Goal: Task Accomplishment & Management: Manage account settings

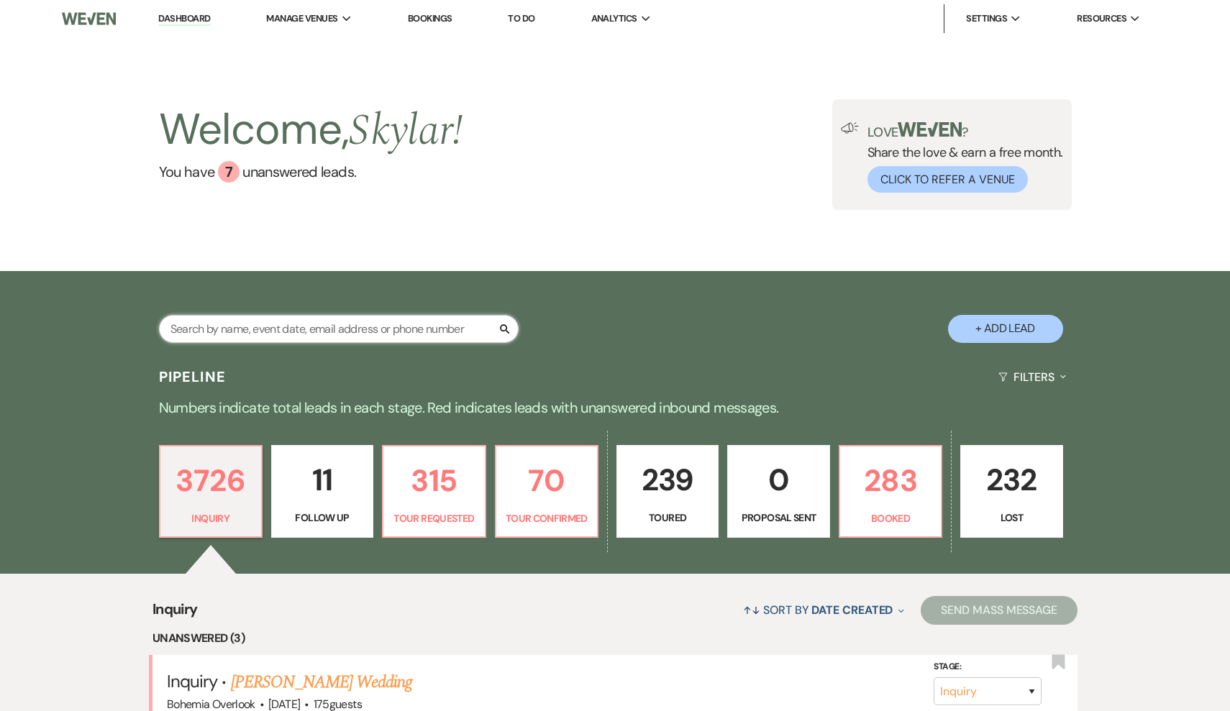
click at [368, 334] on input "text" at bounding box center [339, 329] width 360 height 28
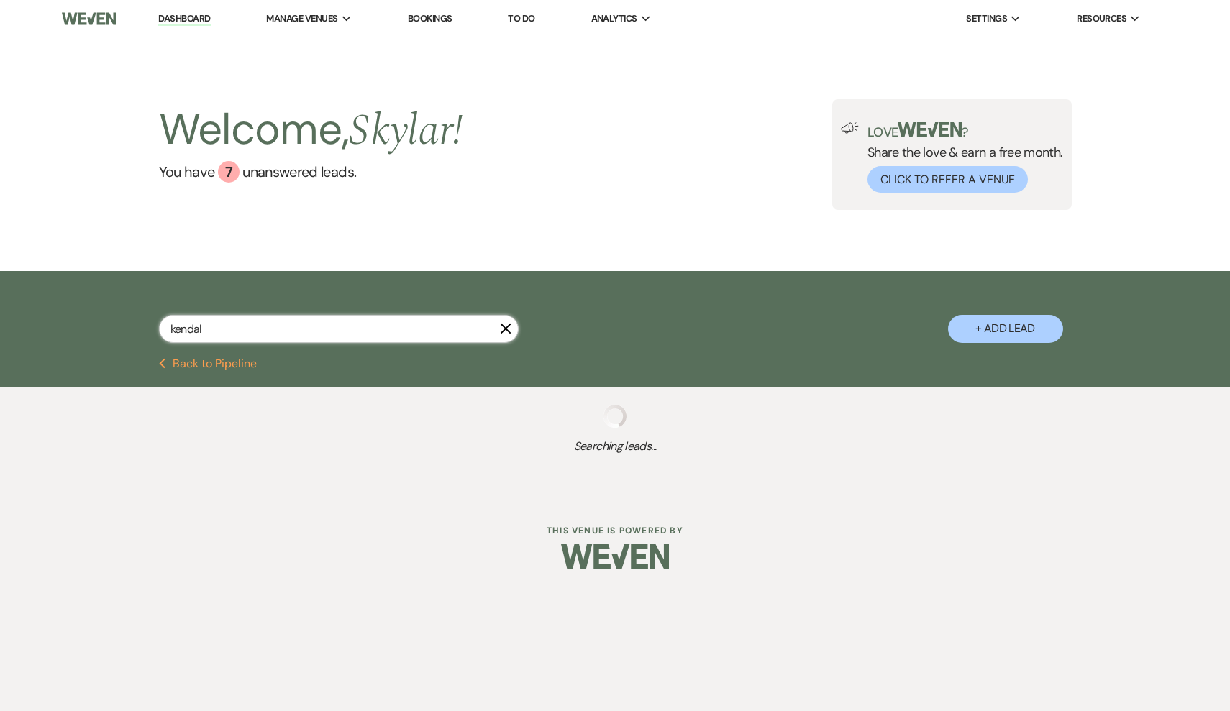
type input "kendall"
select select "4"
select select "8"
select select "6"
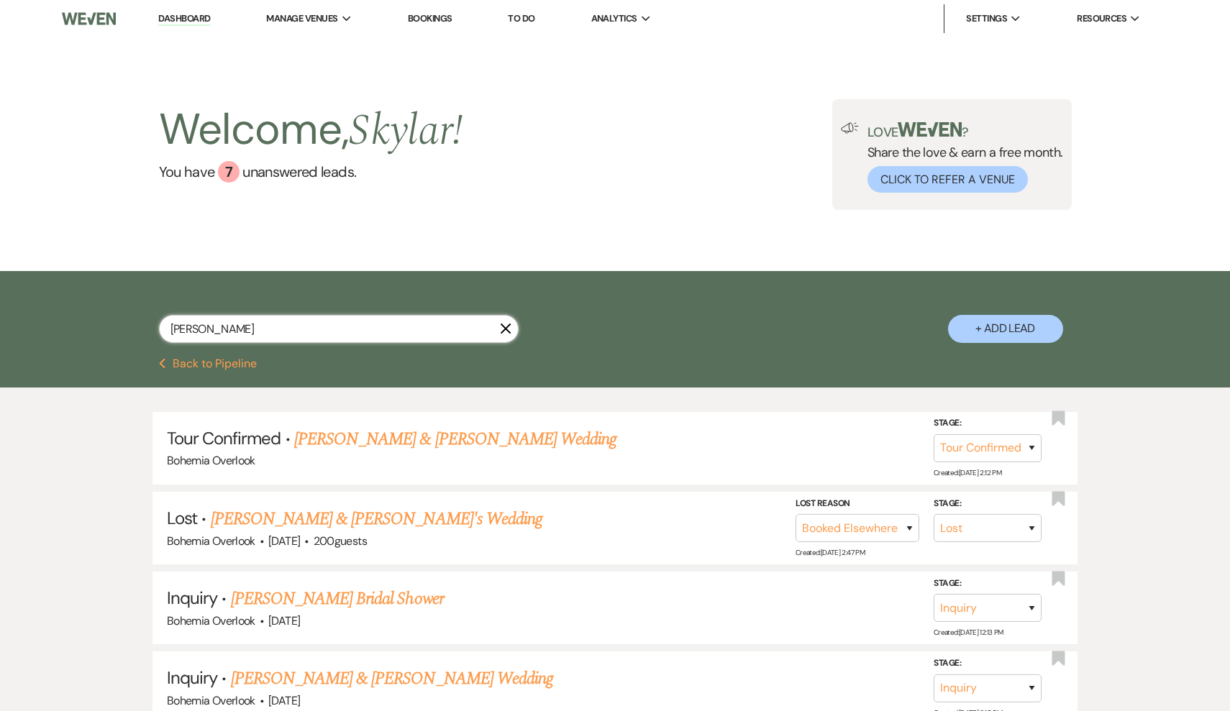
type input "Kendall"
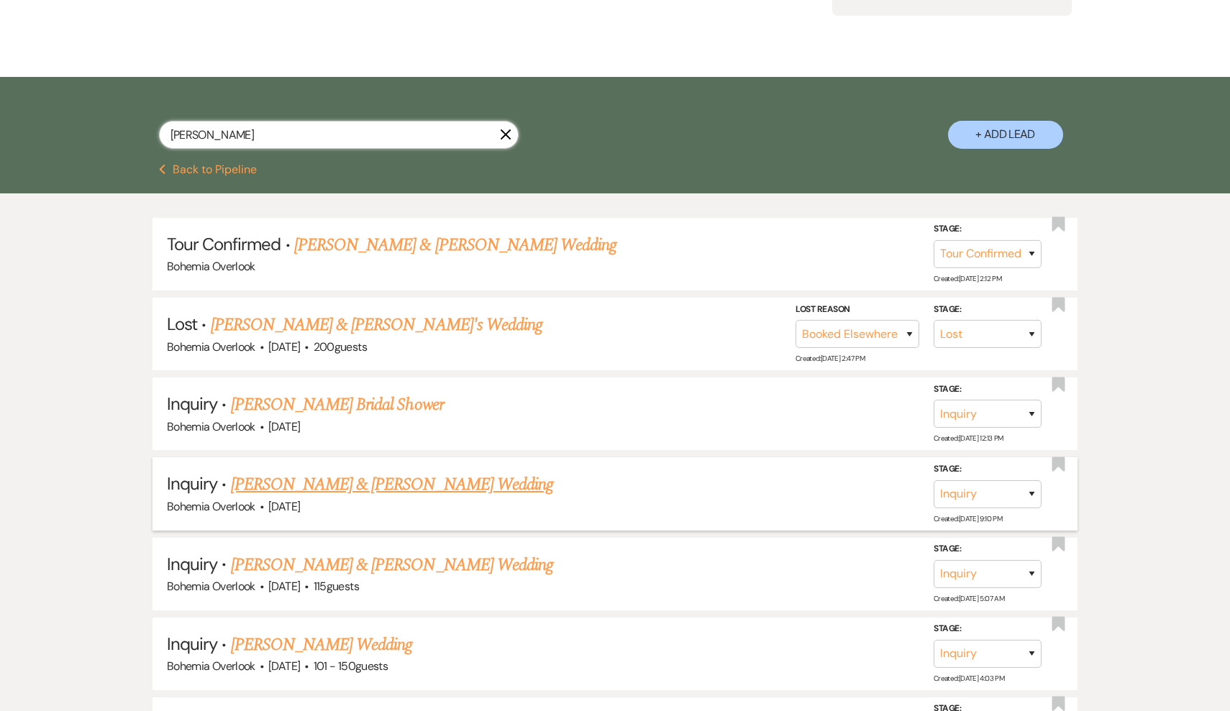
scroll to position [199, 0]
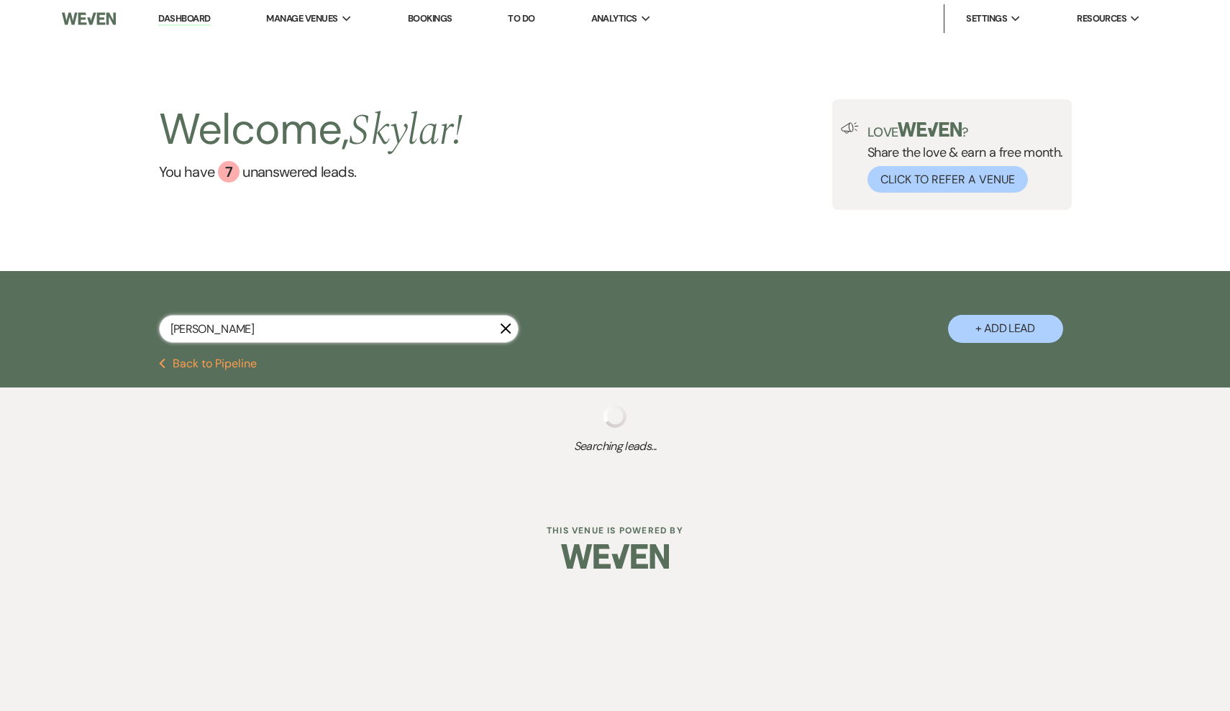
select select "4"
select select "8"
select select "6"
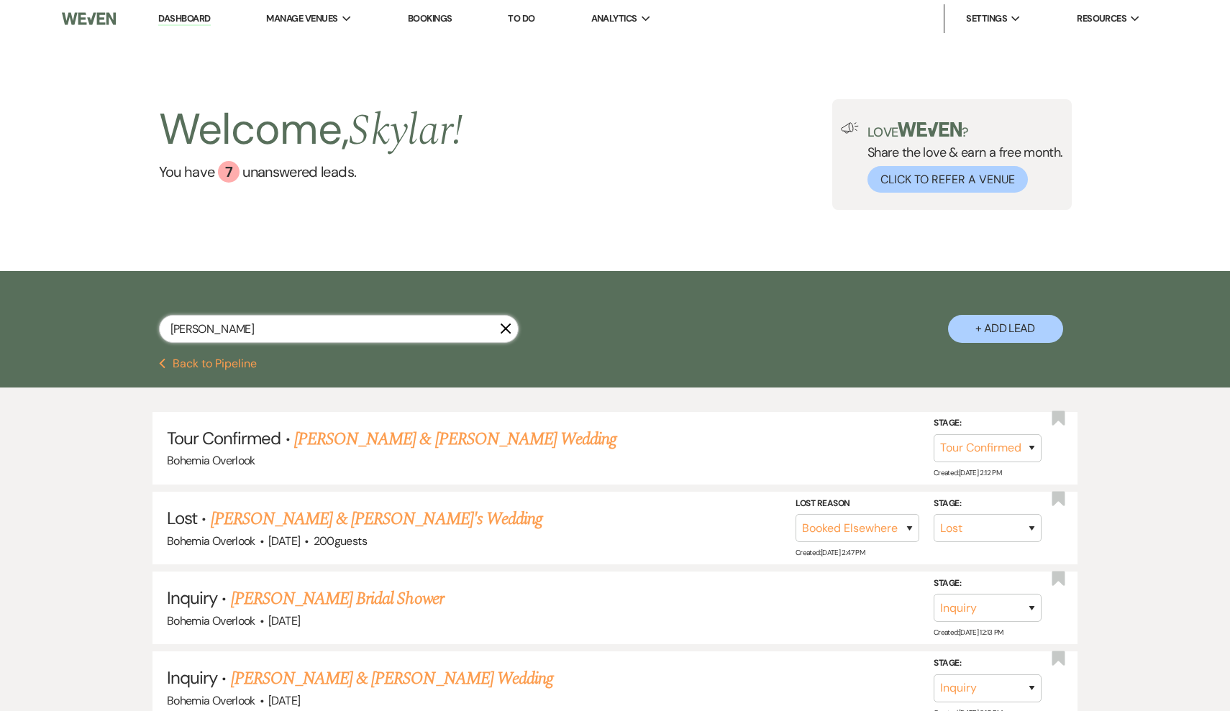
scroll to position [69, 0]
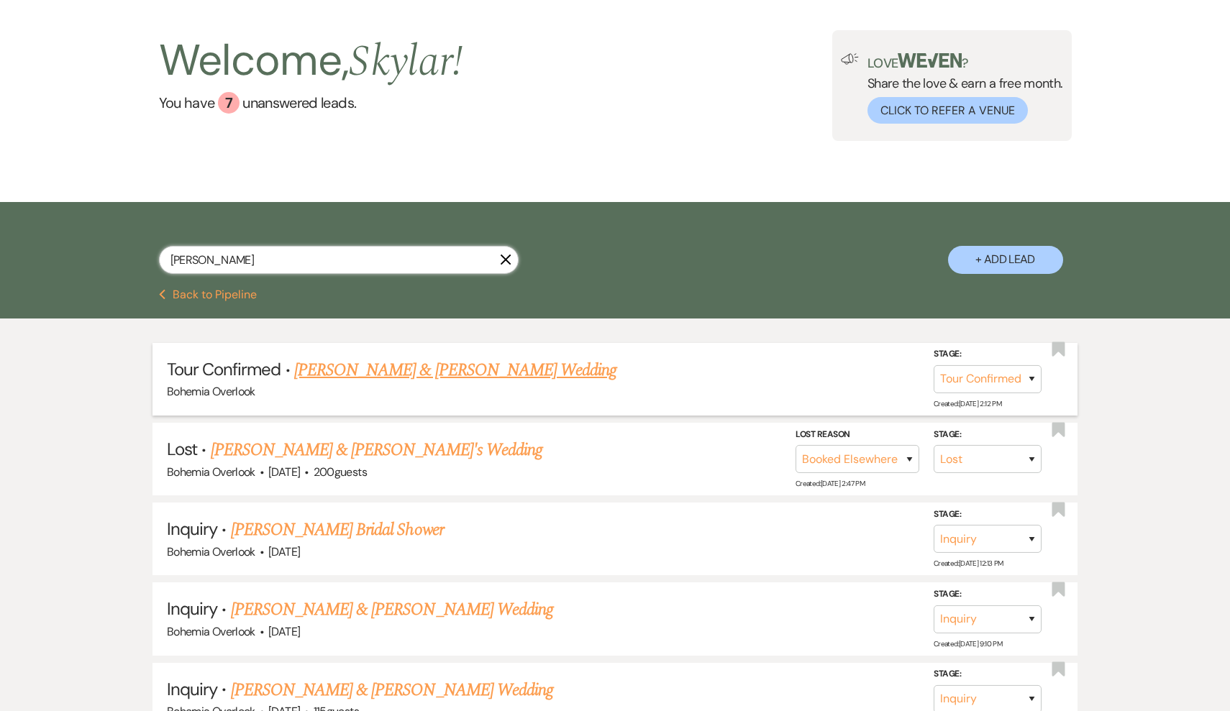
type input "Kendall"
click at [548, 370] on link "[PERSON_NAME] & [PERSON_NAME] Wedding" at bounding box center [455, 370] width 322 height 26
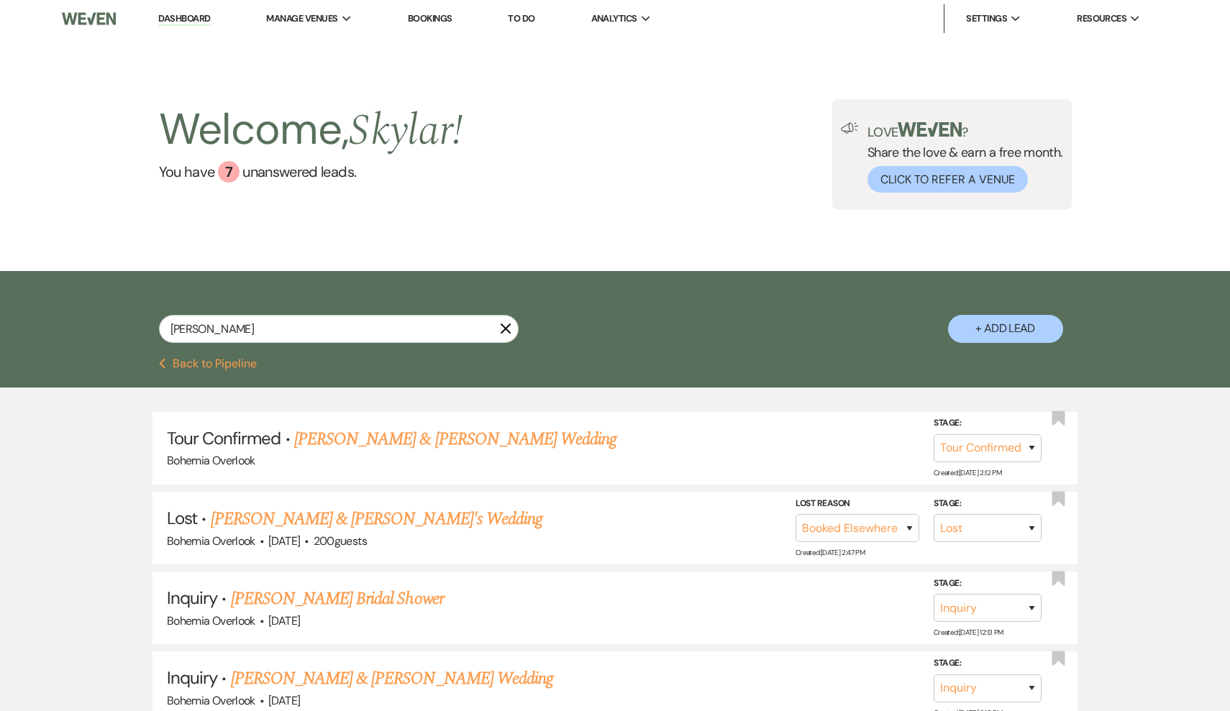
select select "4"
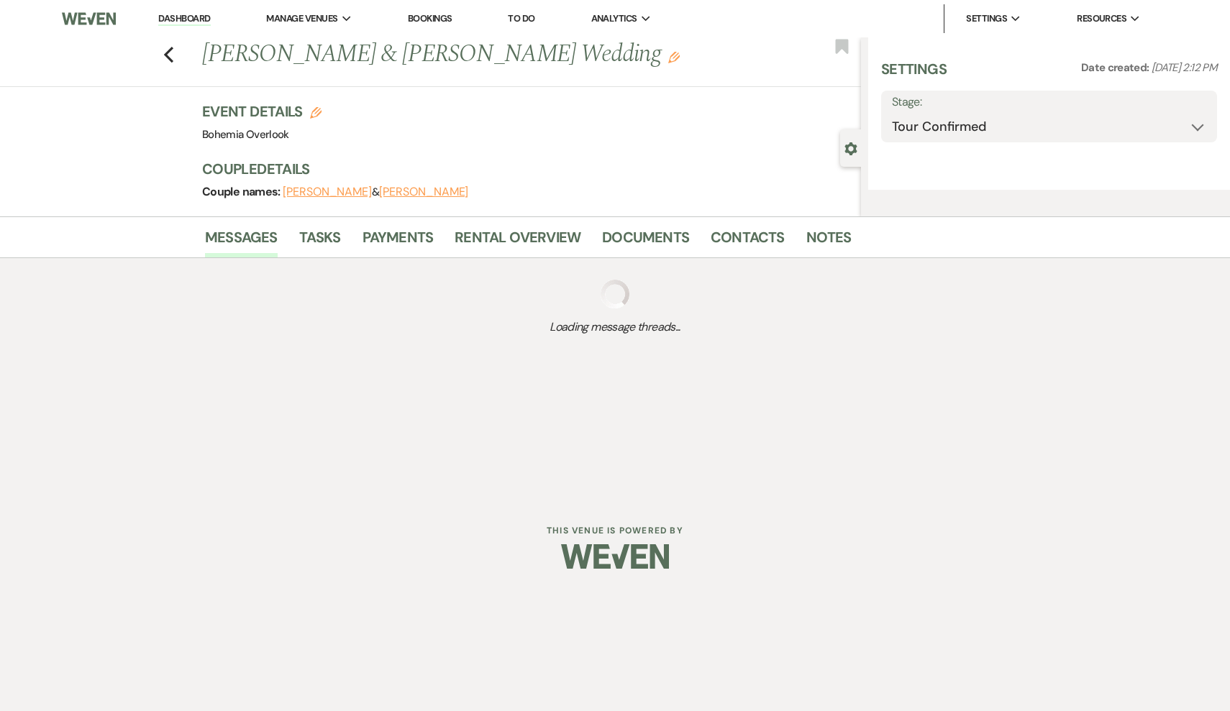
select select "5"
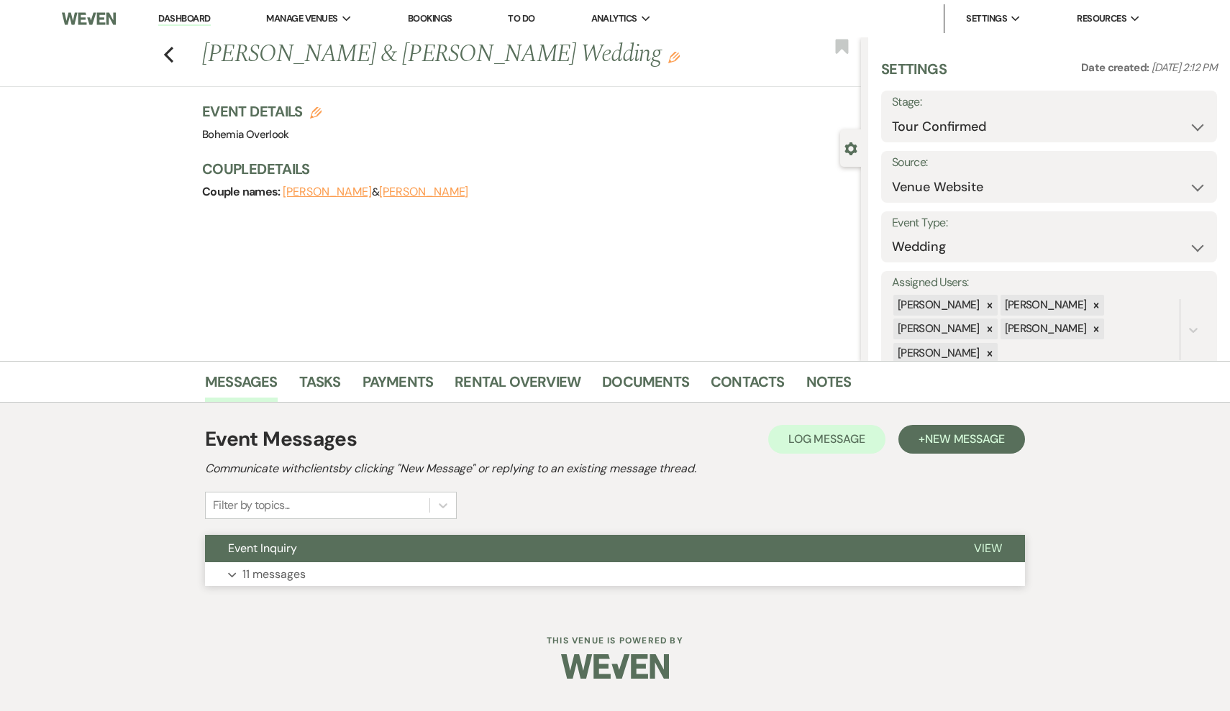
click at [532, 574] on button "Expand 11 messages" at bounding box center [615, 574] width 820 height 24
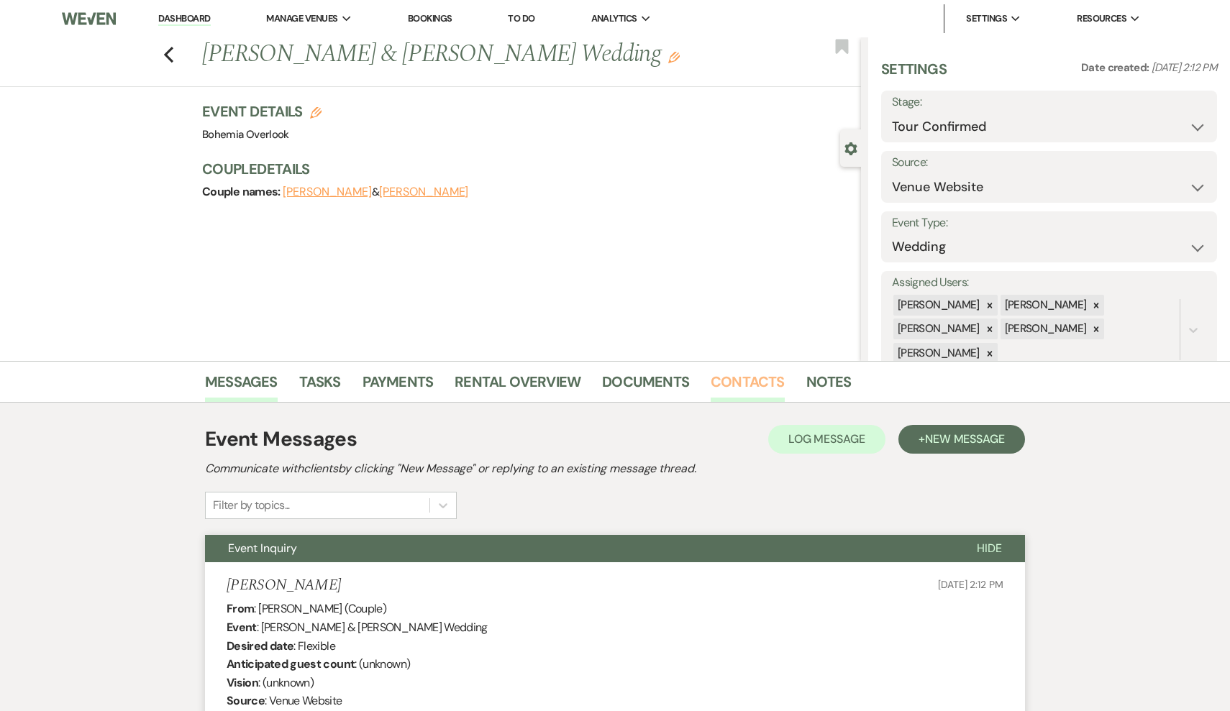
click at [753, 389] on link "Contacts" at bounding box center [748, 386] width 74 height 32
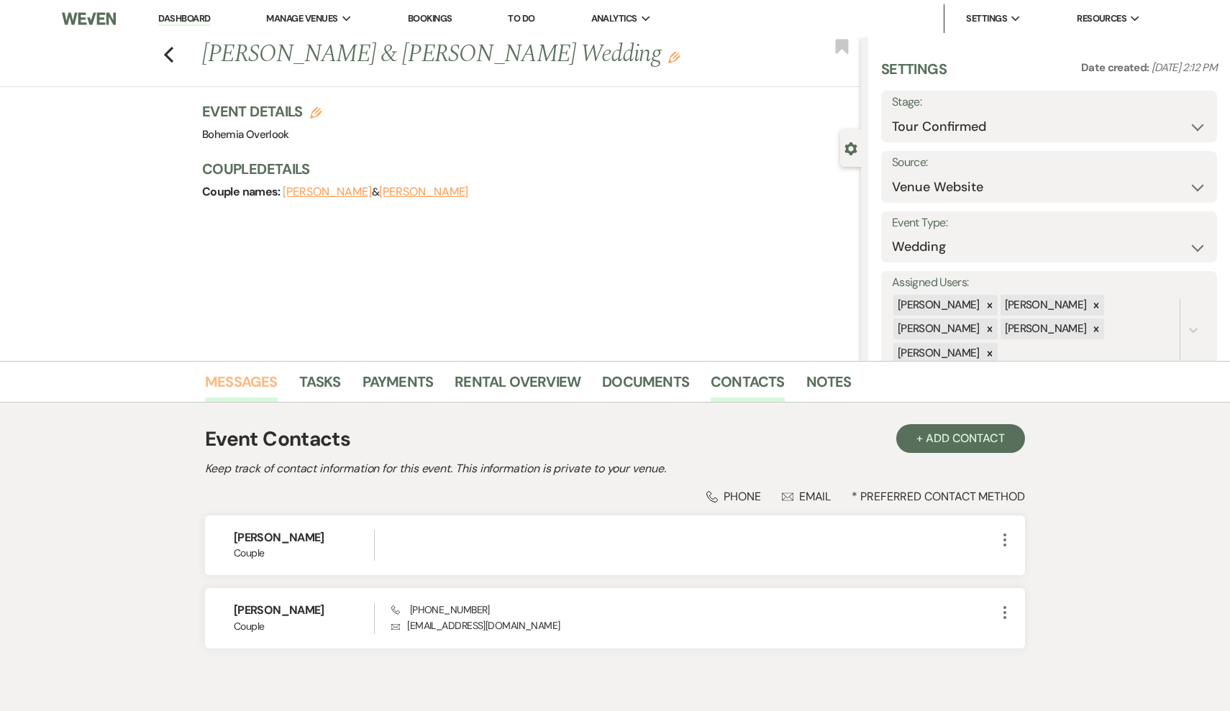
click at [263, 387] on link "Messages" at bounding box center [241, 386] width 73 height 32
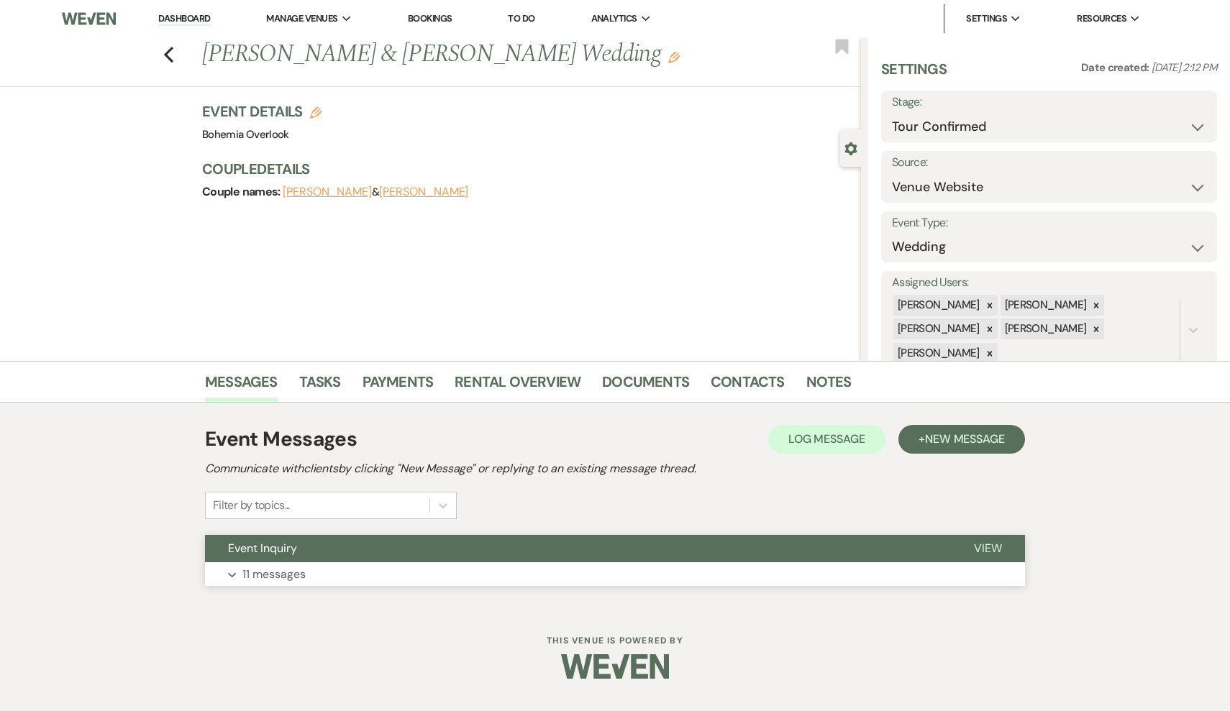
click at [670, 559] on button "Event Inquiry" at bounding box center [578, 548] width 746 height 27
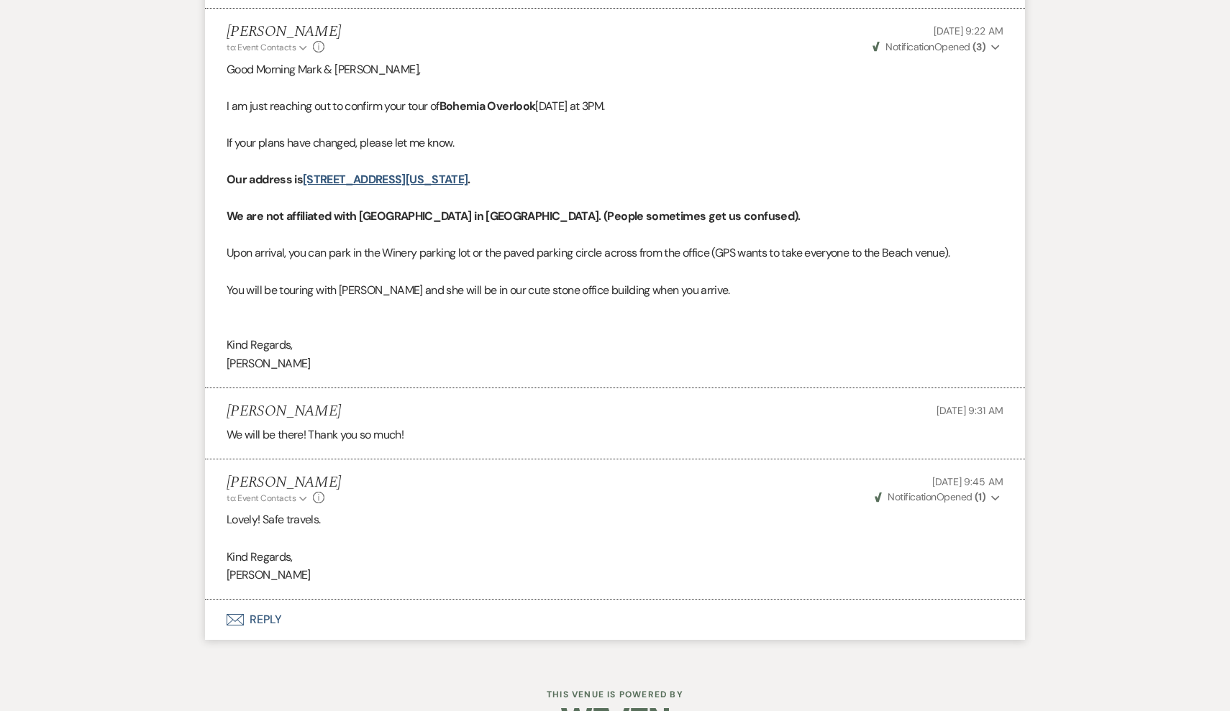
scroll to position [2358, 0]
click at [265, 601] on button "Envelope Reply" at bounding box center [615, 621] width 820 height 40
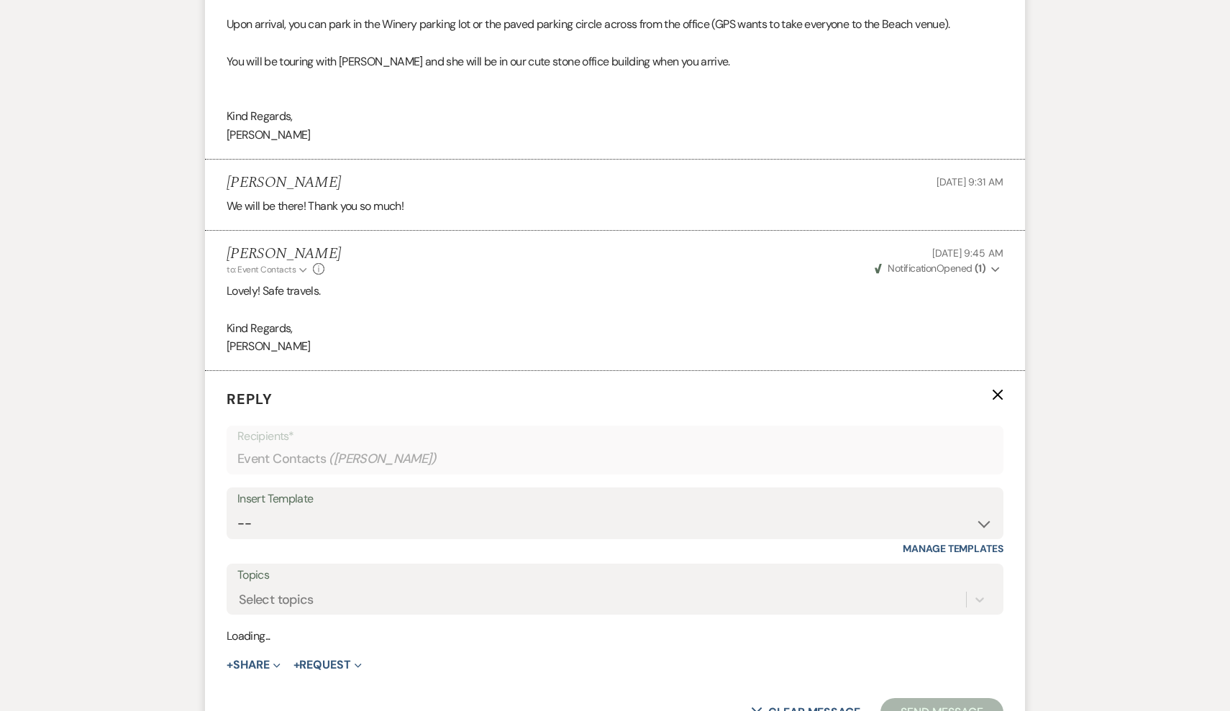
scroll to position [2632, 0]
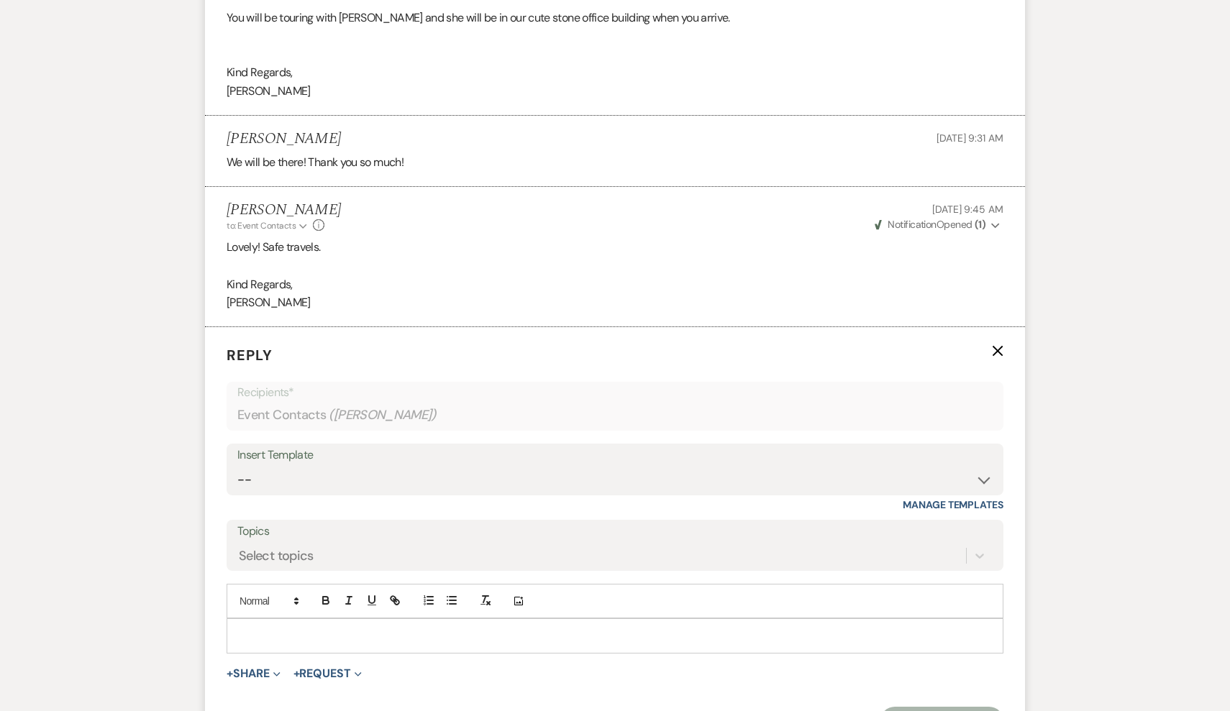
click at [267, 628] on p at bounding box center [615, 636] width 754 height 16
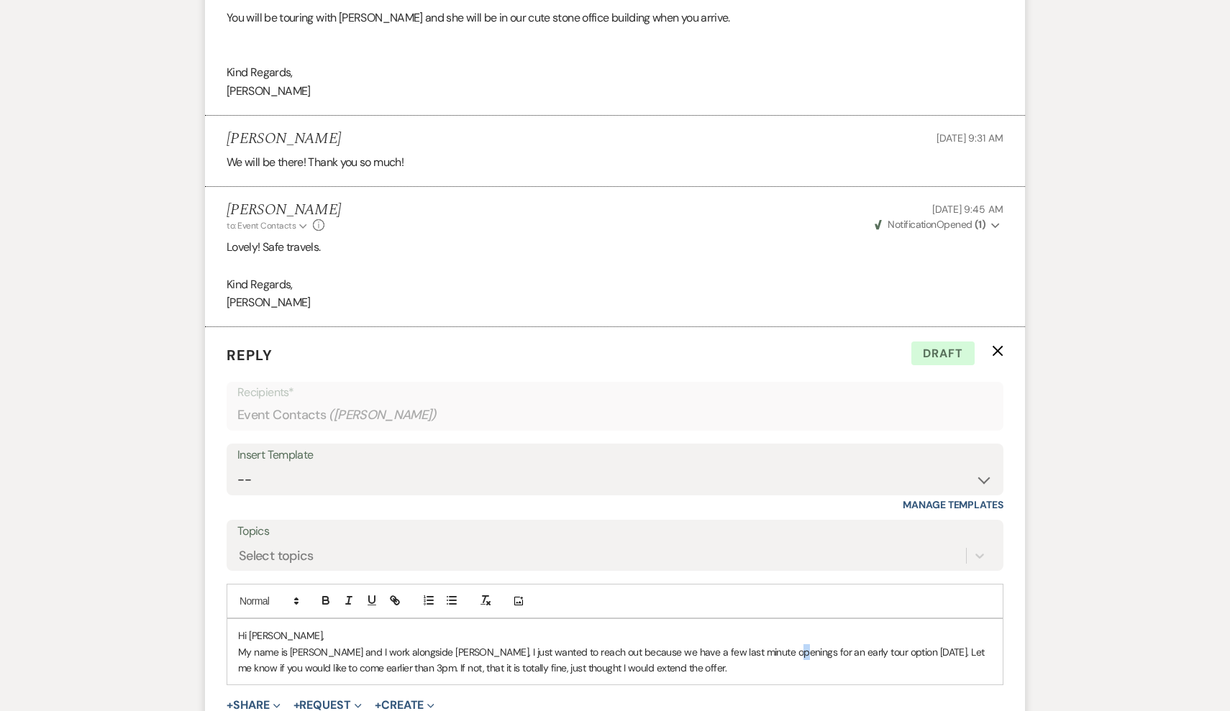
click at [767, 644] on p "My name is Sky and I work alongside Kim, I just wanted to reach out because we …" at bounding box center [615, 660] width 754 height 32
click at [869, 644] on p "My name is Sky and I work alongside Kim, I just wanted to reach out because we …" at bounding box center [615, 660] width 754 height 32
click at [619, 644] on p "My name is Sky and I work alongside Kim, I just wanted to reach out because we …" at bounding box center [615, 660] width 754 height 32
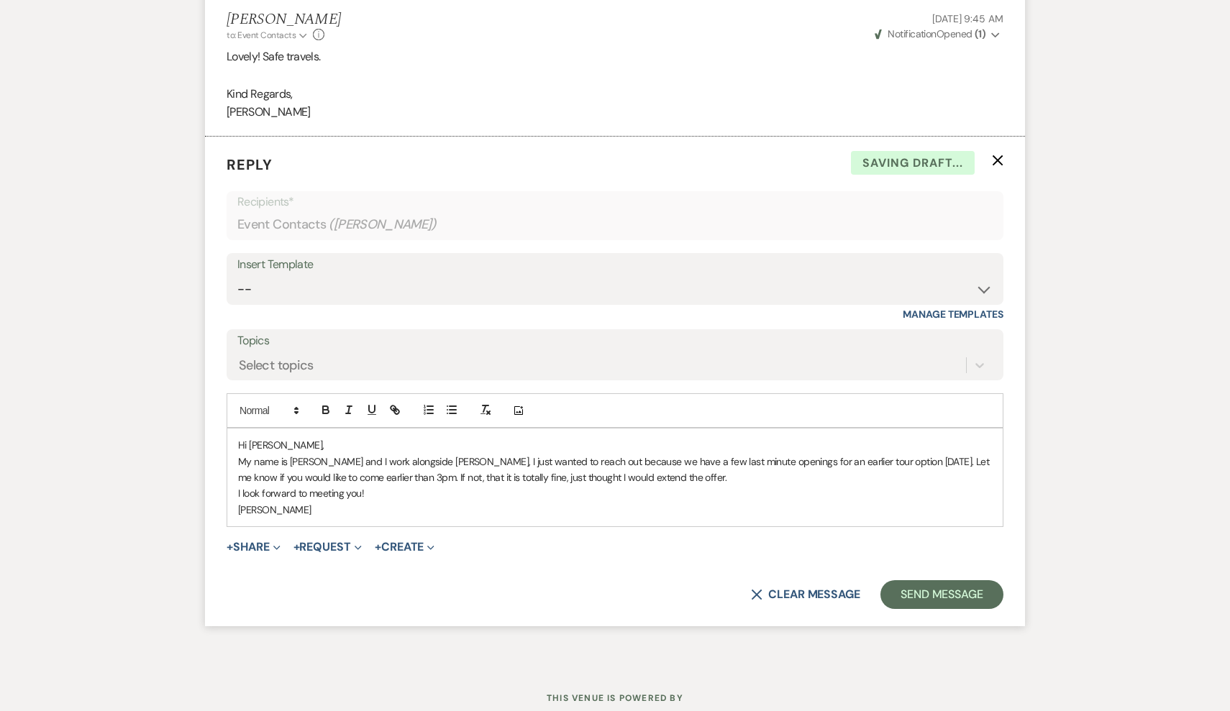
scroll to position [2822, 0]
click at [939, 581] on button "Send Message" at bounding box center [941, 595] width 123 height 29
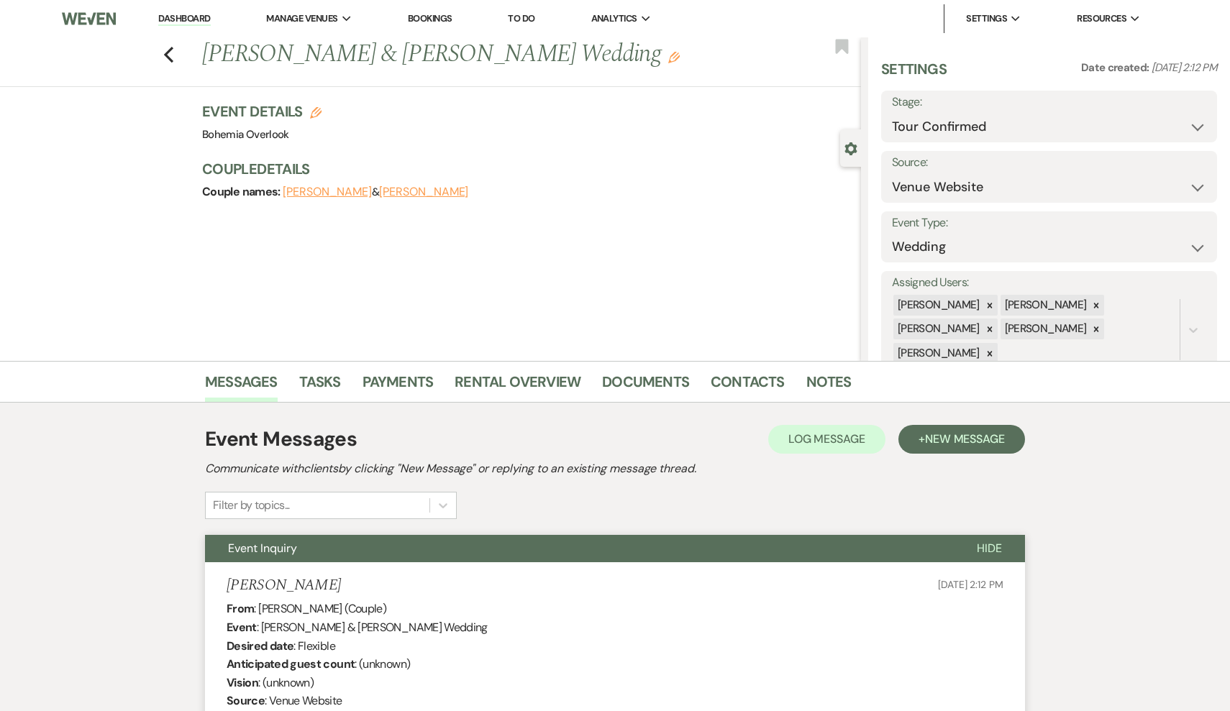
scroll to position [0, 0]
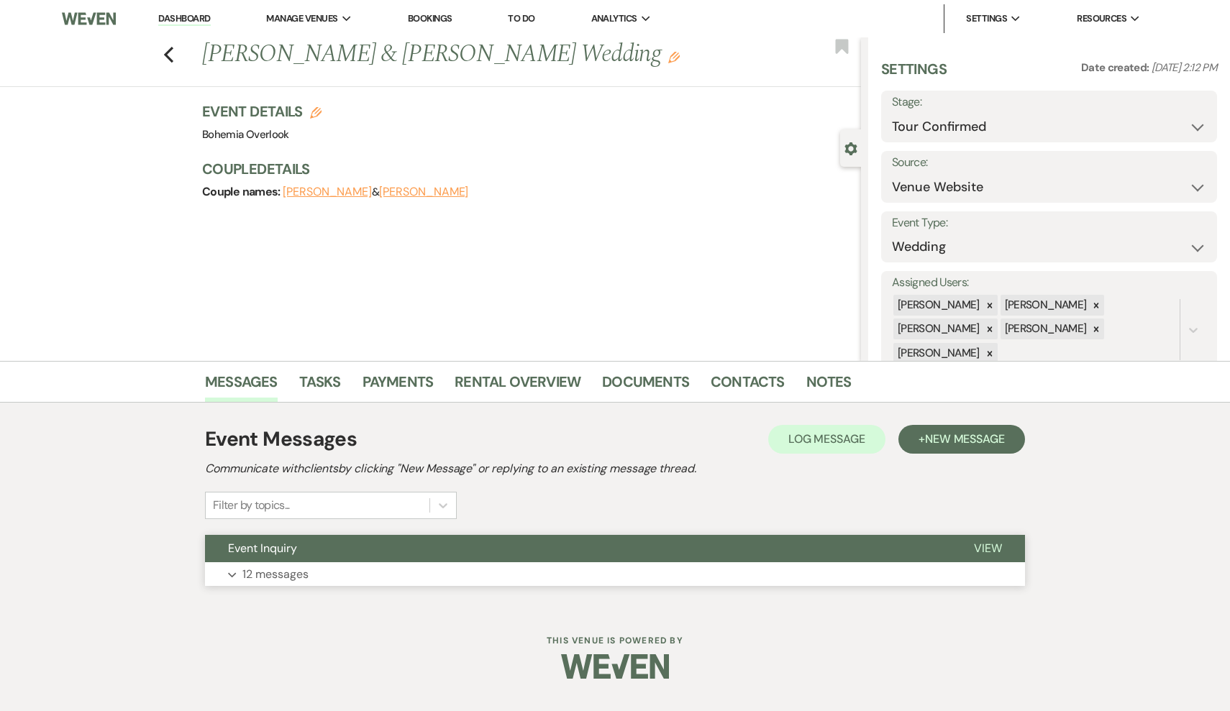
click at [533, 567] on button "Expand 12 messages" at bounding box center [615, 574] width 820 height 24
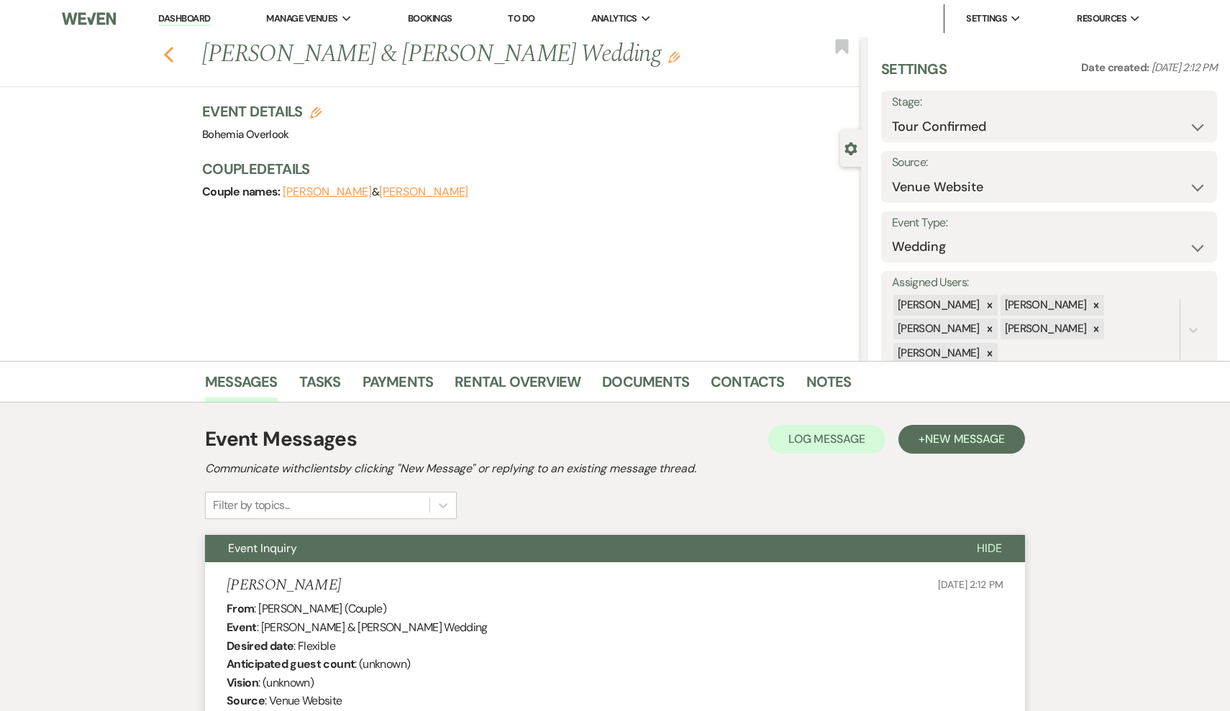
click at [171, 60] on use "button" at bounding box center [168, 55] width 9 height 16
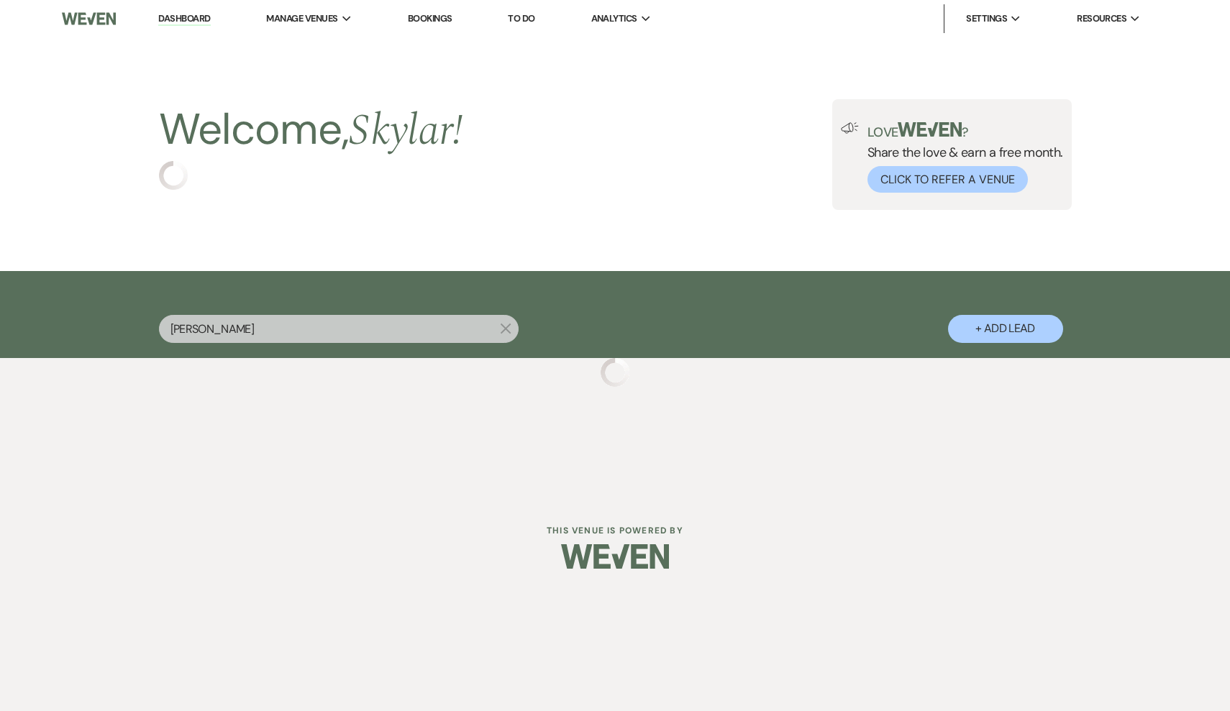
select select "4"
select select "8"
select select "6"
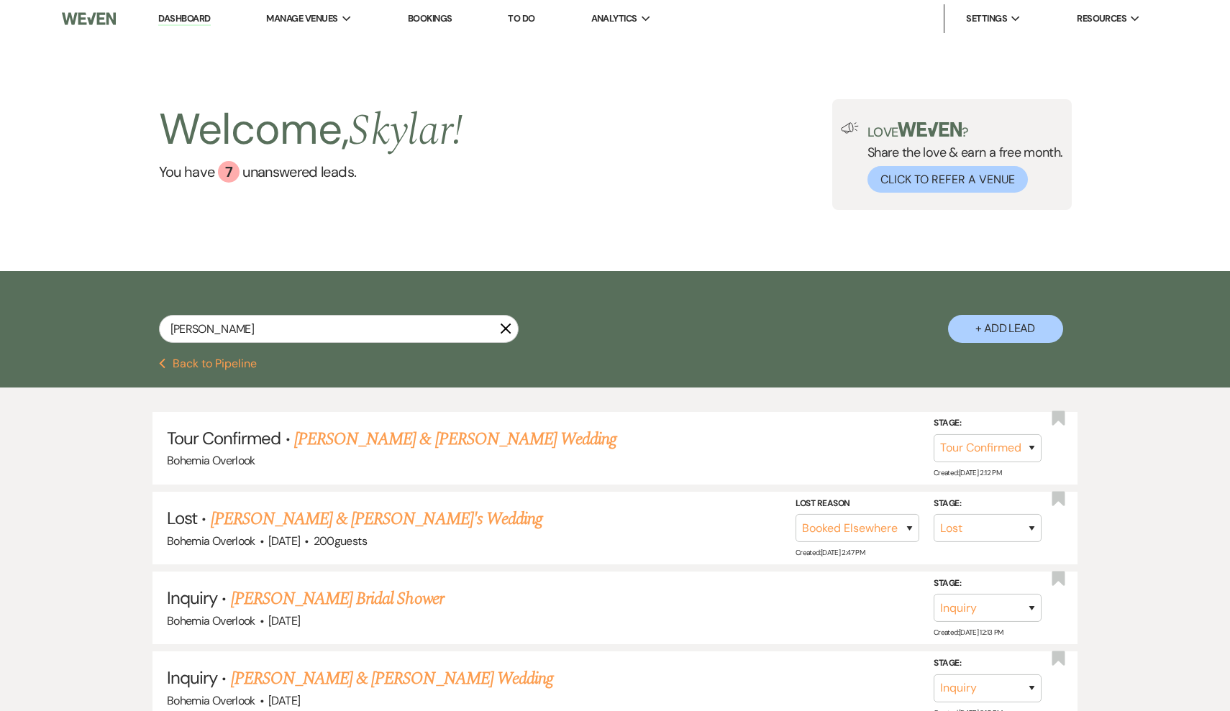
click at [188, 23] on link "Dashboard" at bounding box center [184, 19] width 52 height 14
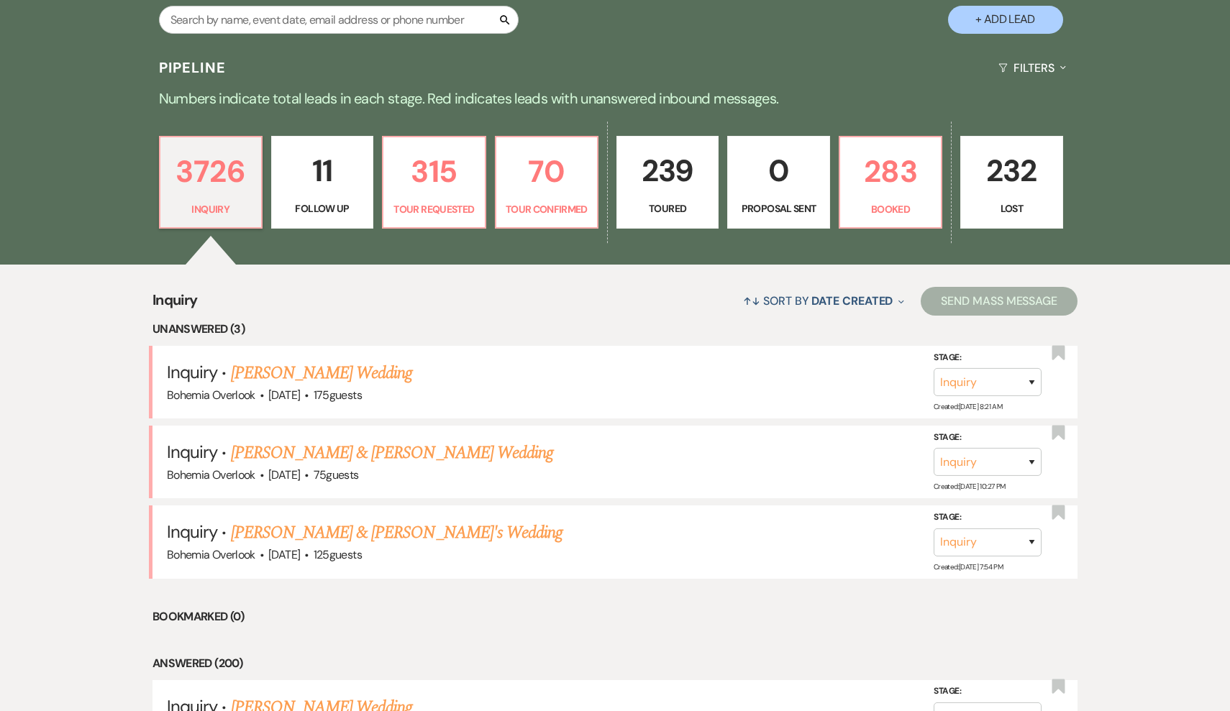
scroll to position [309, 0]
click at [546, 195] on p "70" at bounding box center [546, 172] width 83 height 48
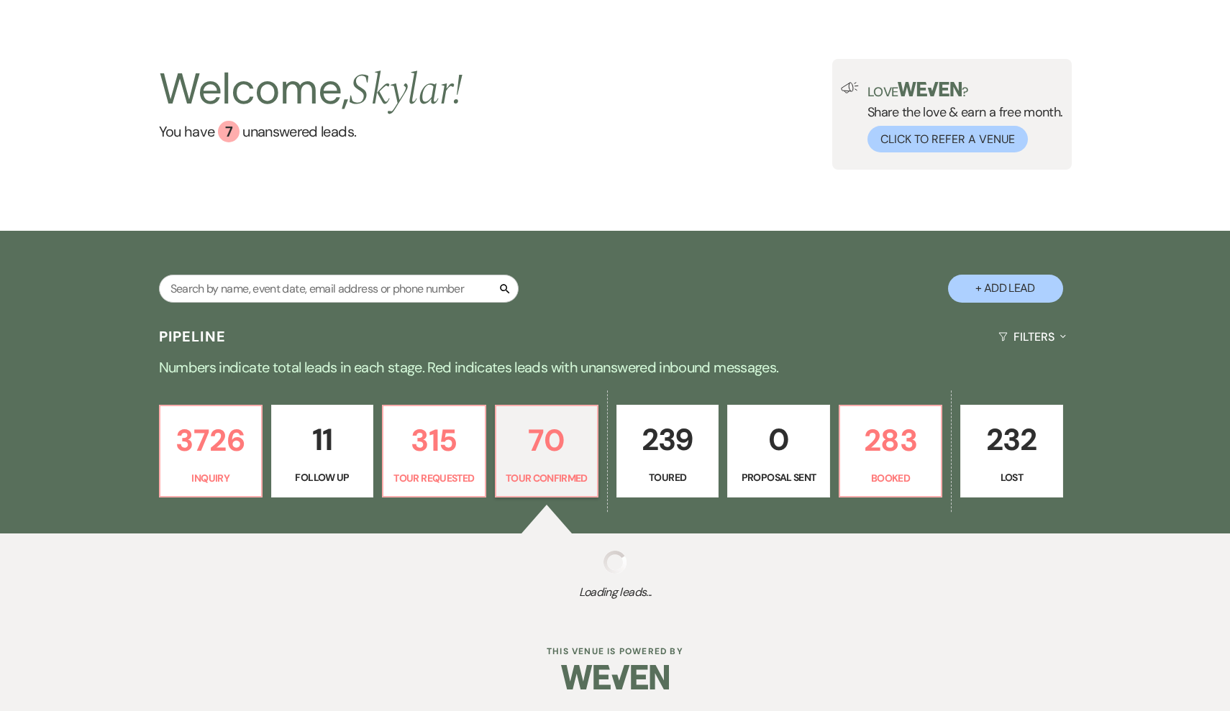
scroll to position [40, 0]
select select "4"
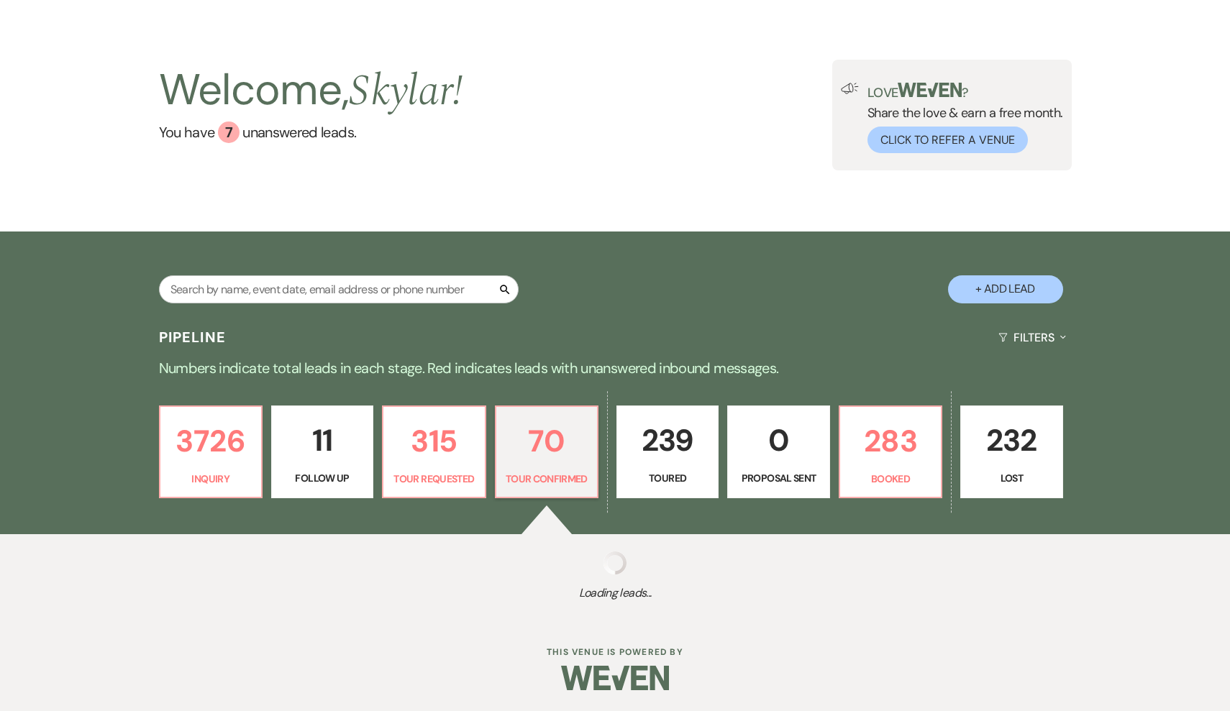
select select "4"
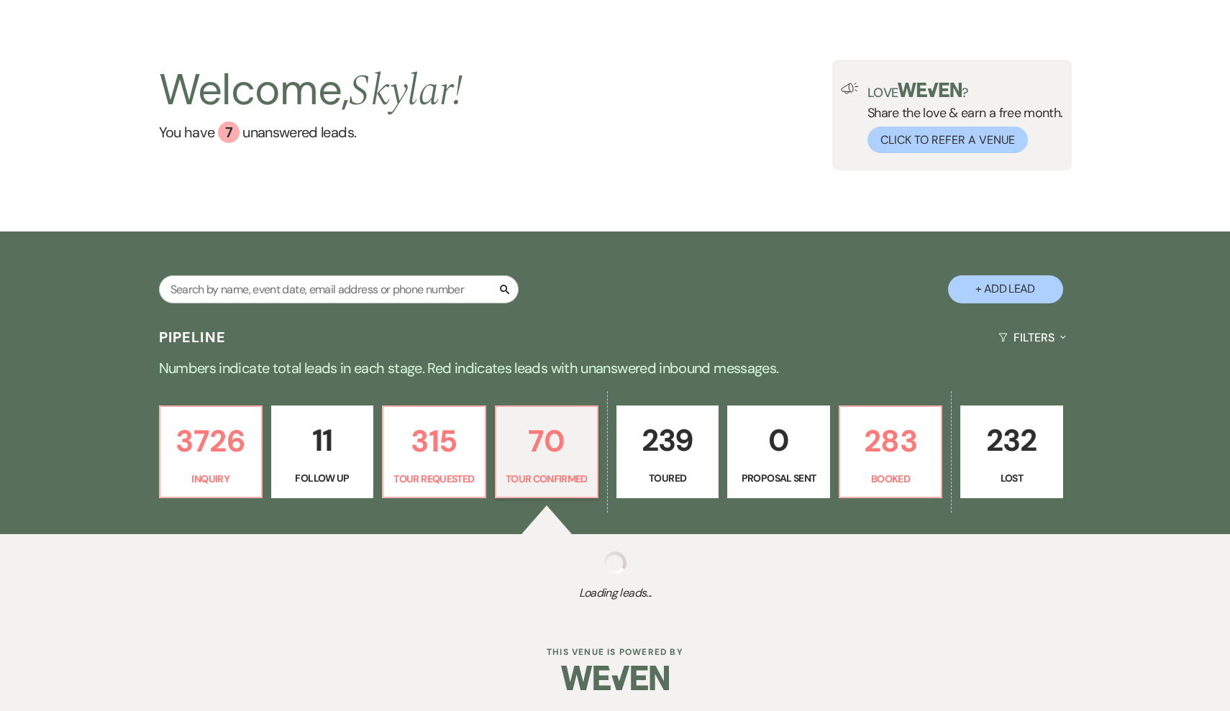
select select "4"
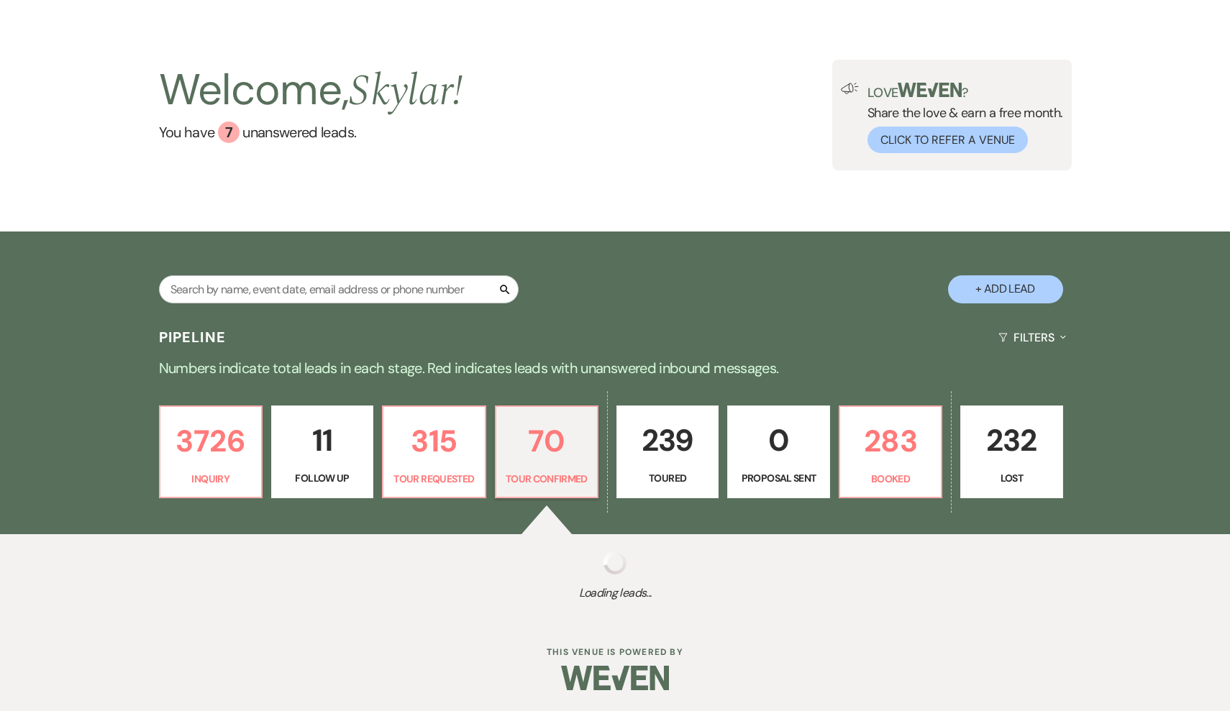
select select "4"
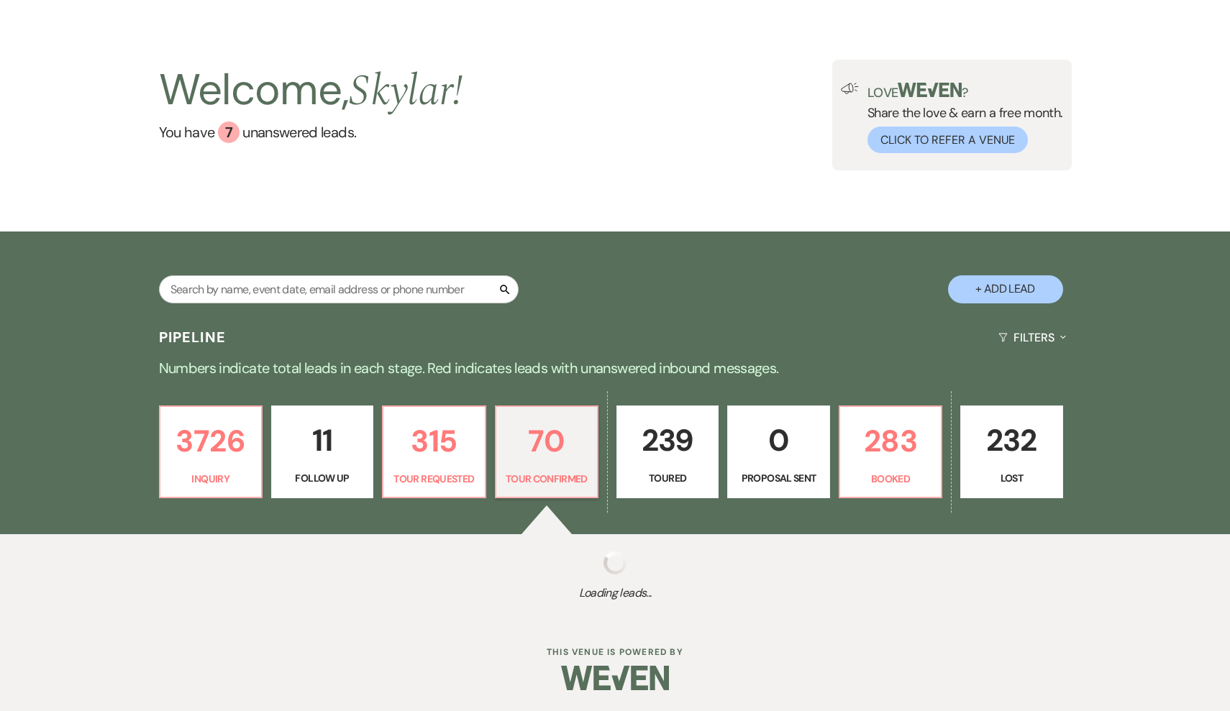
select select "4"
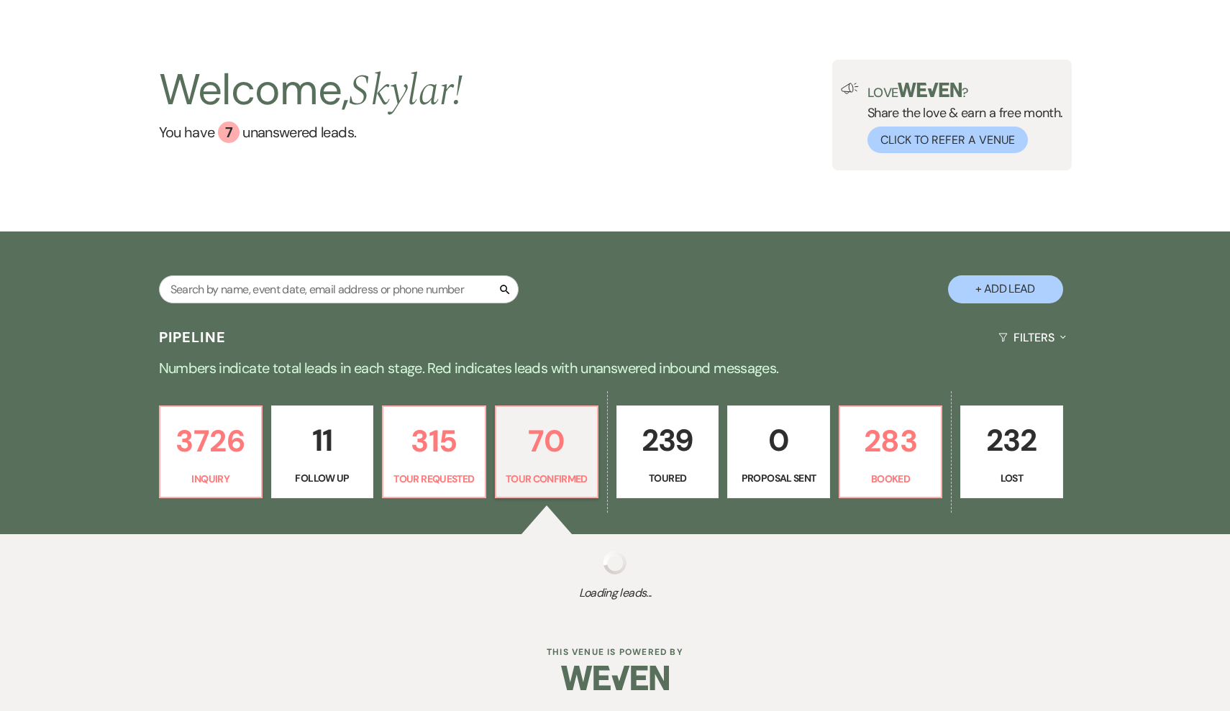
select select "4"
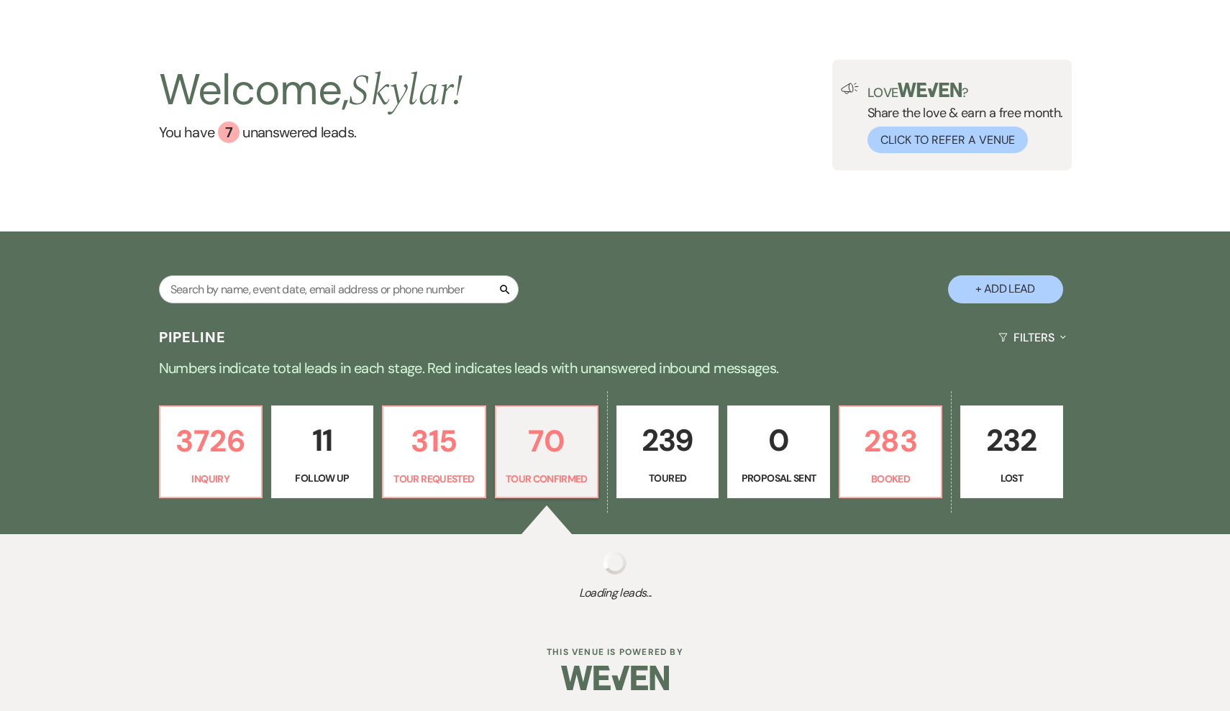
select select "4"
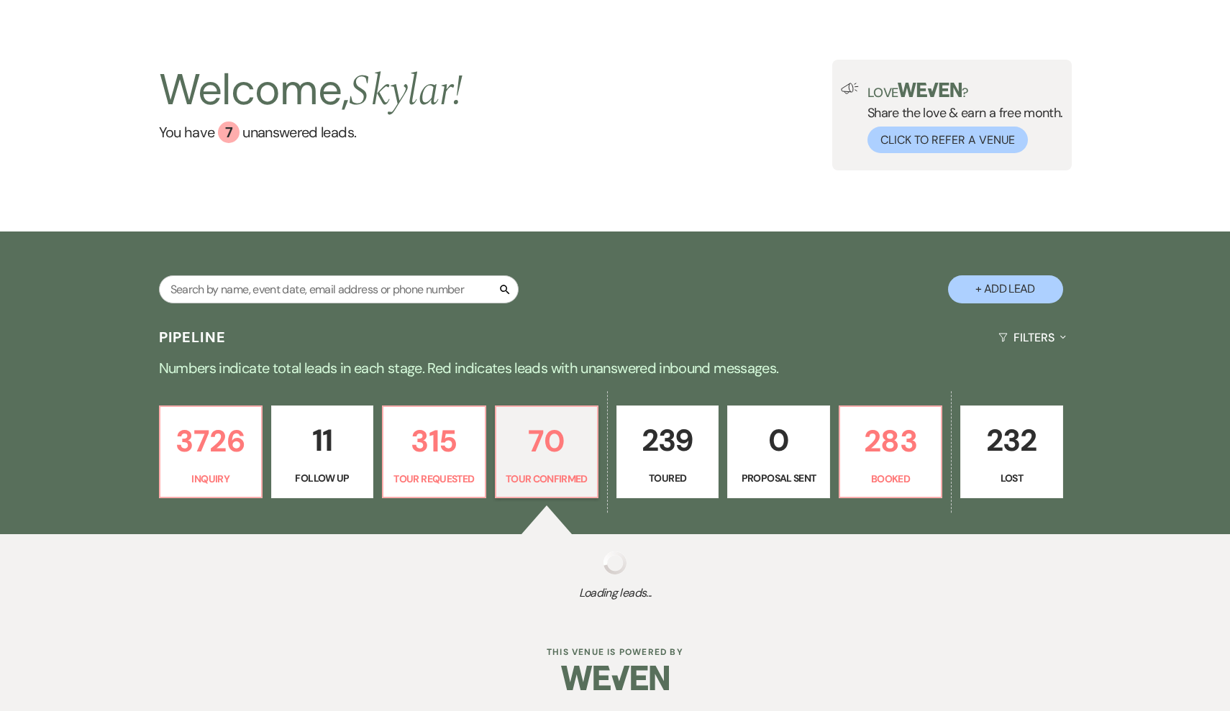
select select "4"
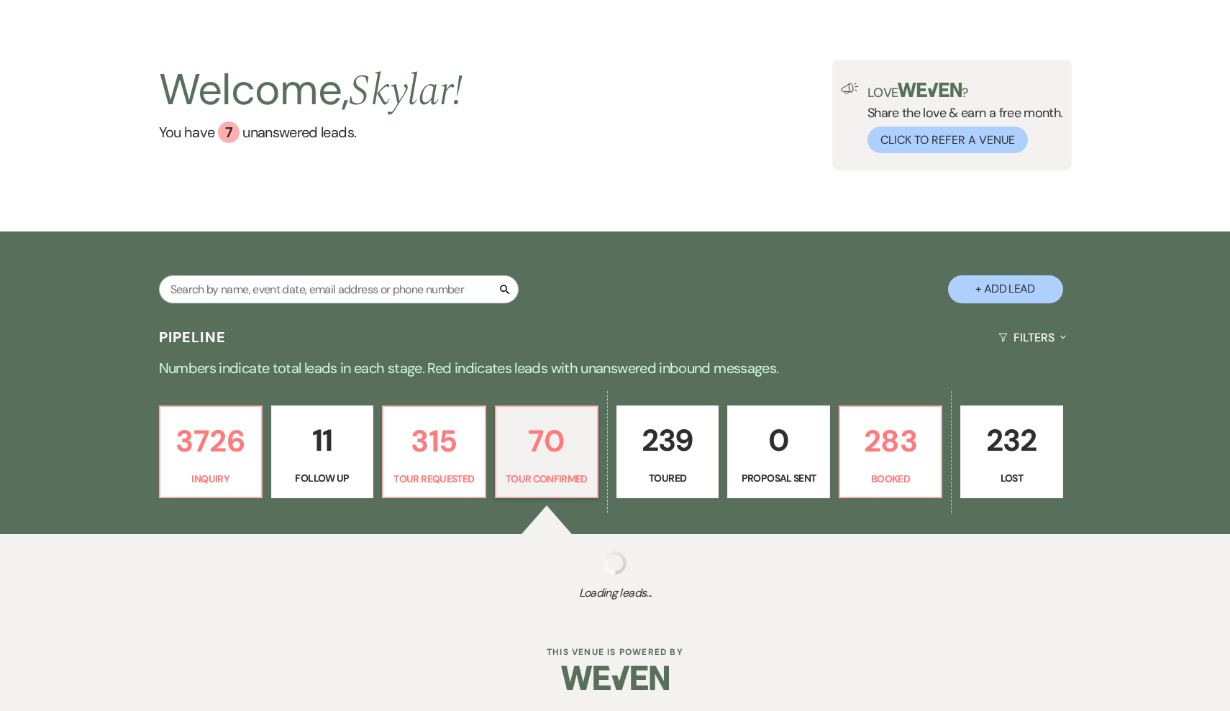
select select "4"
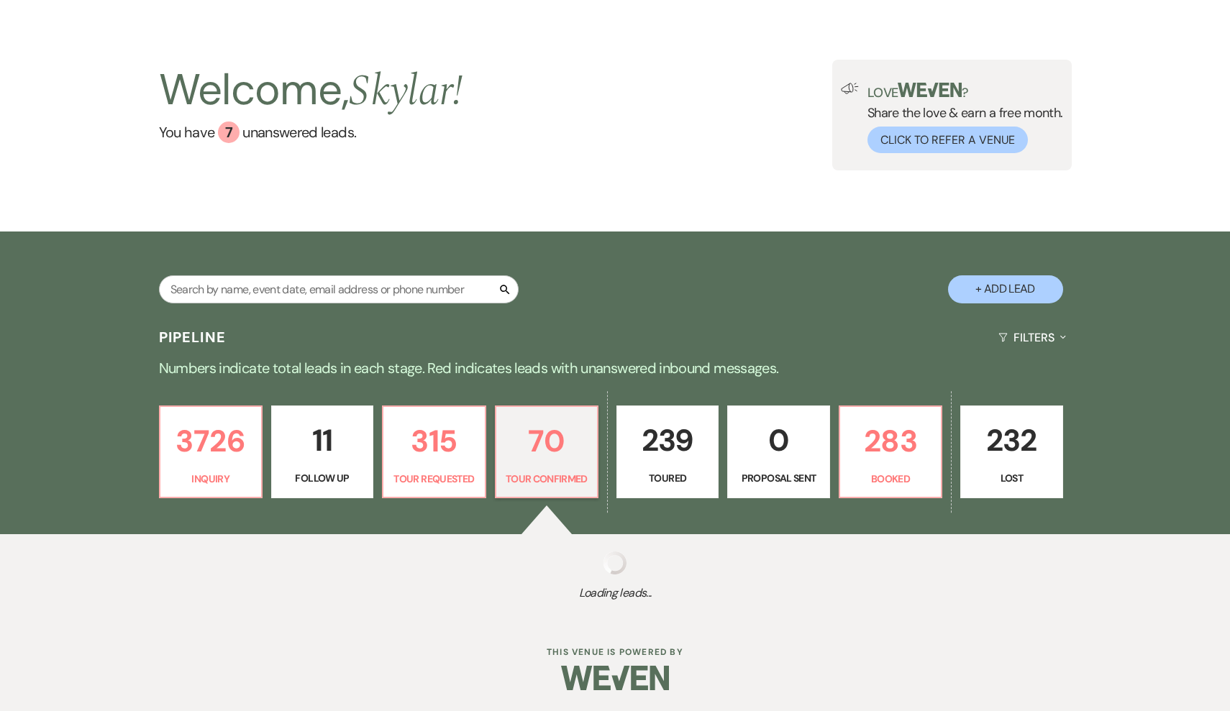
select select "4"
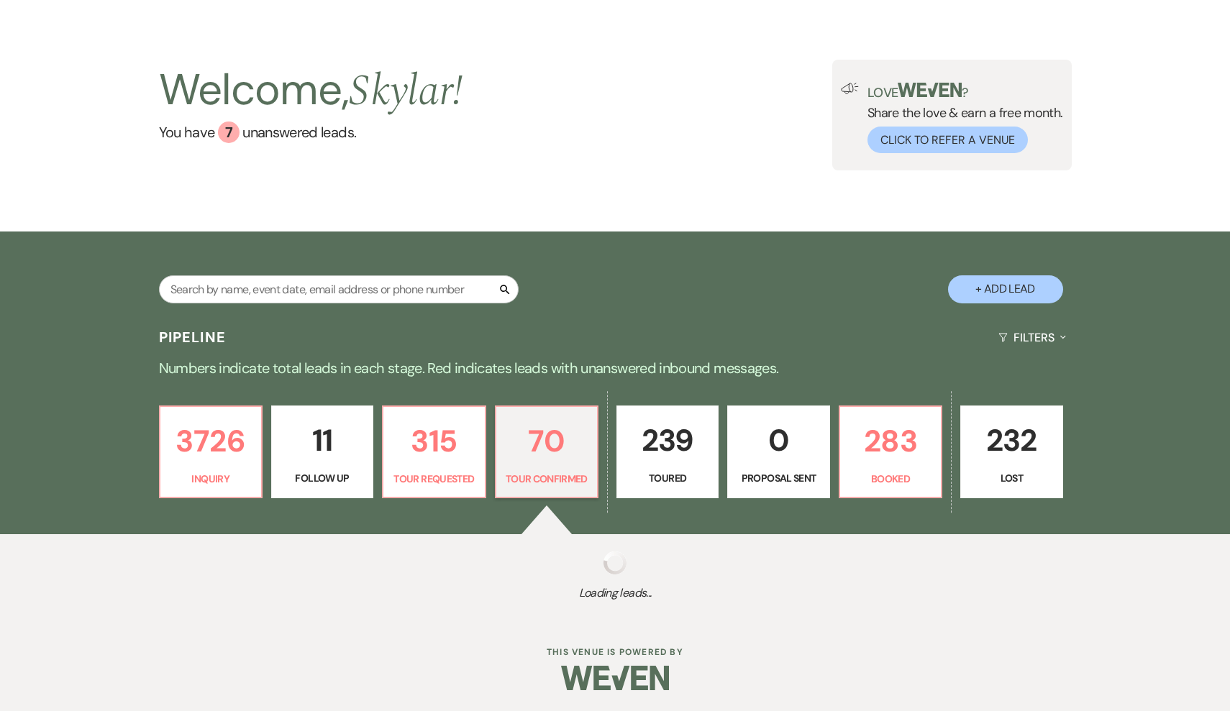
select select "4"
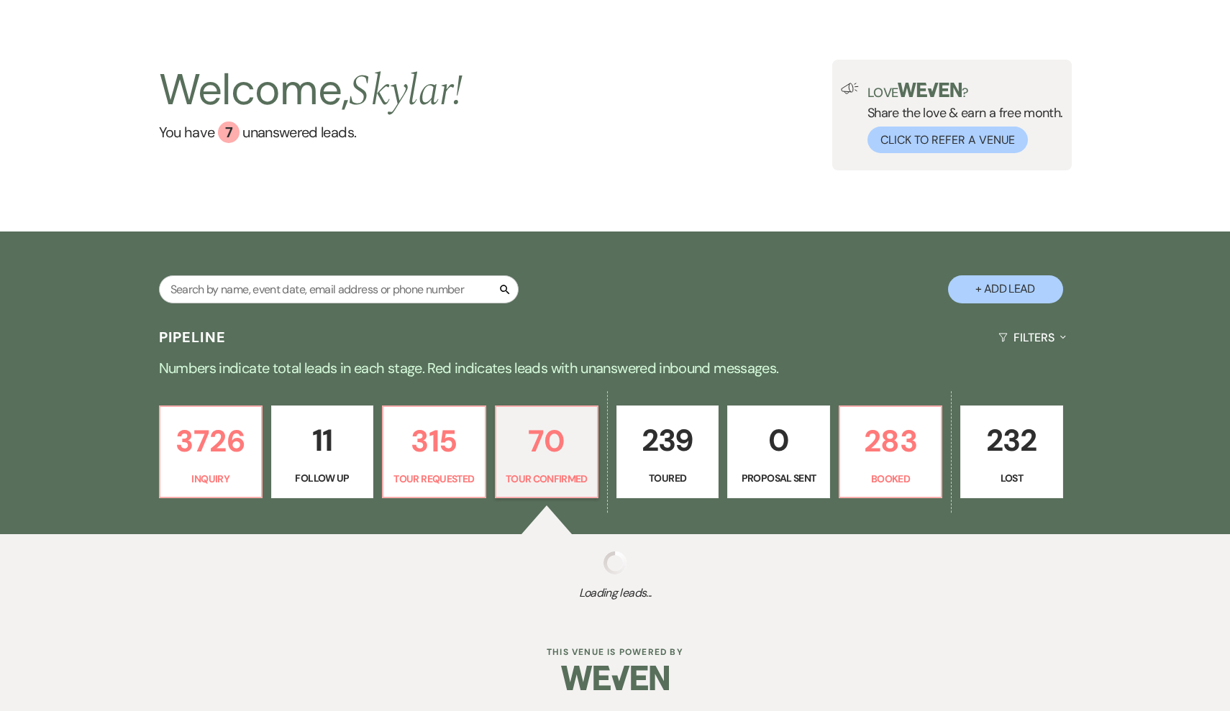
select select "4"
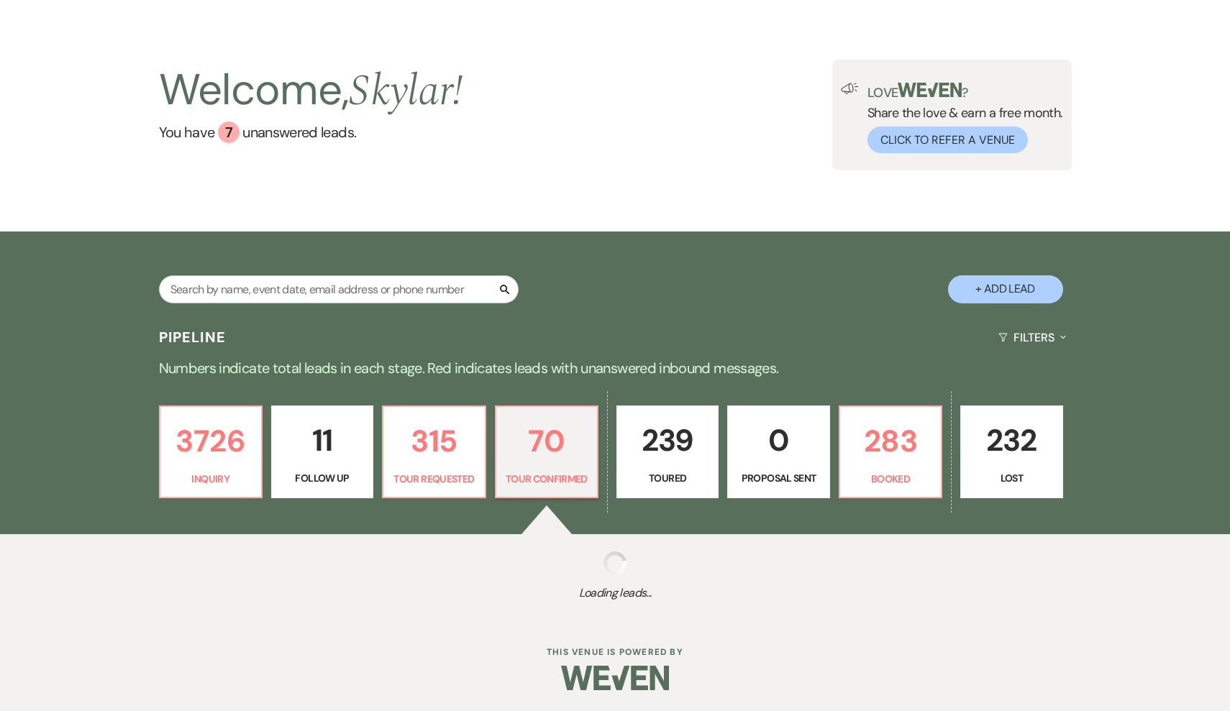
select select "4"
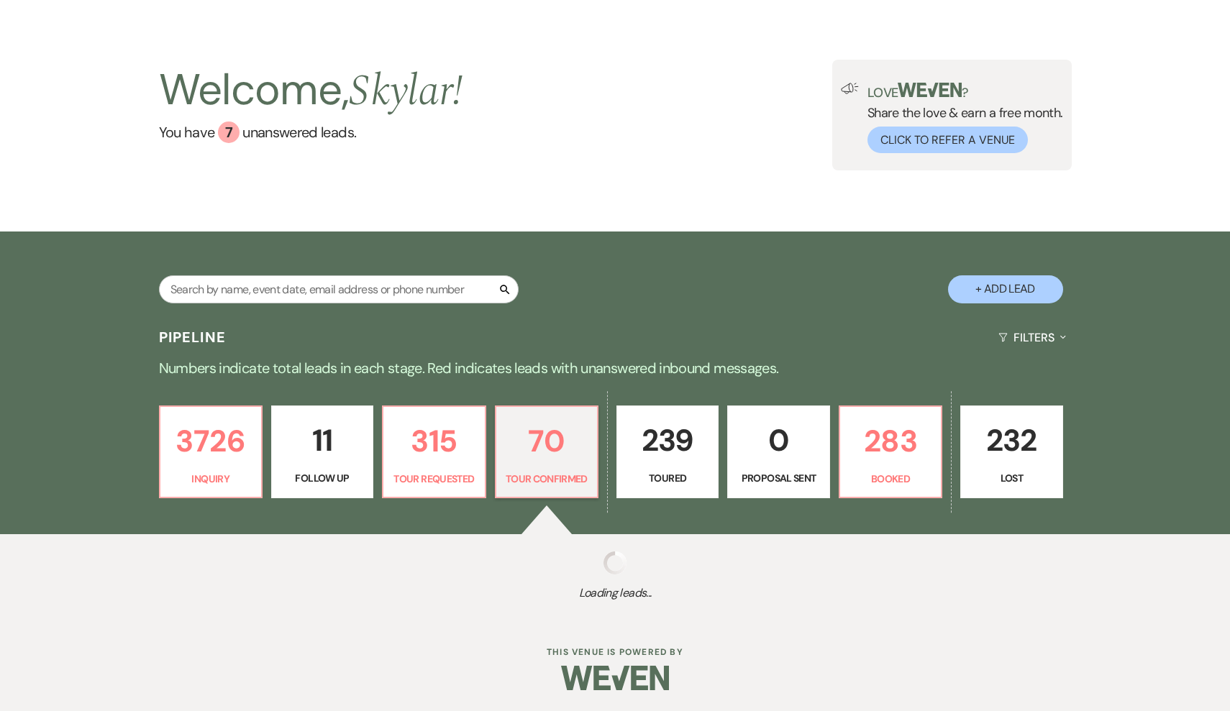
select select "4"
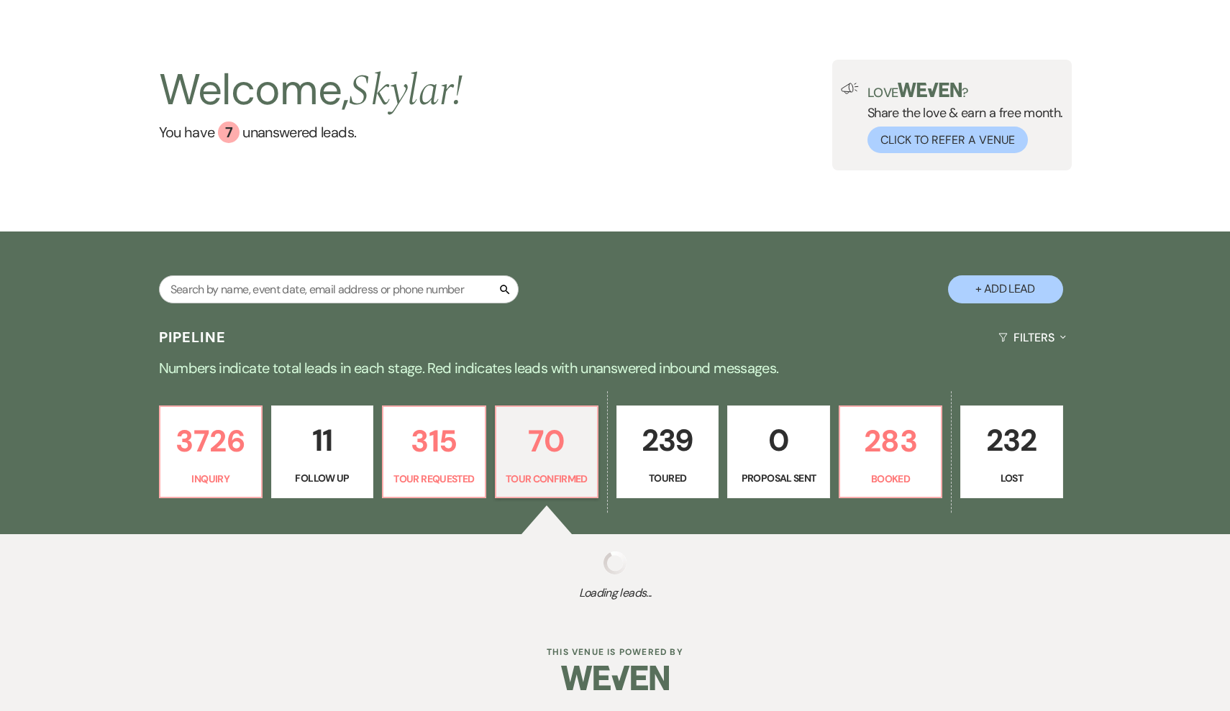
select select "4"
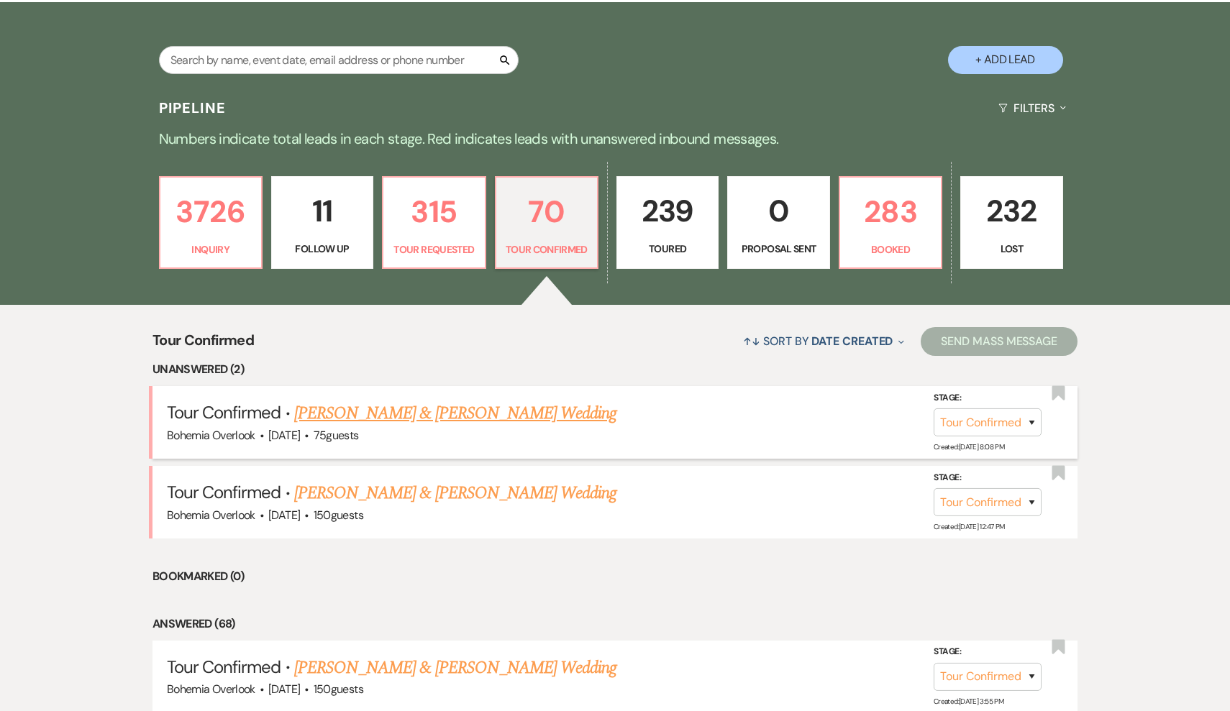
scroll to position [271, 0]
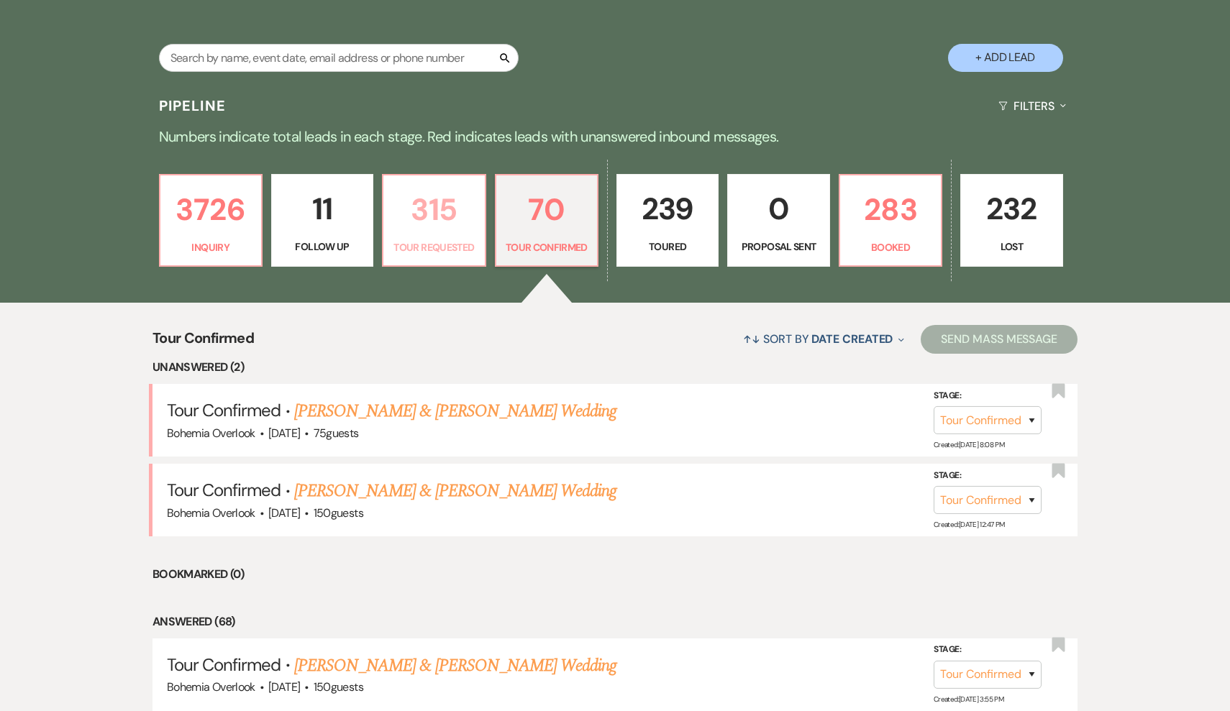
click at [424, 237] on link "315 Tour Requested" at bounding box center [434, 221] width 104 height 94
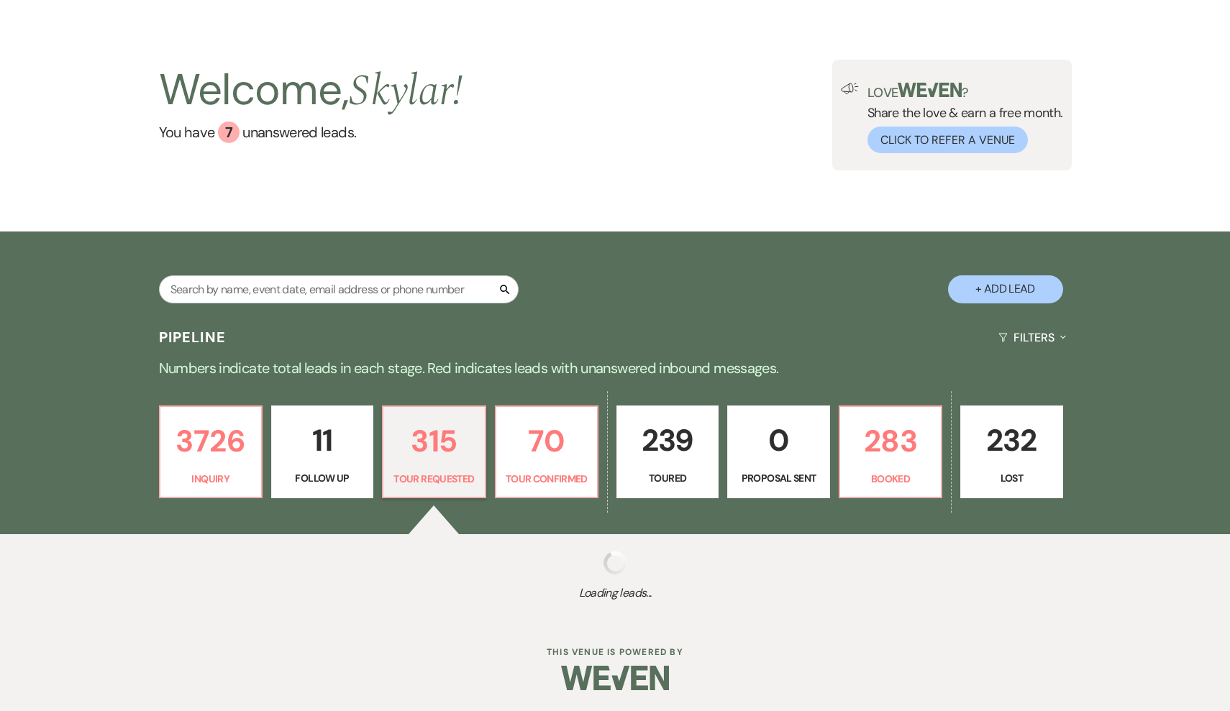
select select "2"
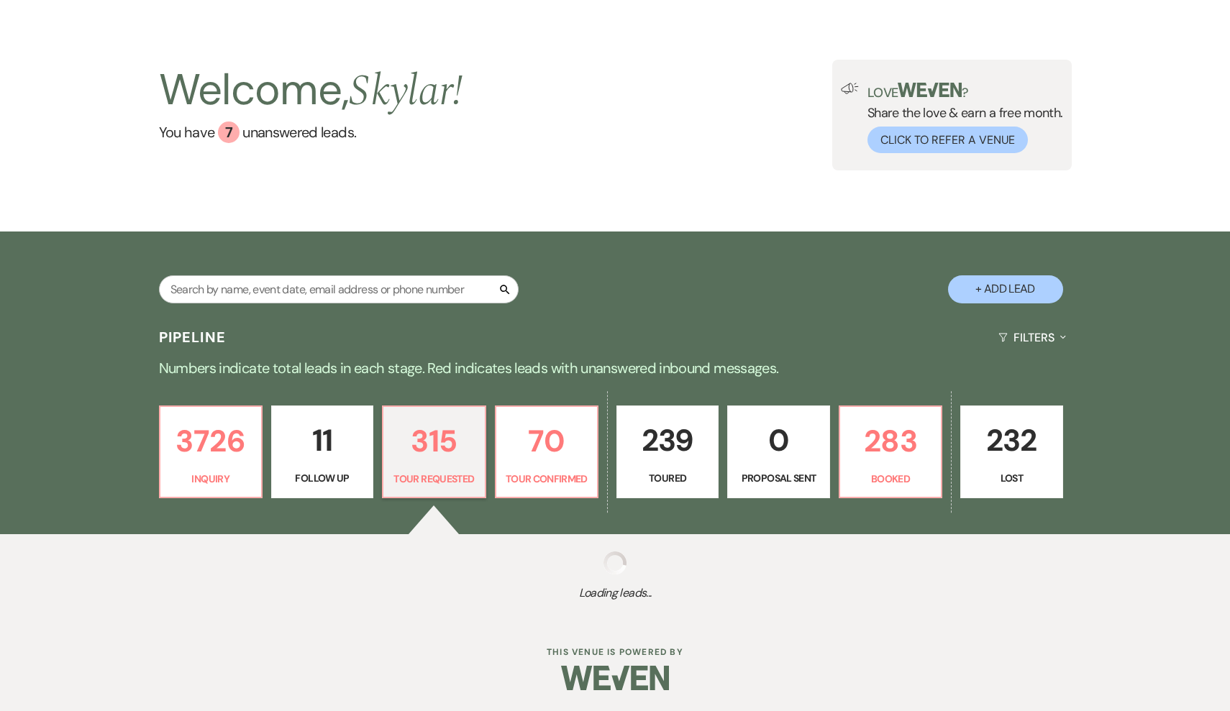
select select "2"
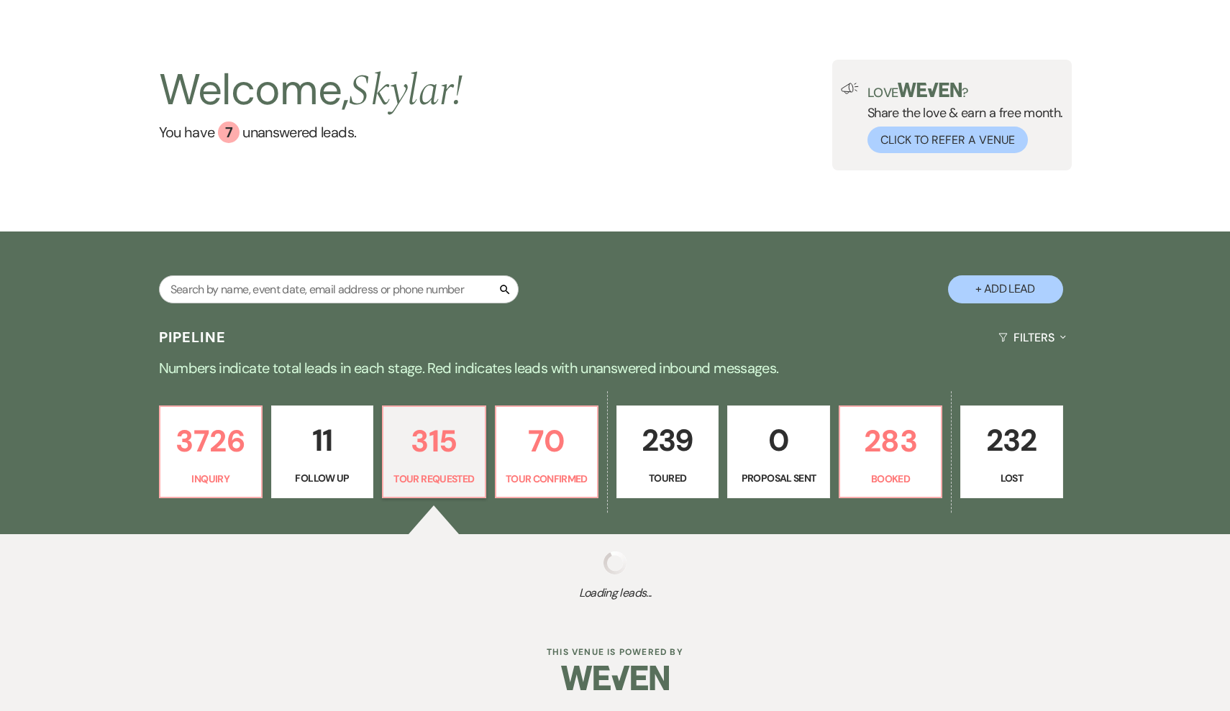
select select "2"
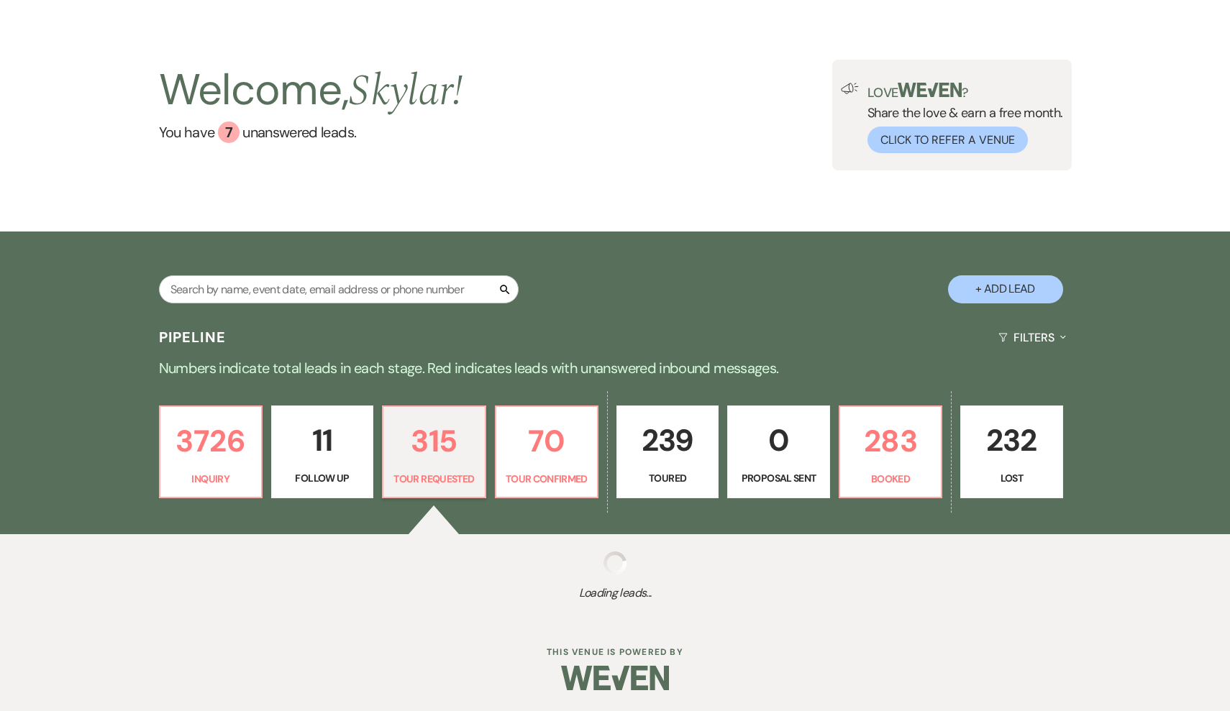
select select "2"
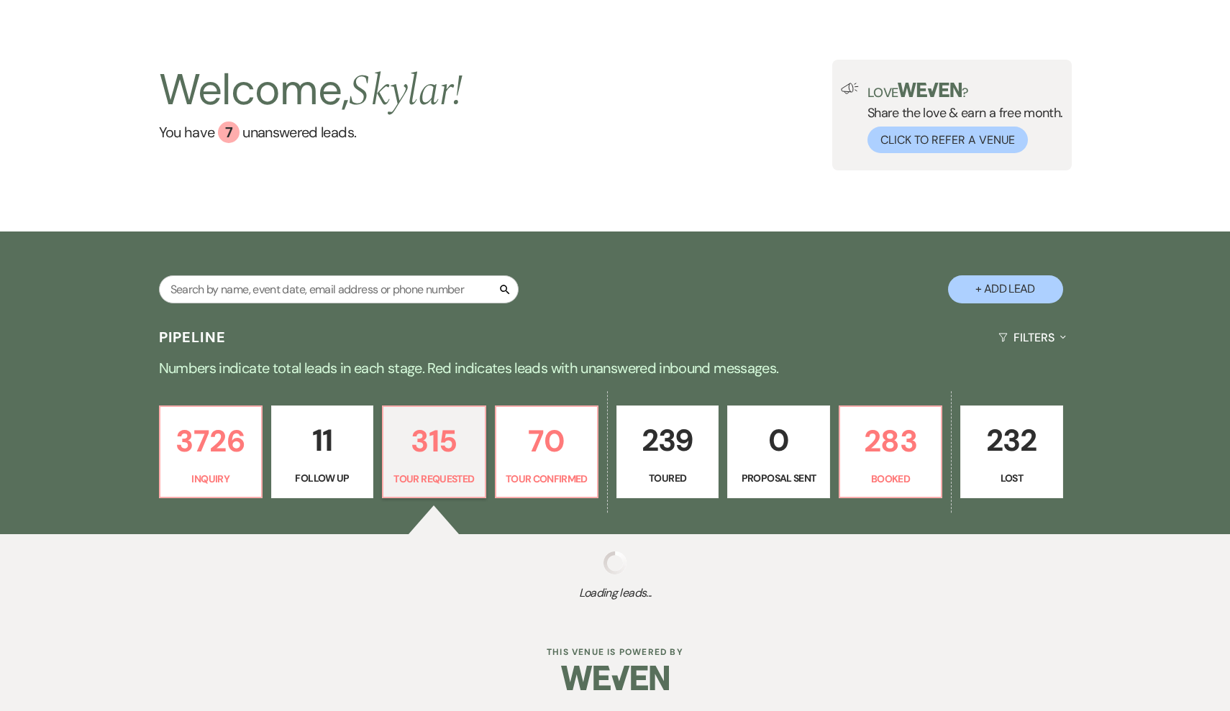
select select "2"
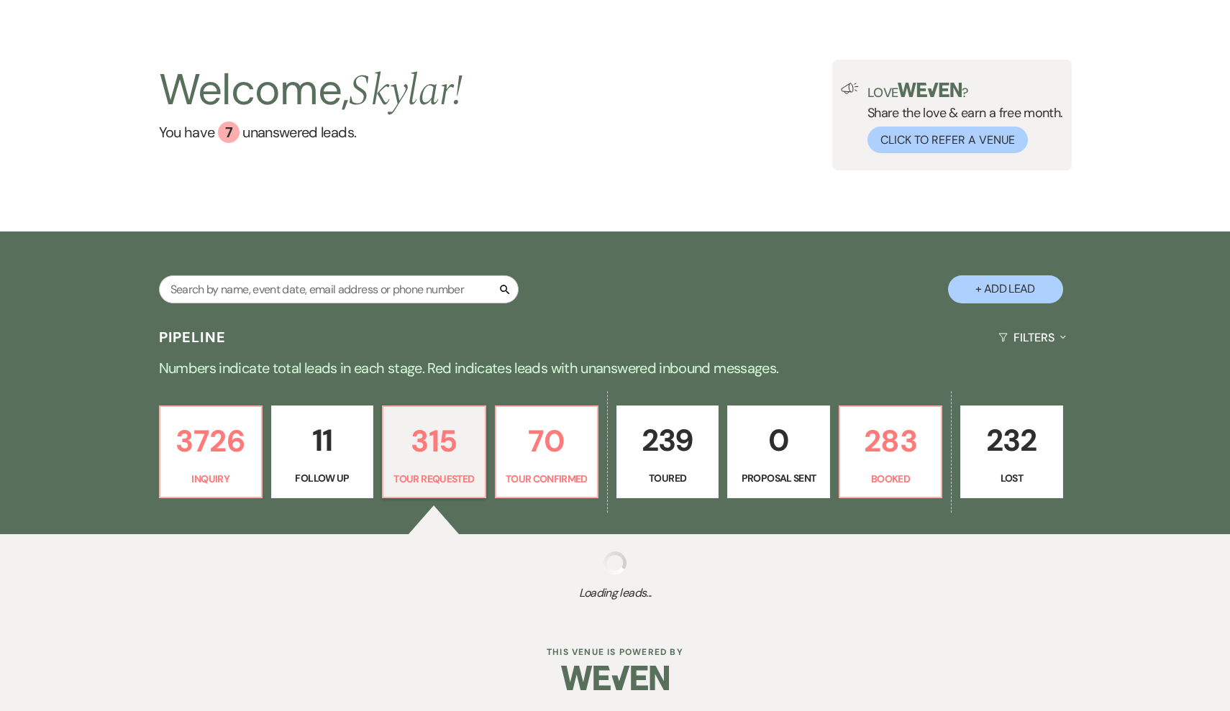
select select "2"
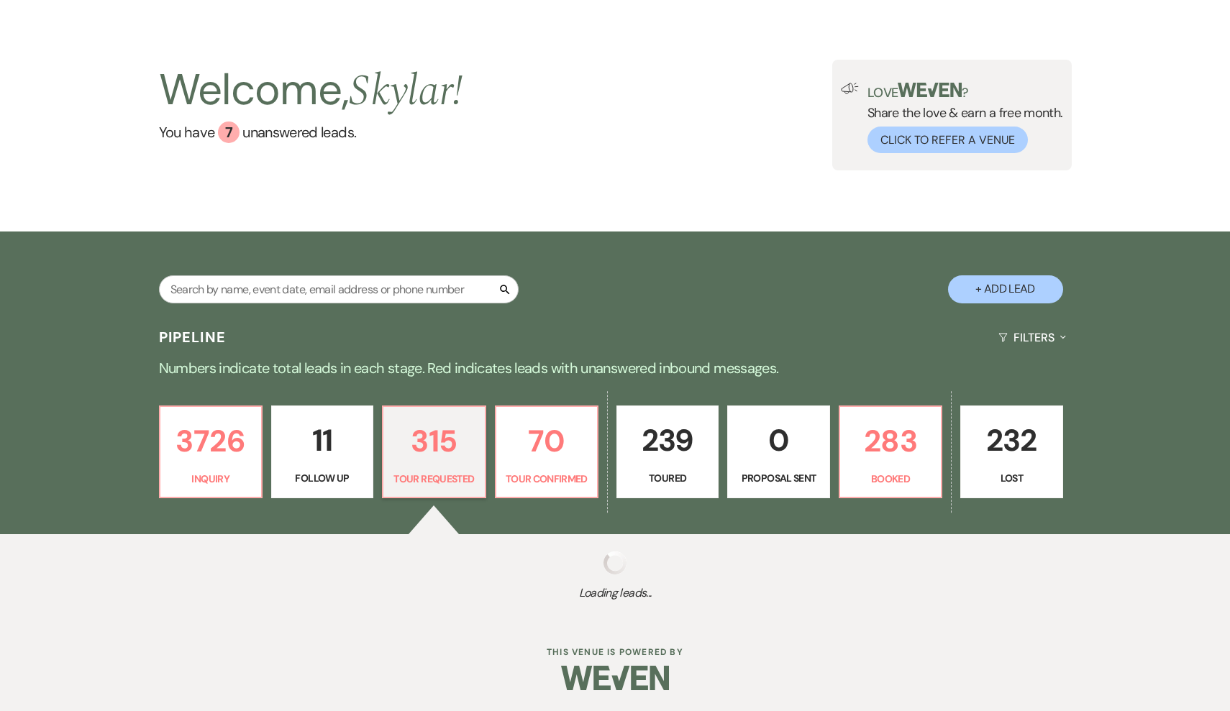
select select "2"
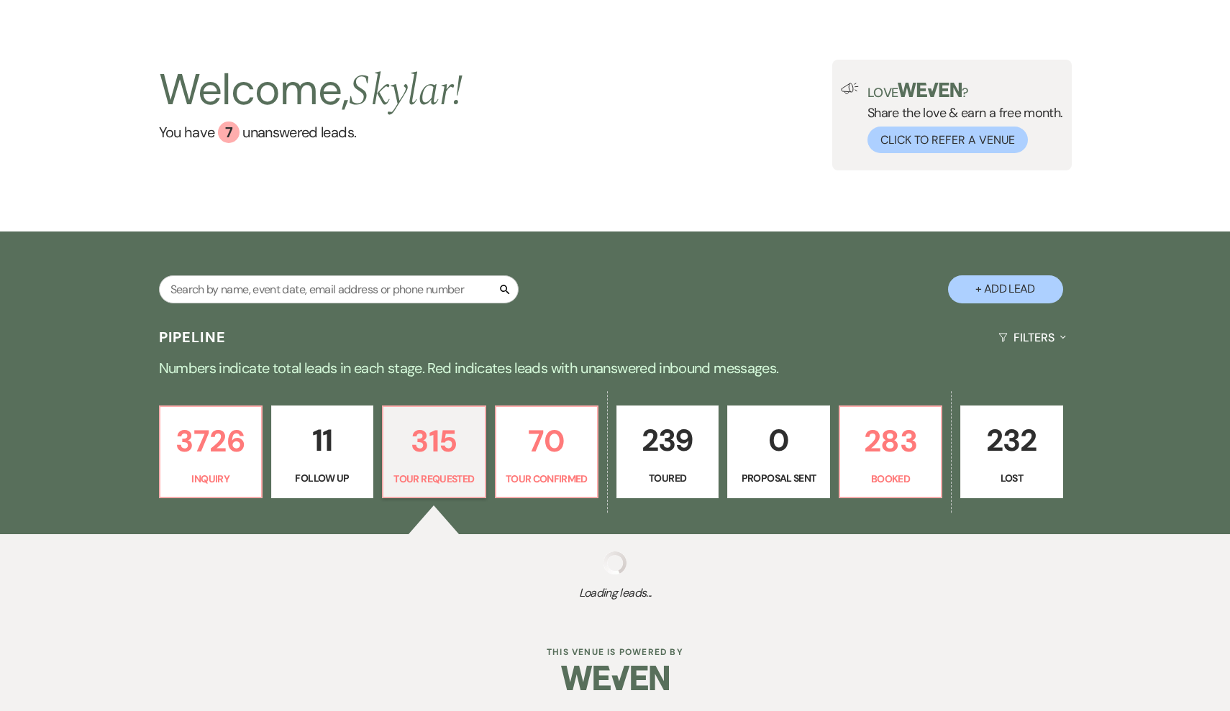
select select "2"
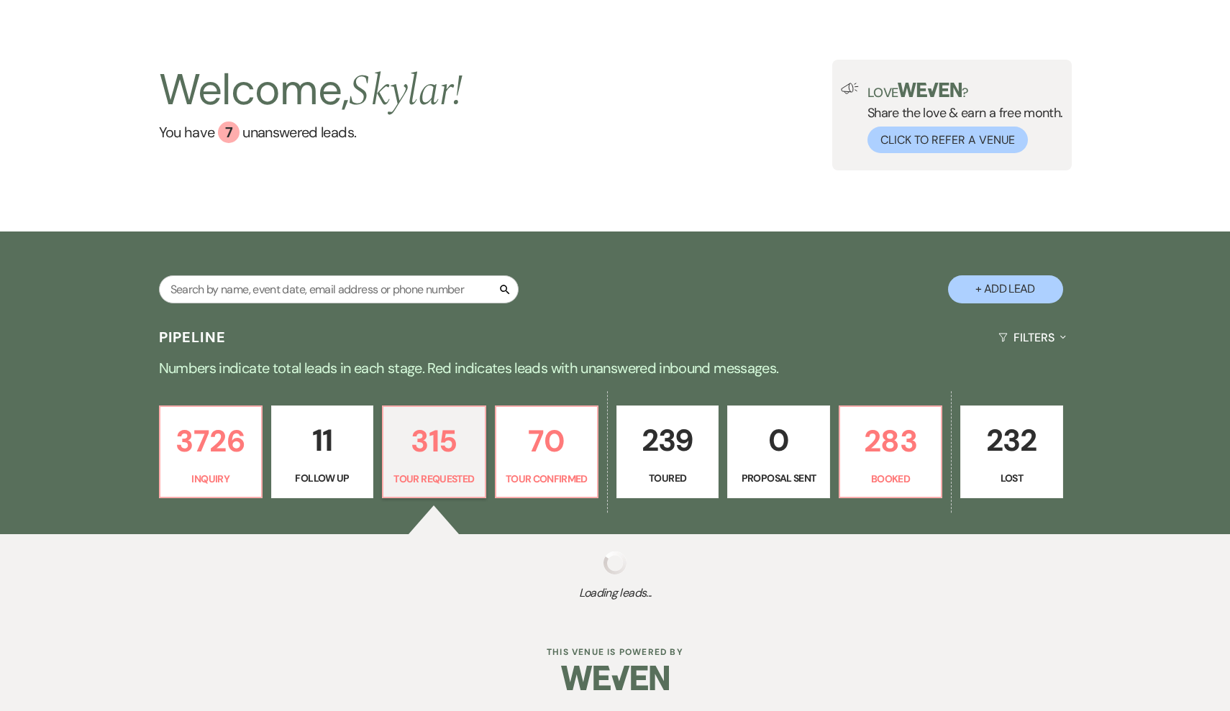
select select "2"
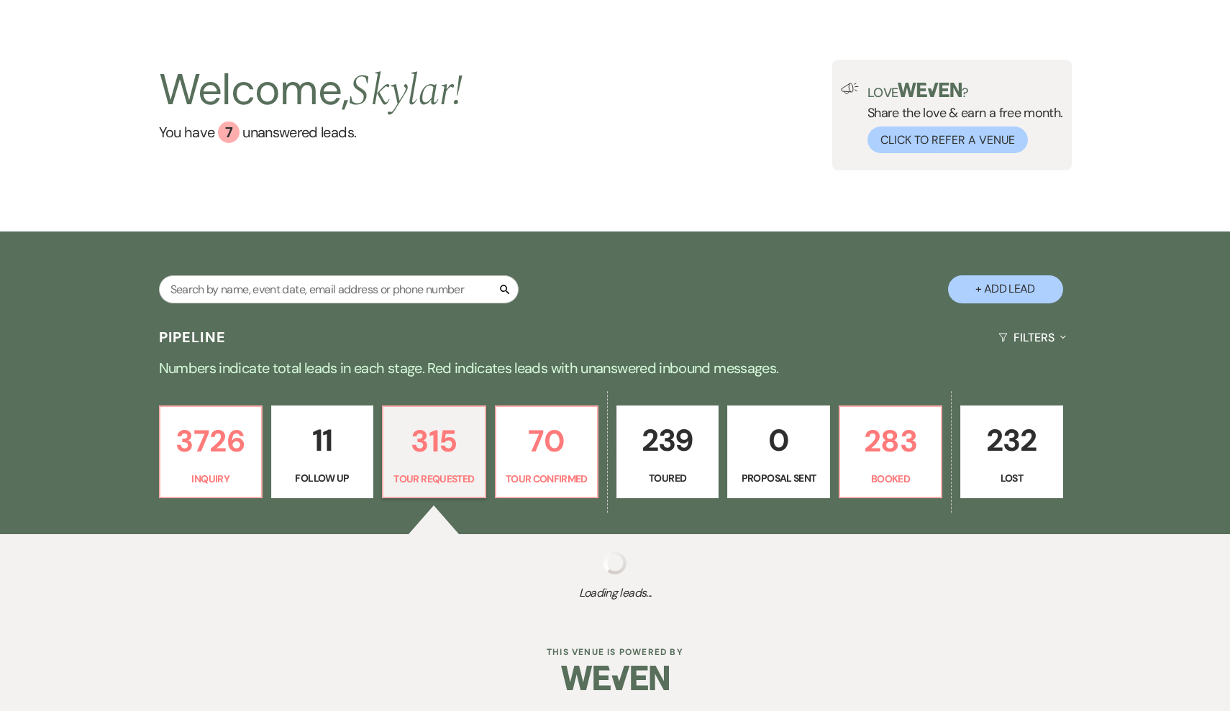
select select "2"
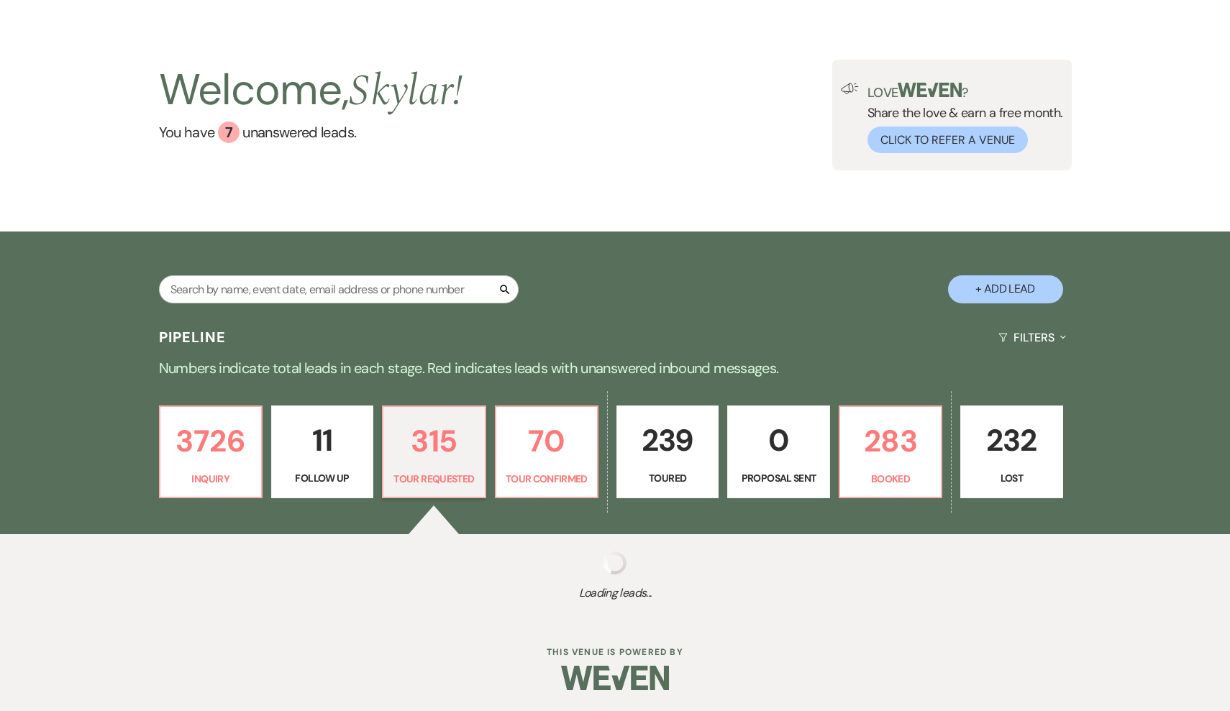
select select "2"
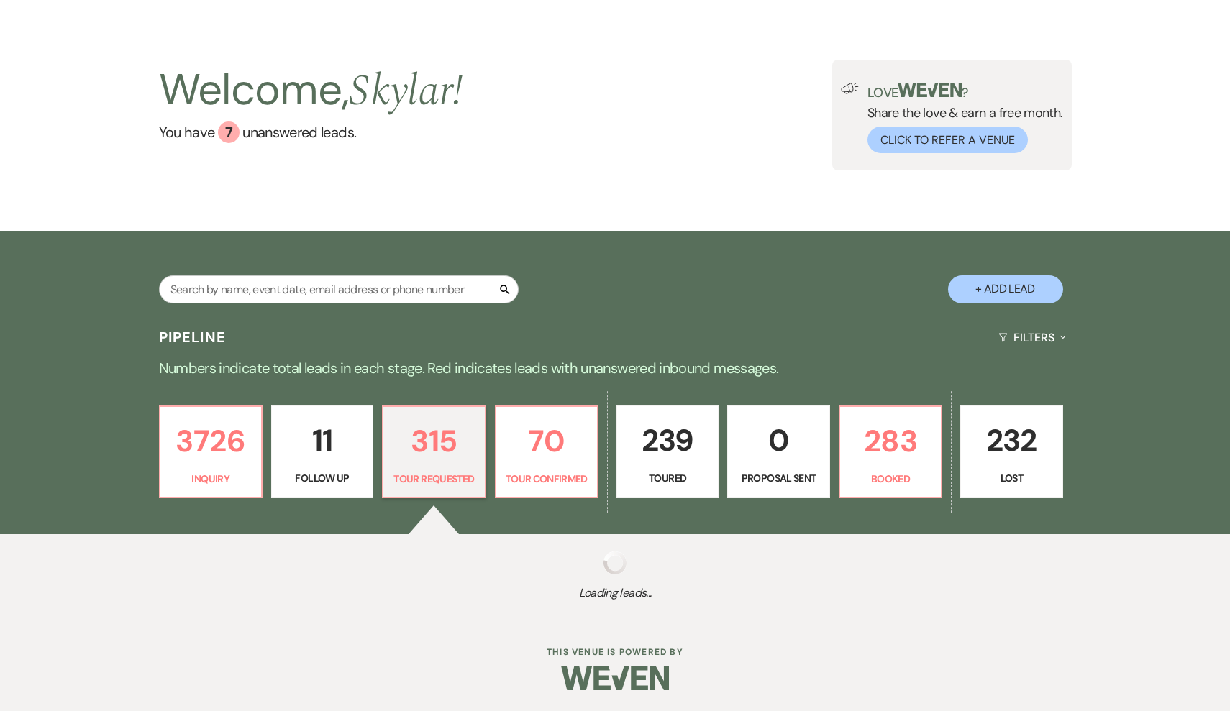
select select "2"
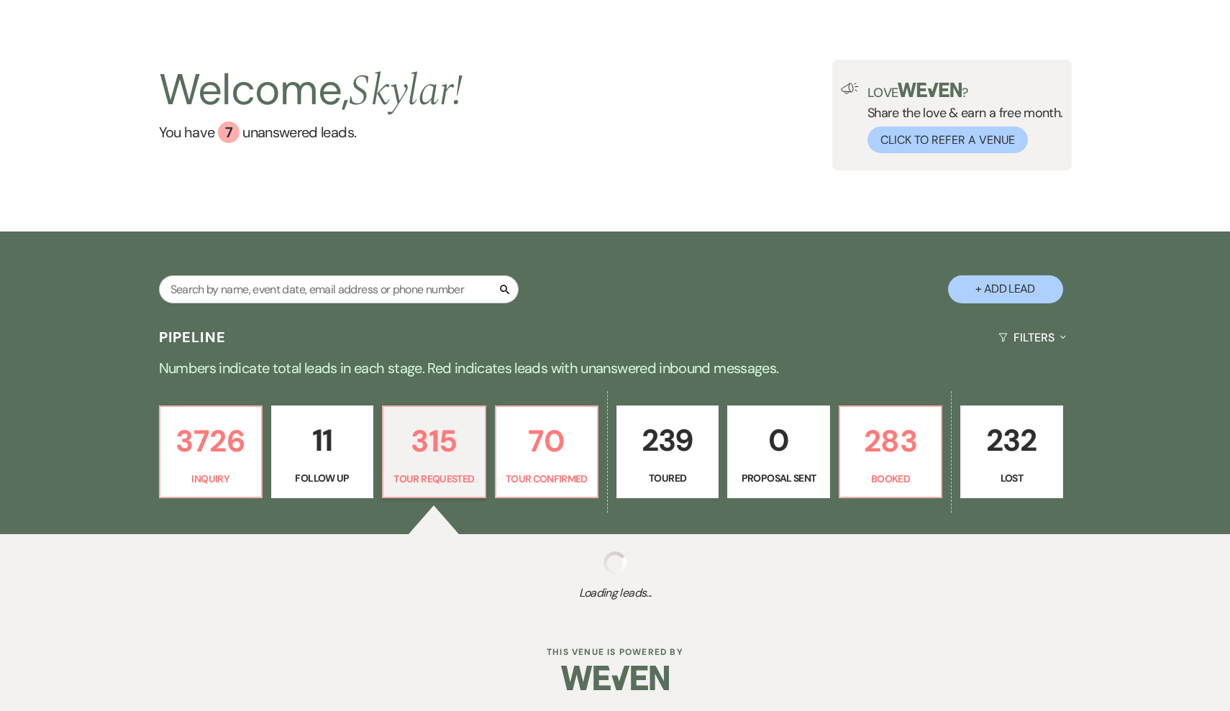
select select "2"
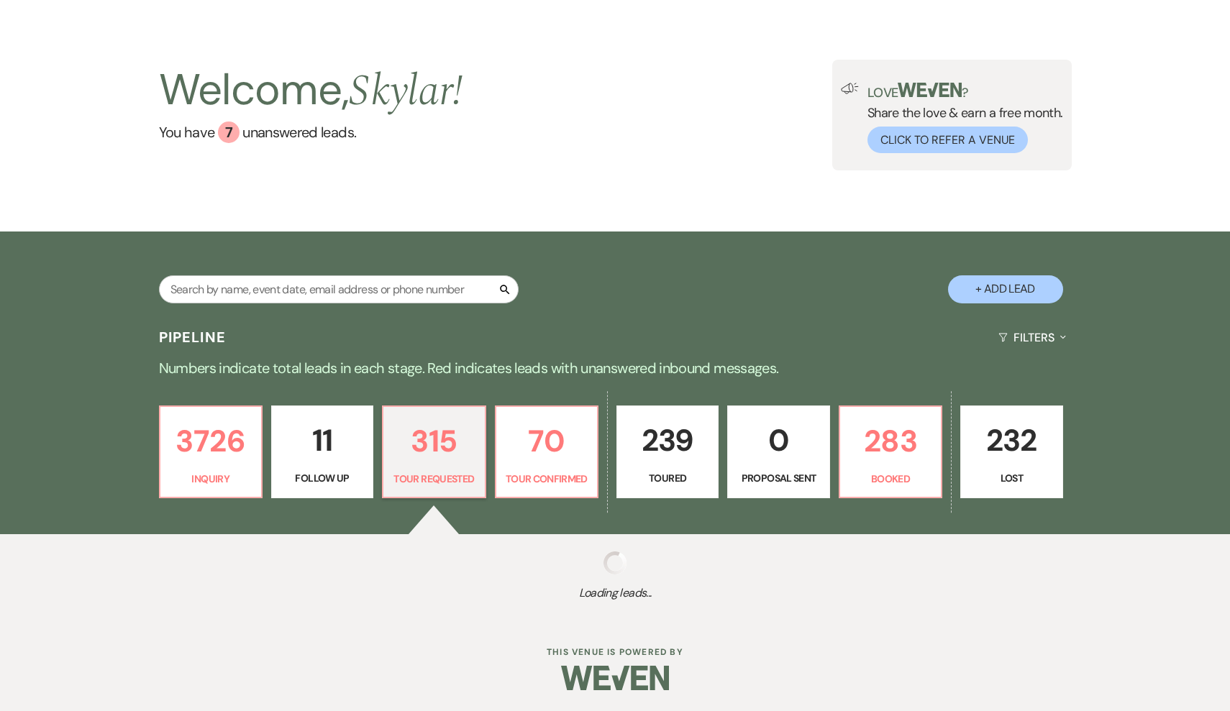
select select "2"
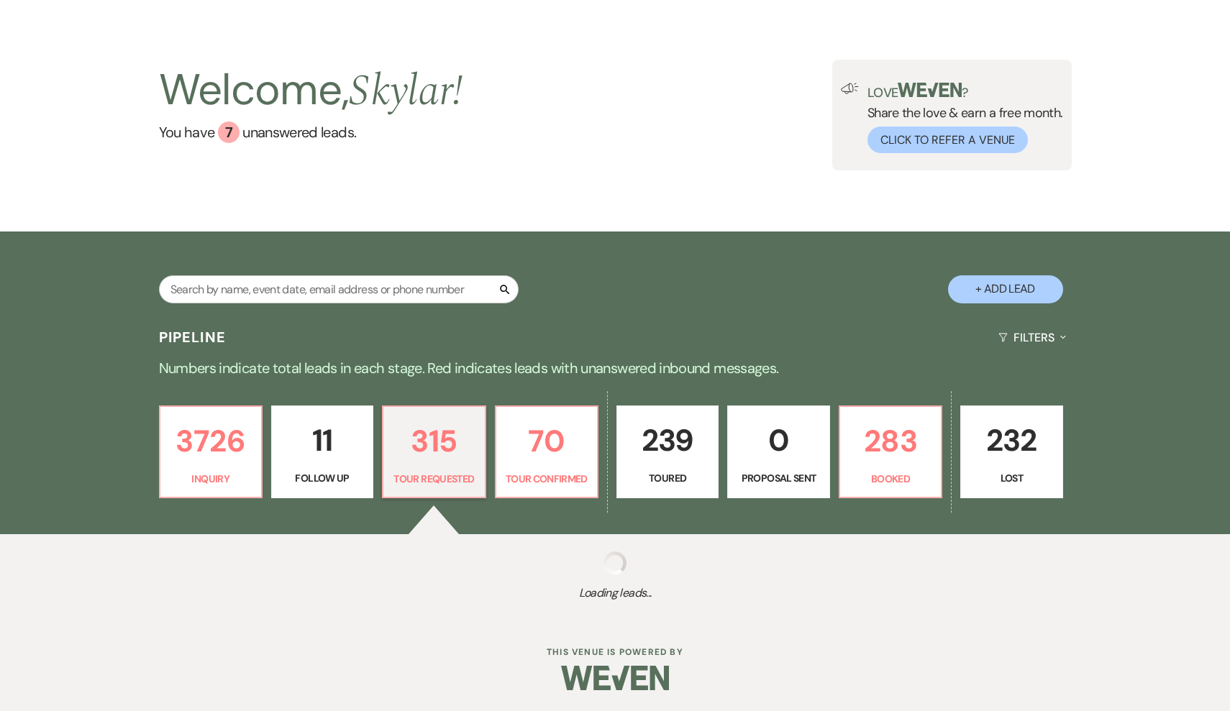
select select "2"
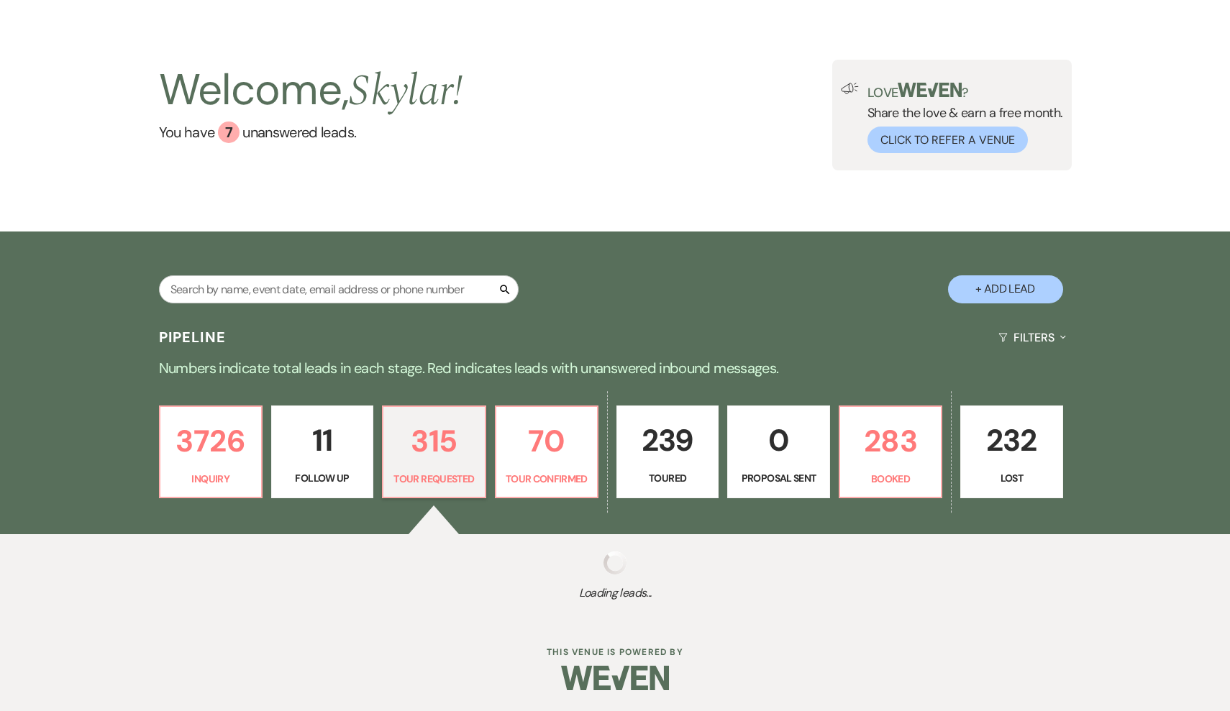
select select "2"
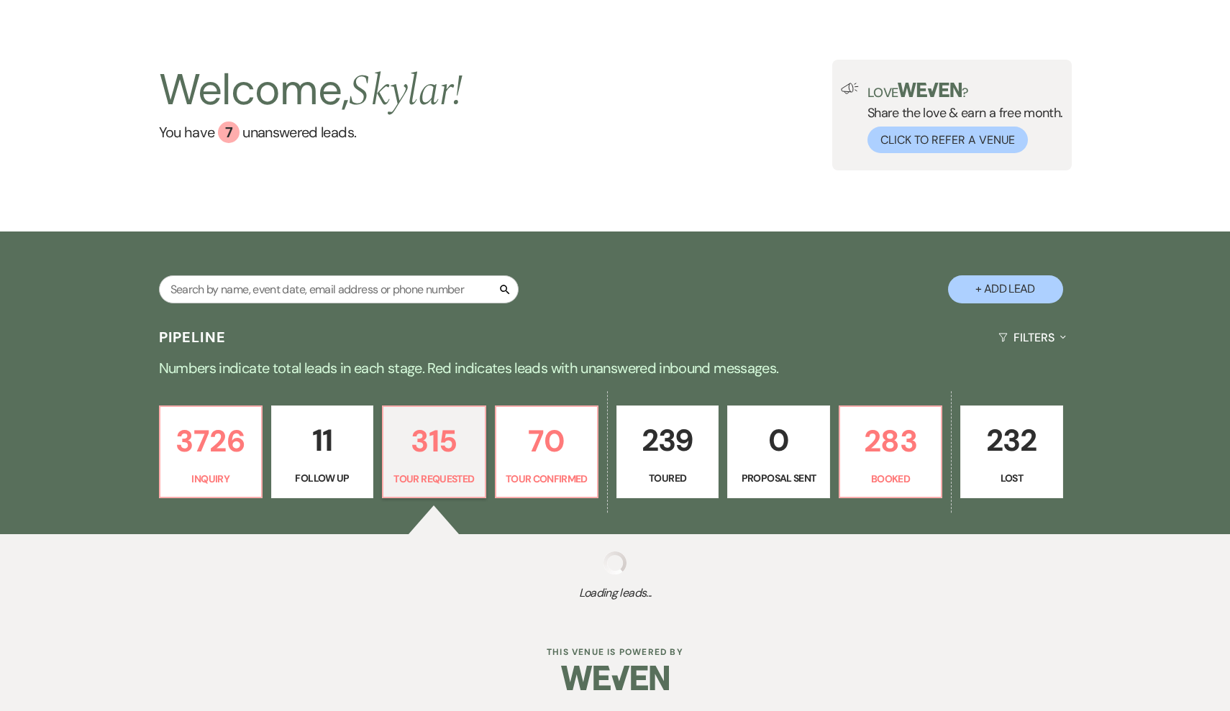
select select "2"
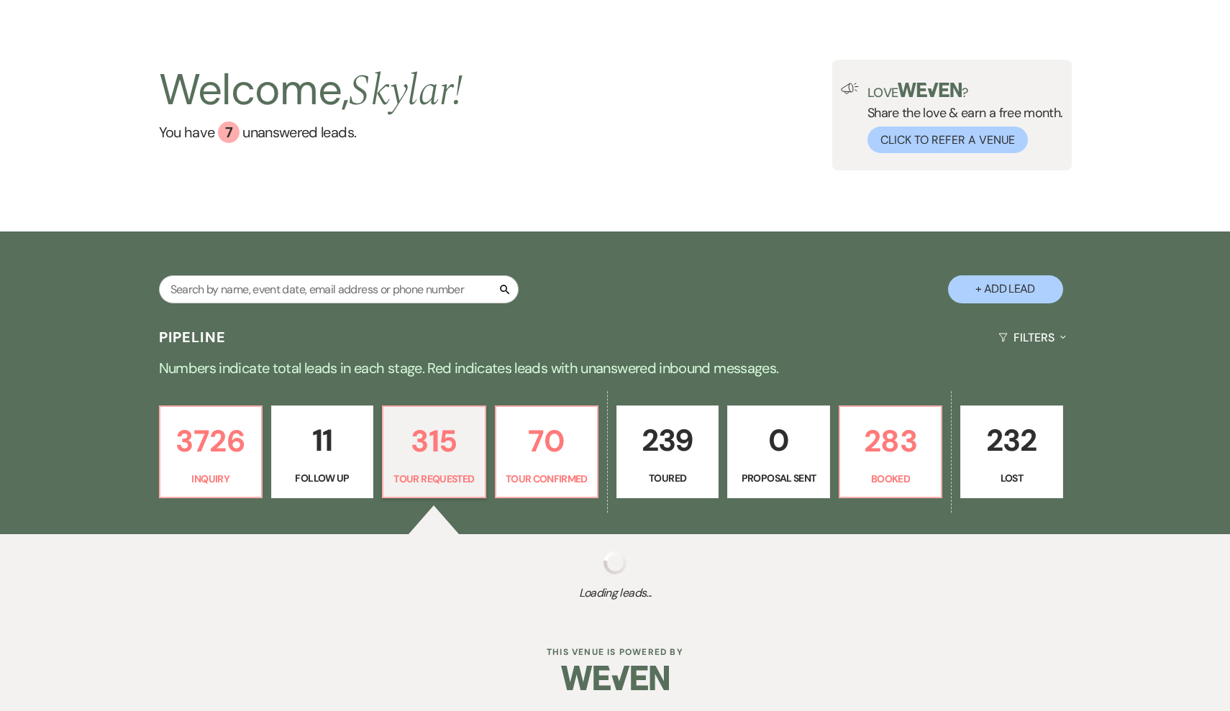
select select "2"
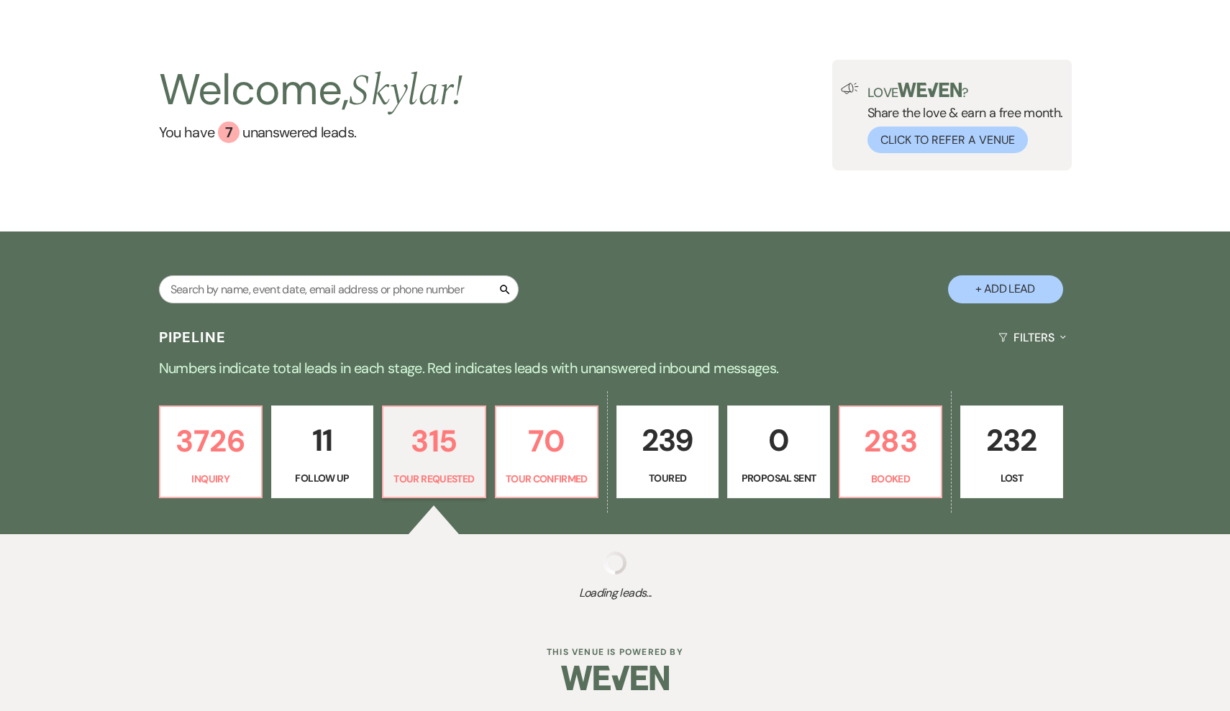
select select "2"
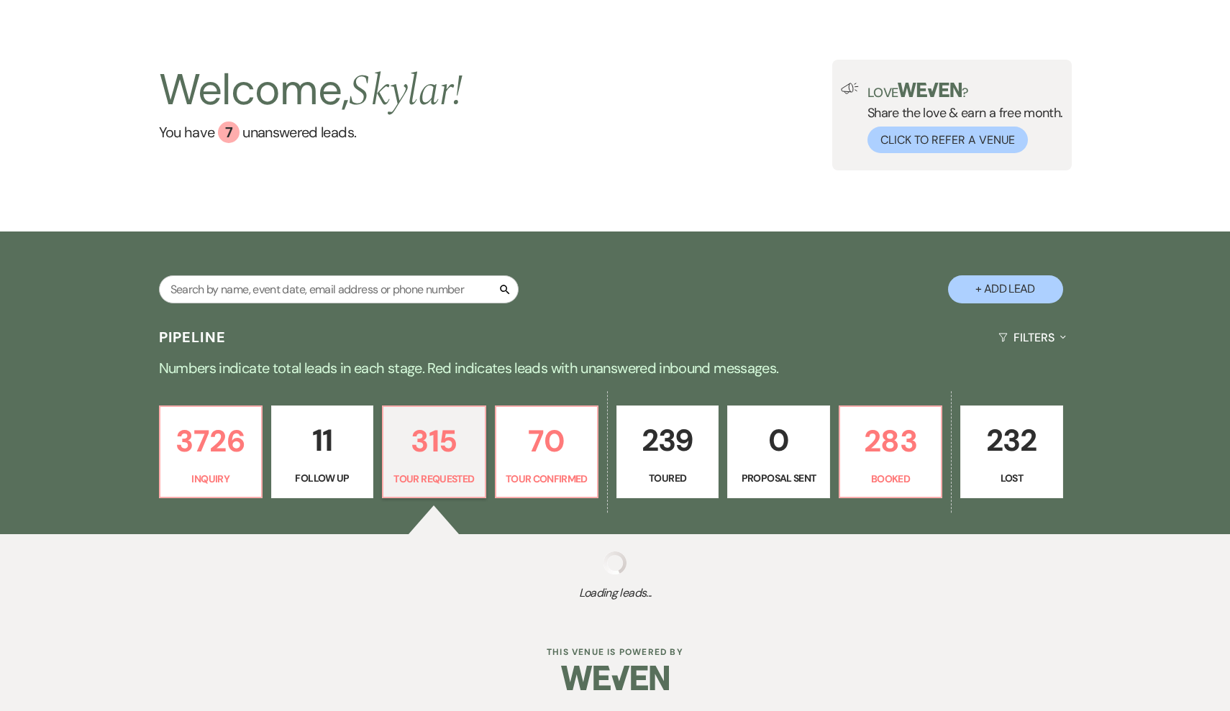
select select "2"
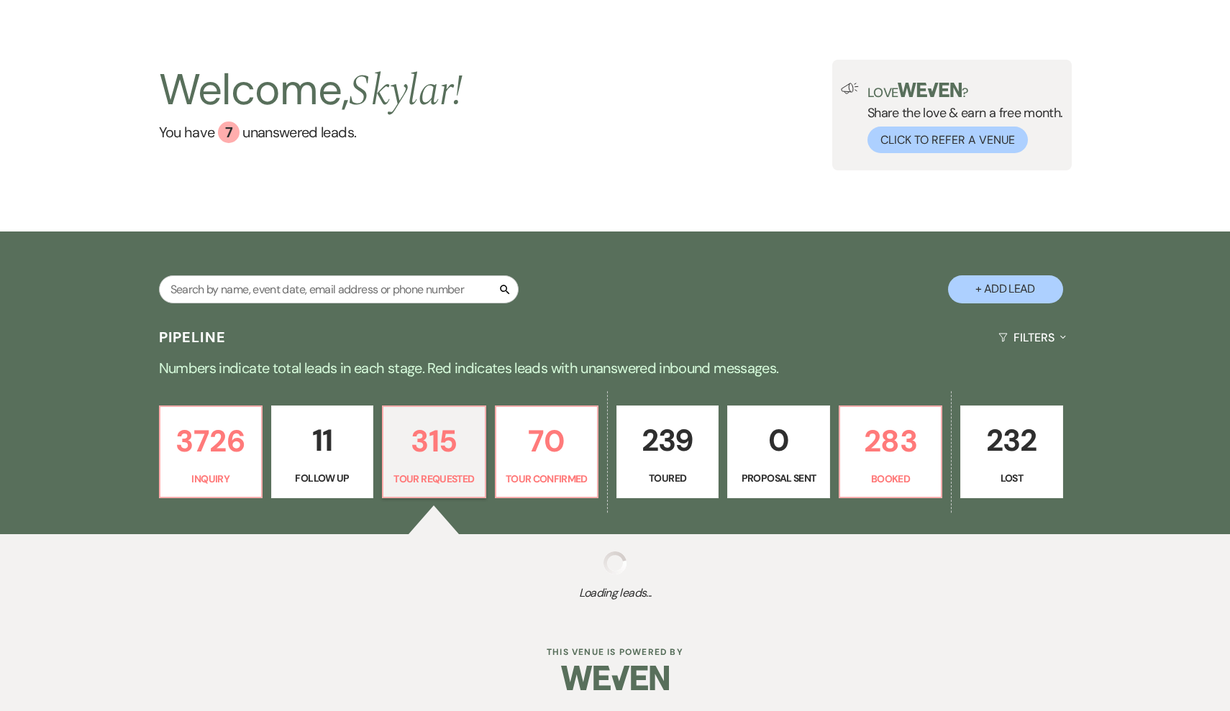
select select "2"
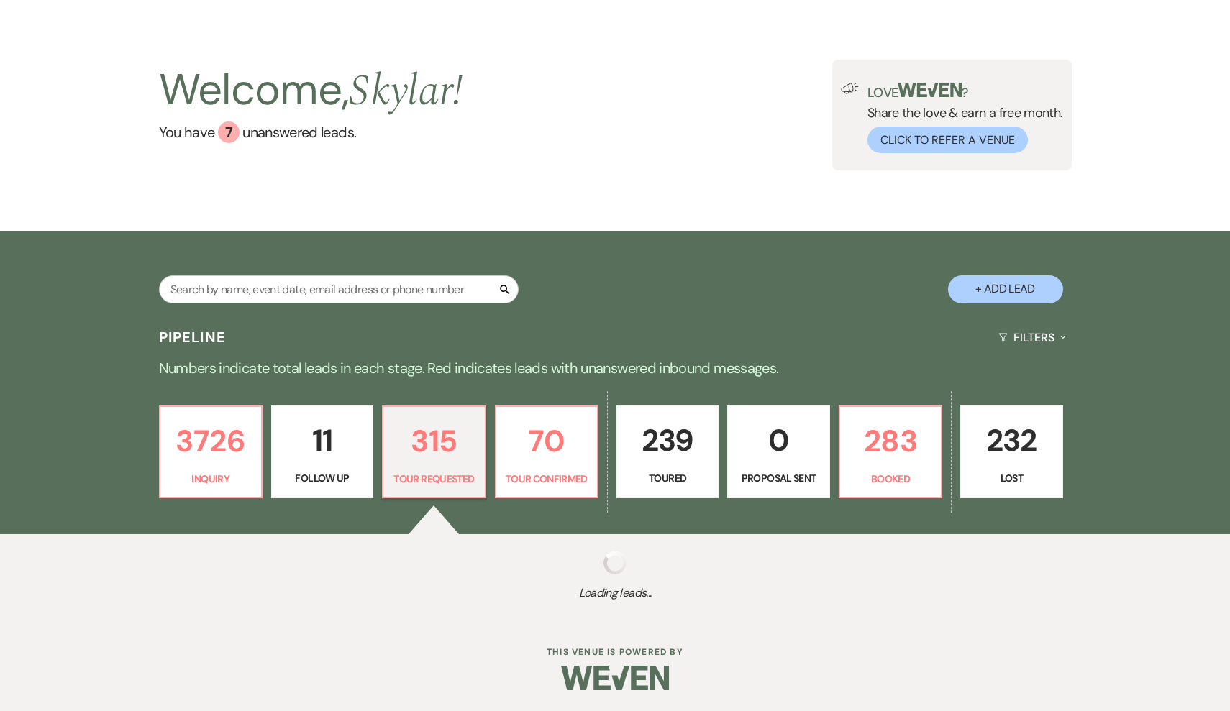
select select "2"
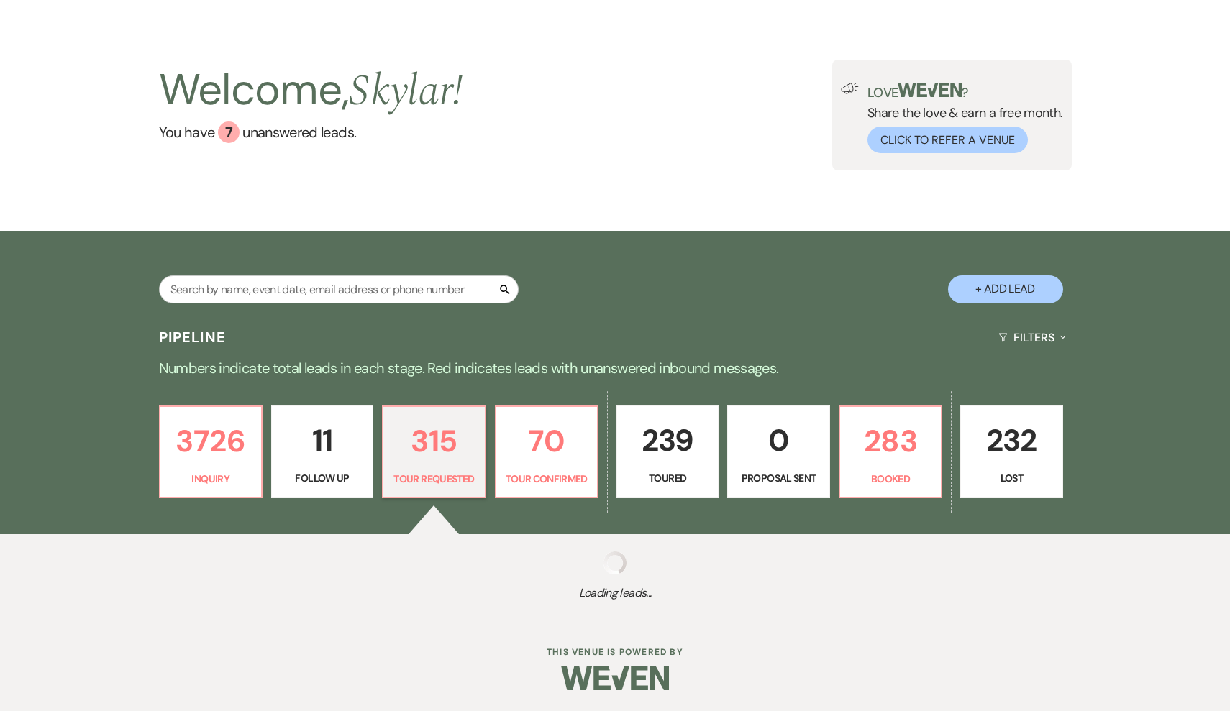
select select "2"
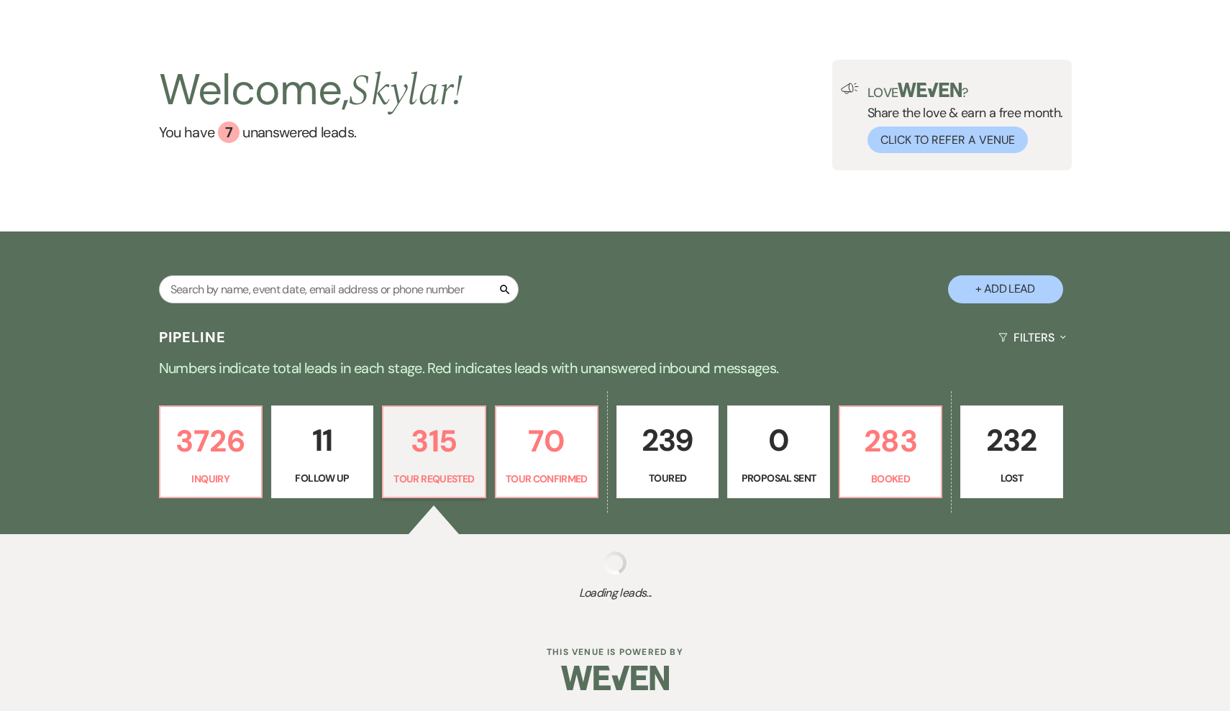
select select "2"
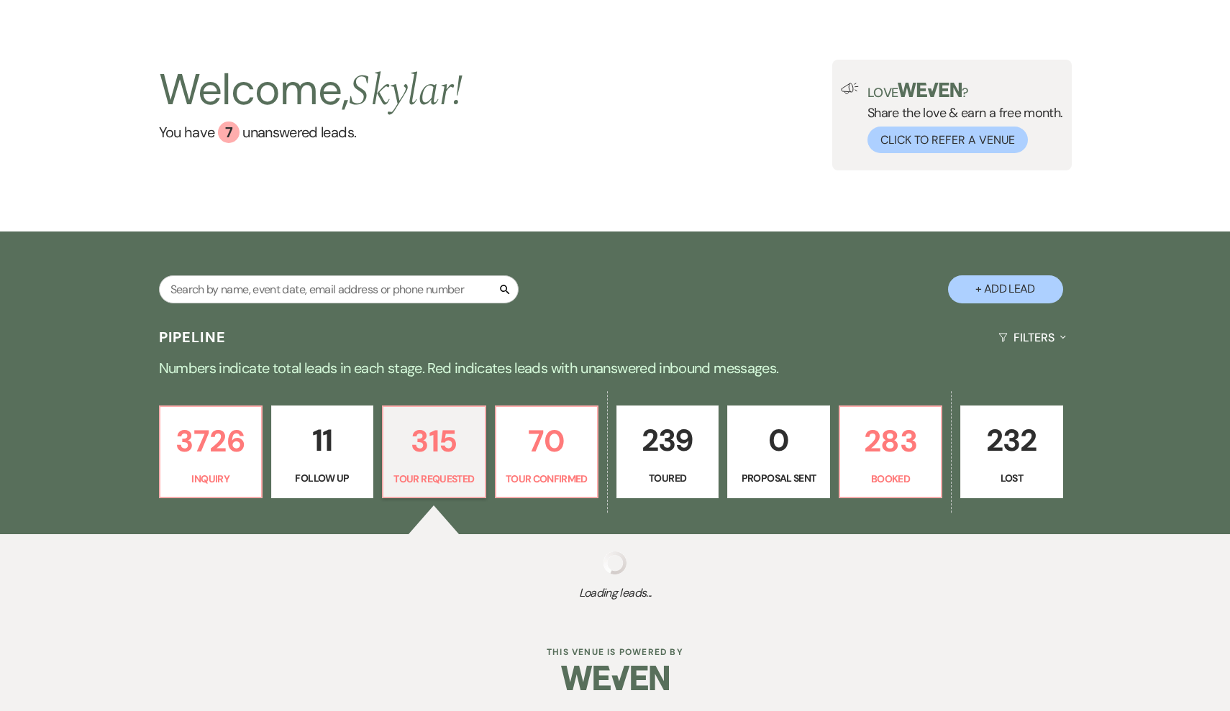
select select "2"
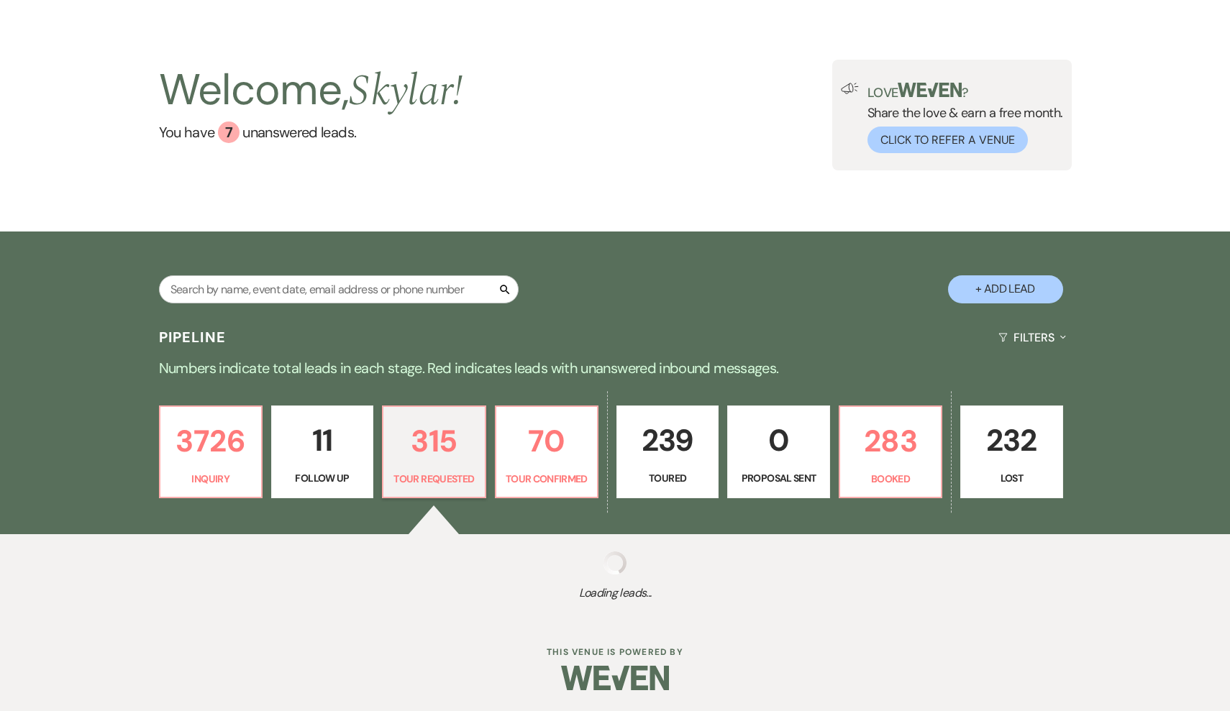
select select "2"
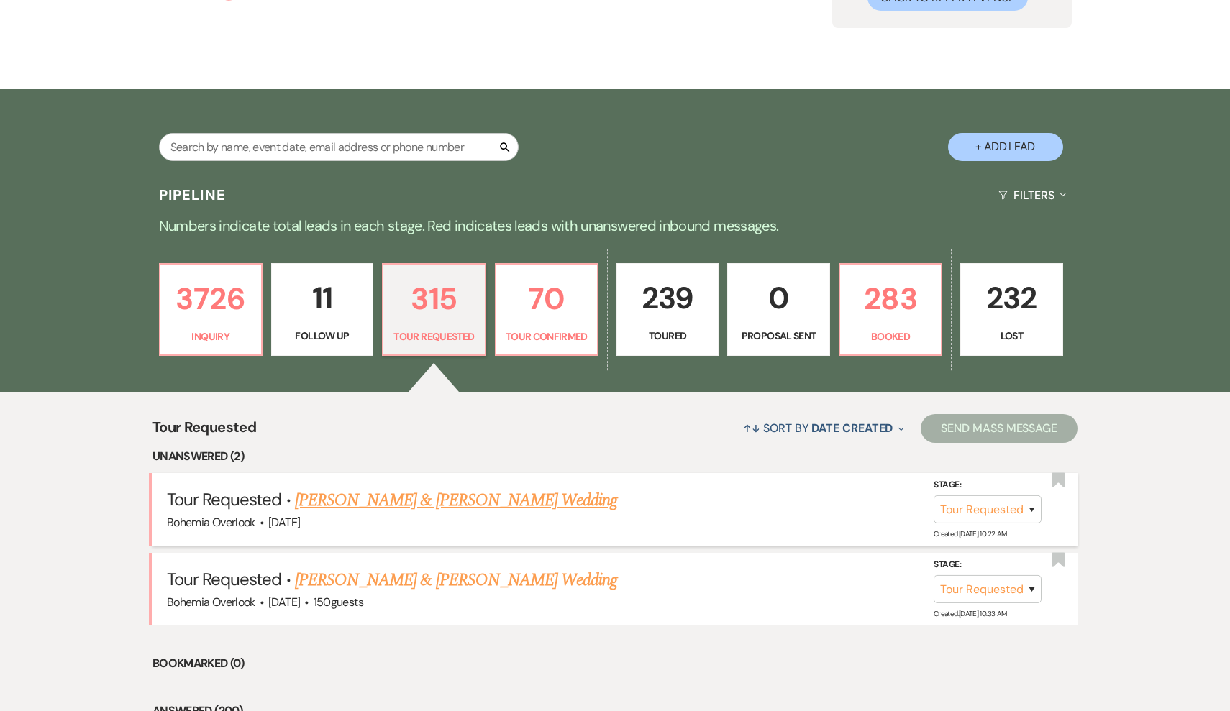
scroll to position [183, 0]
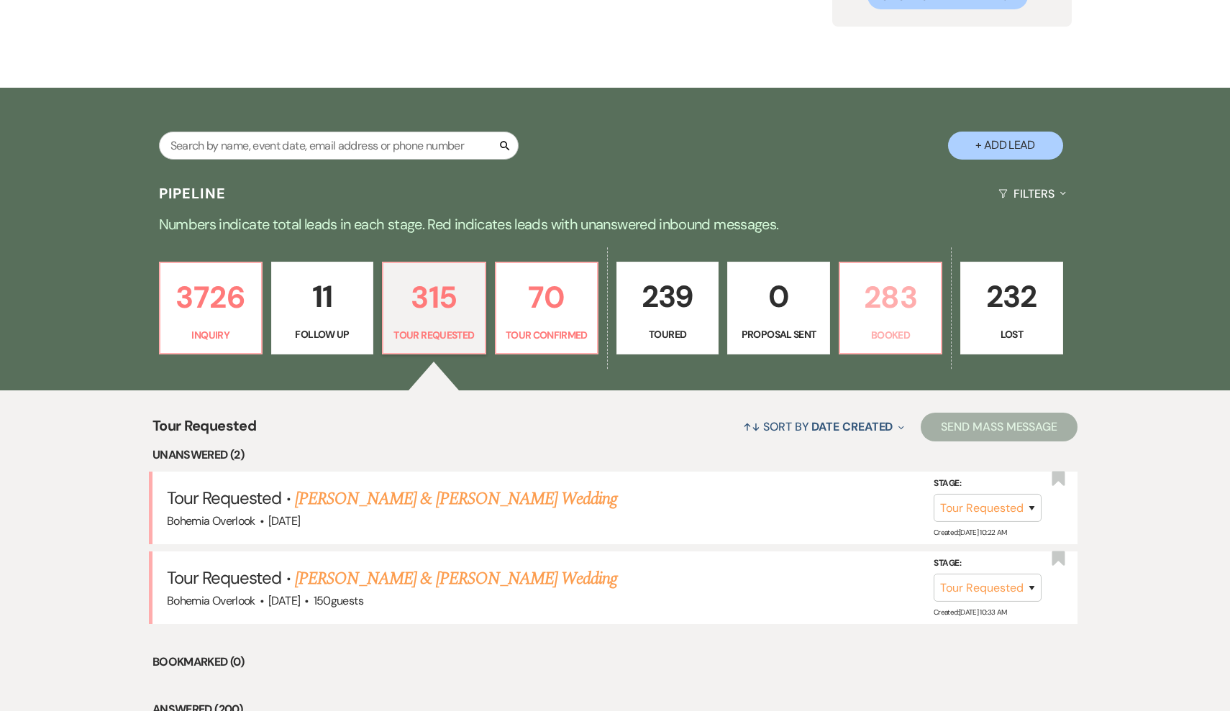
click at [898, 321] on p "283" at bounding box center [890, 297] width 83 height 48
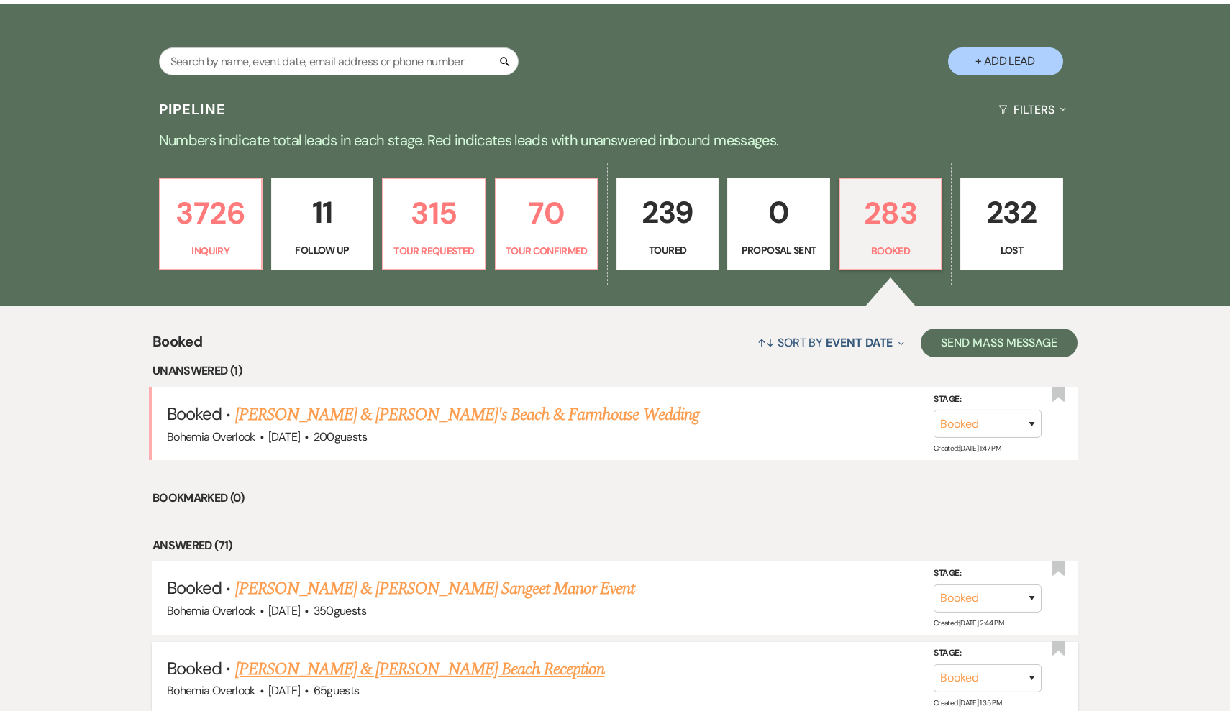
scroll to position [268, 0]
click at [606, 404] on link "[PERSON_NAME] & [PERSON_NAME]'s Beach & Farmhouse Wedding" at bounding box center [467, 415] width 464 height 26
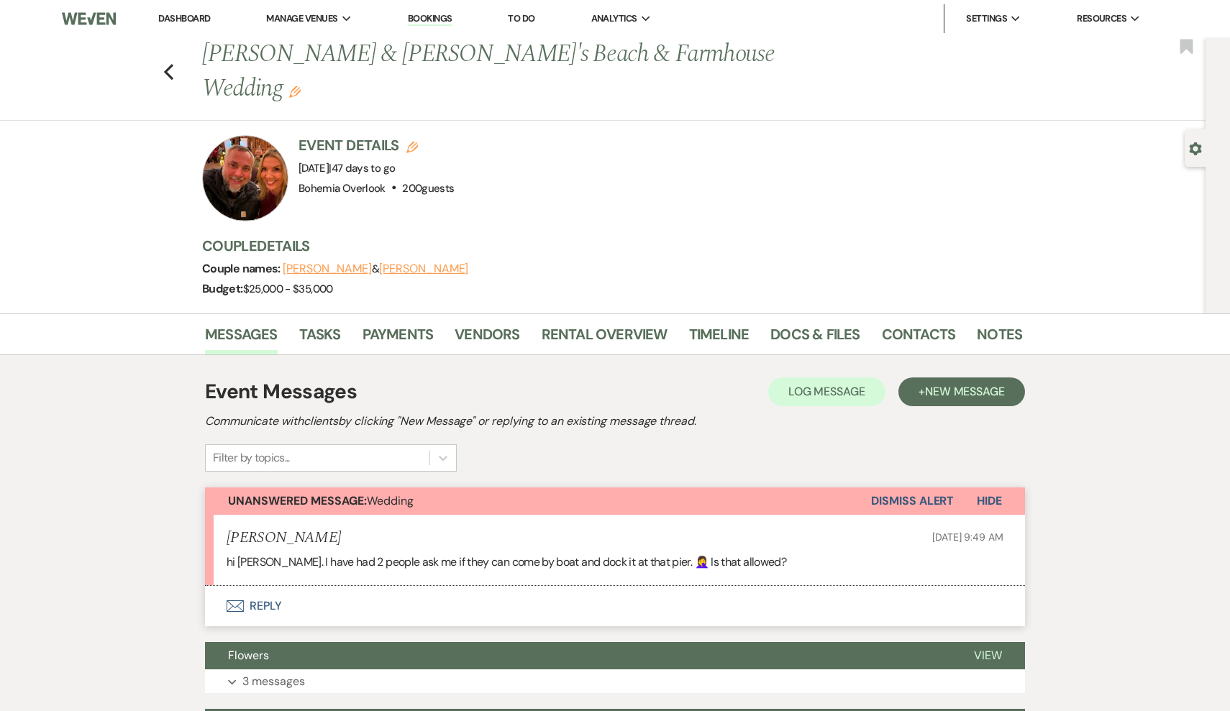
click at [175, 49] on div "Previous Kevin Dufour & Denise De John's Beach & Farmhouse Wedding Edit Bookmark" at bounding box center [599, 78] width 1213 height 83
click at [167, 63] on icon "Previous" at bounding box center [168, 71] width 11 height 17
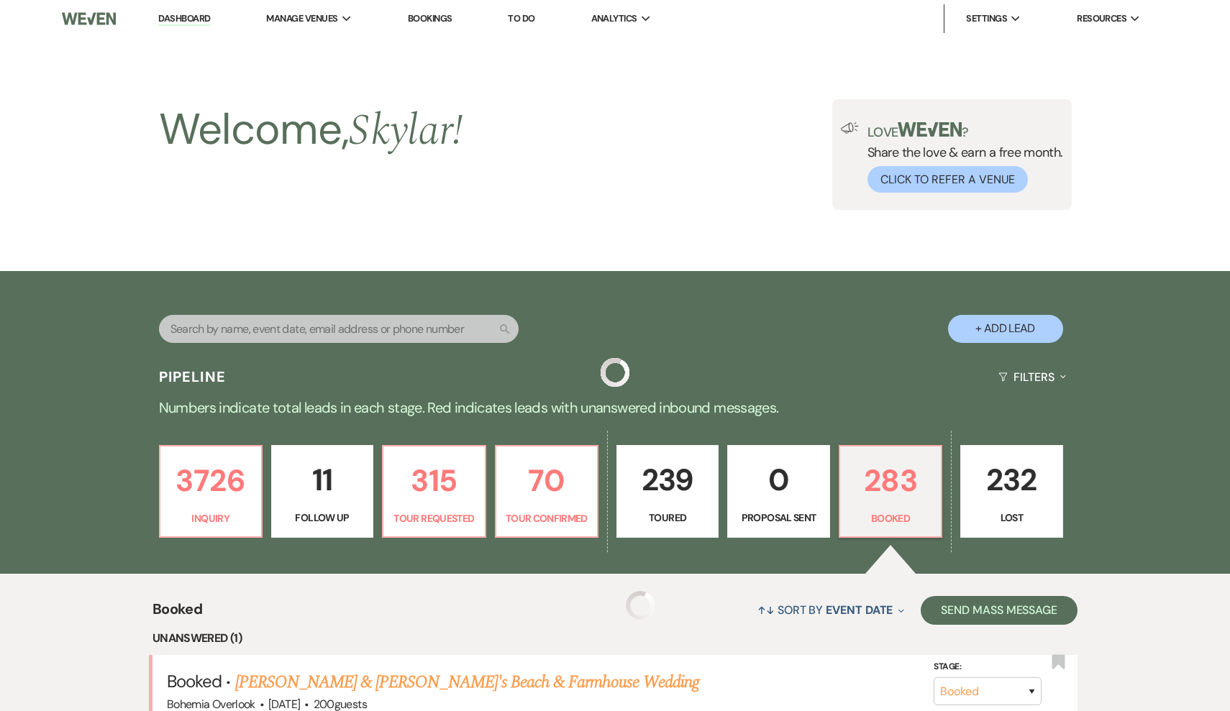
scroll to position [268, 0]
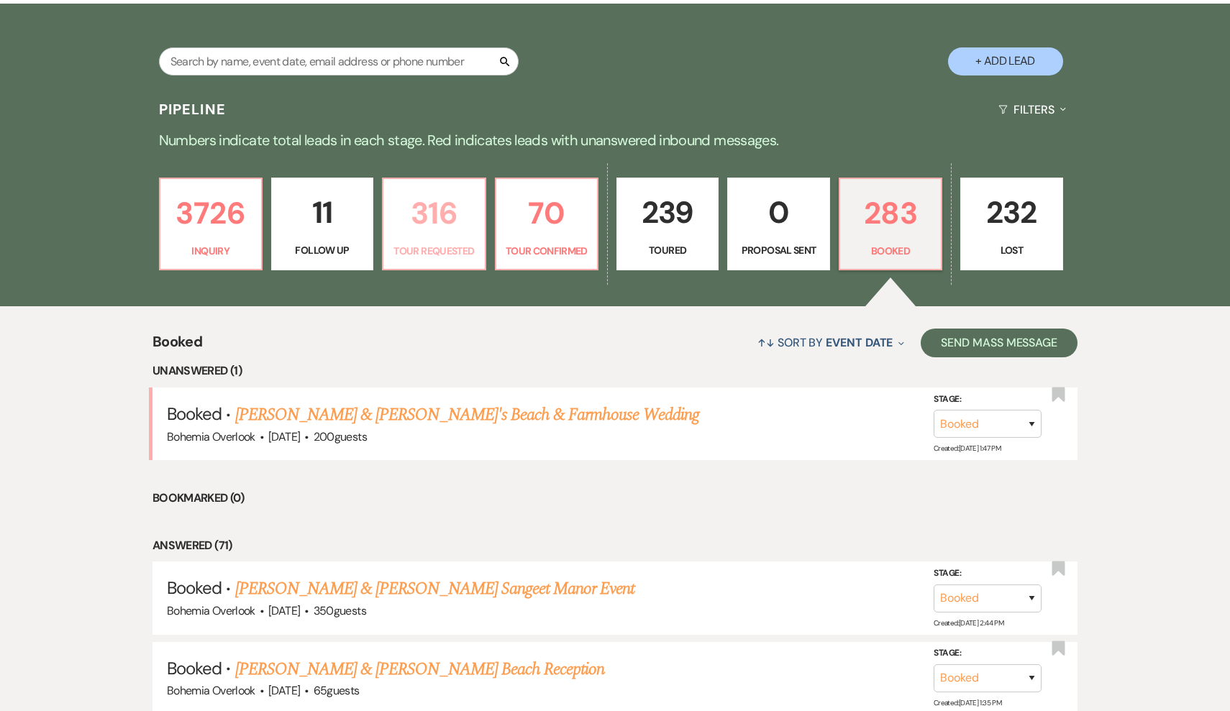
click at [453, 211] on p "316" at bounding box center [433, 213] width 83 height 48
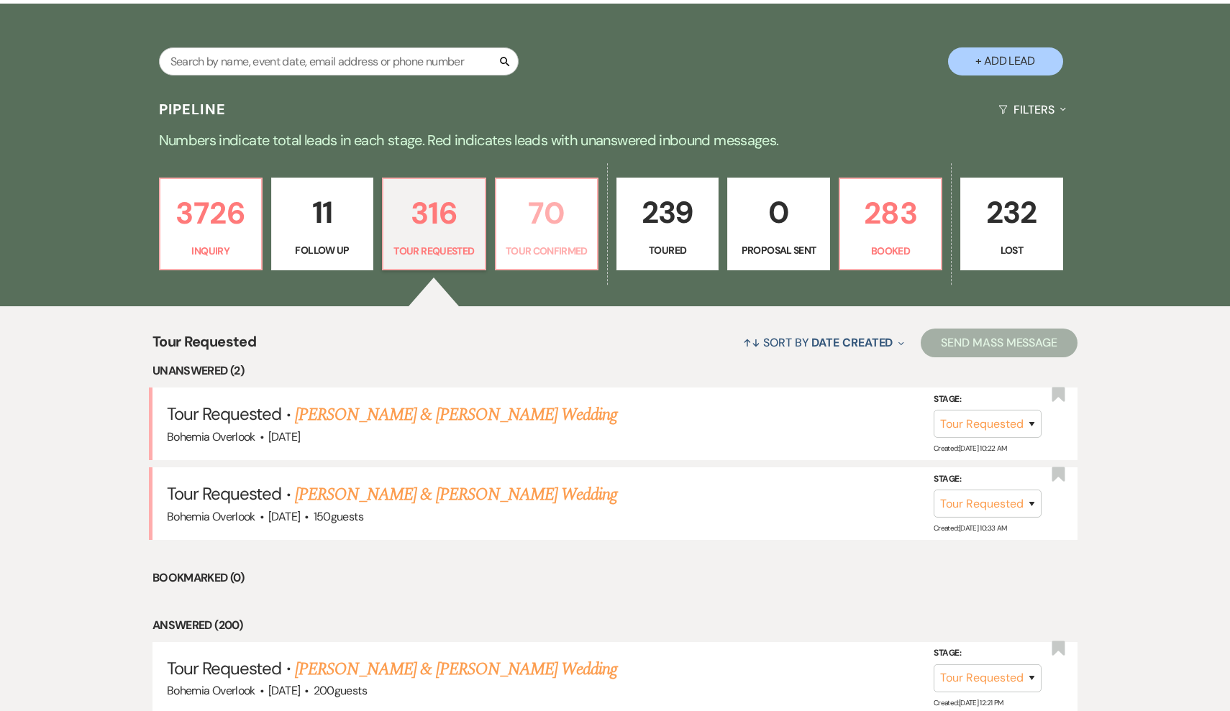
click at [537, 219] on p "70" at bounding box center [546, 213] width 83 height 48
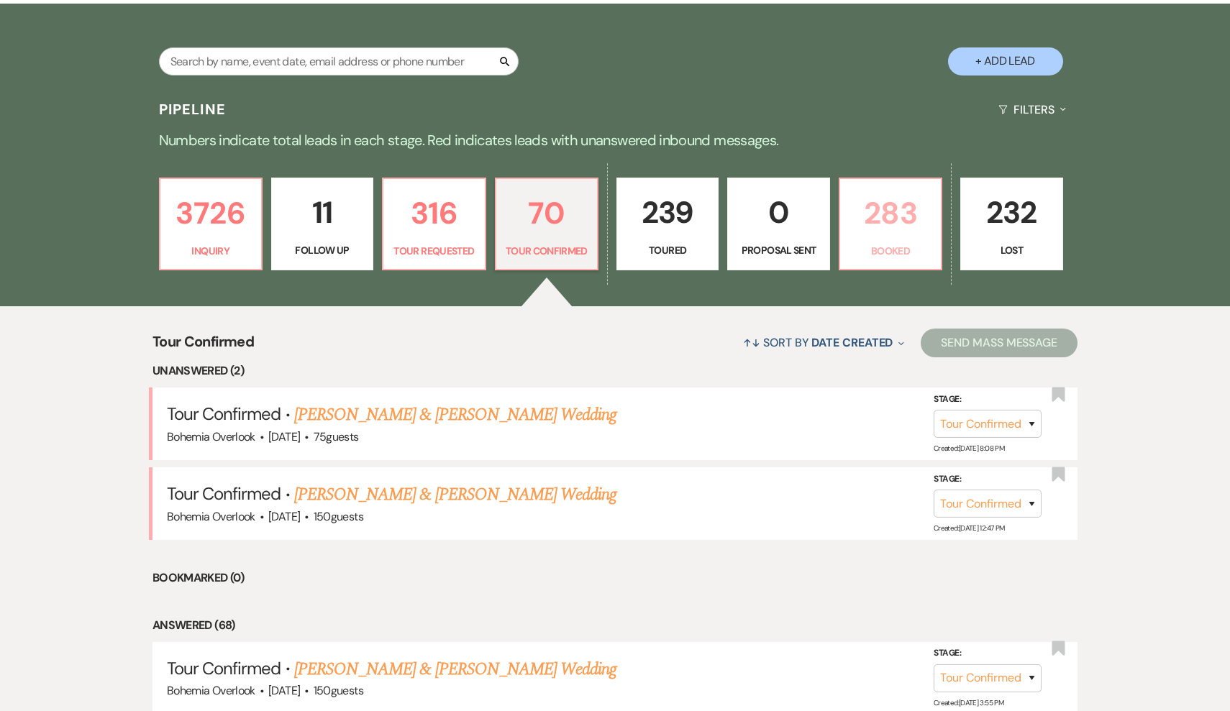
click at [913, 214] on p "283" at bounding box center [890, 213] width 83 height 48
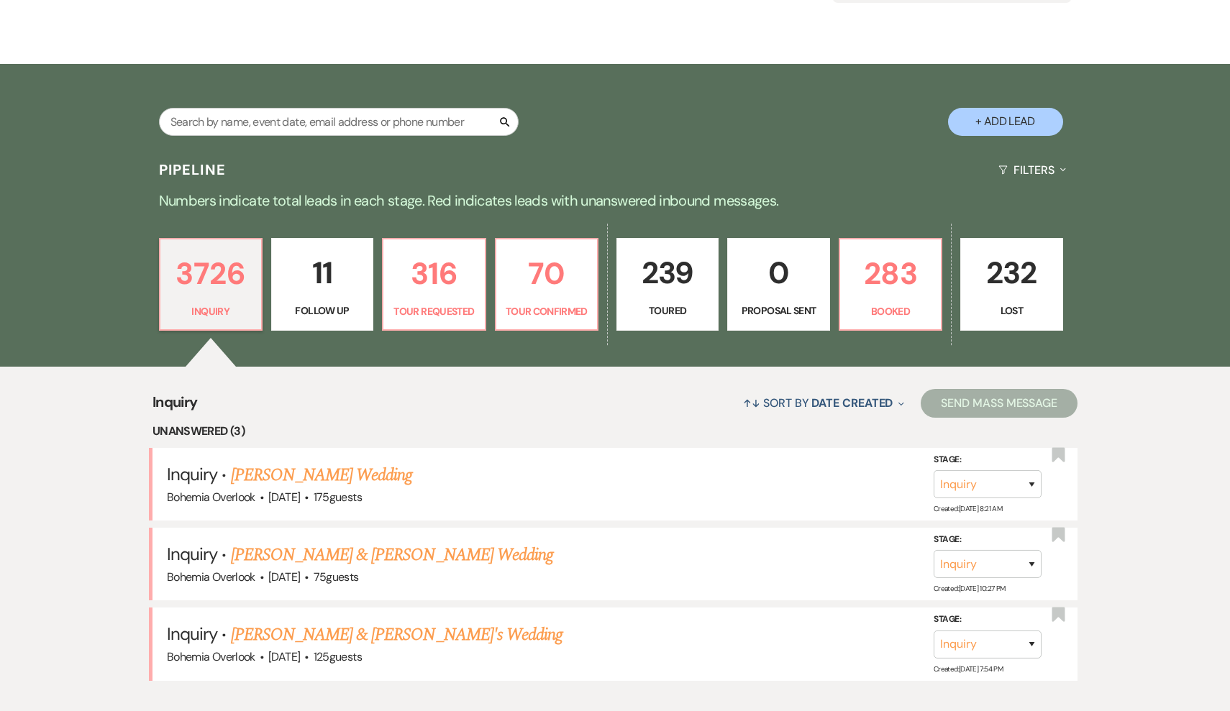
scroll to position [214, 0]
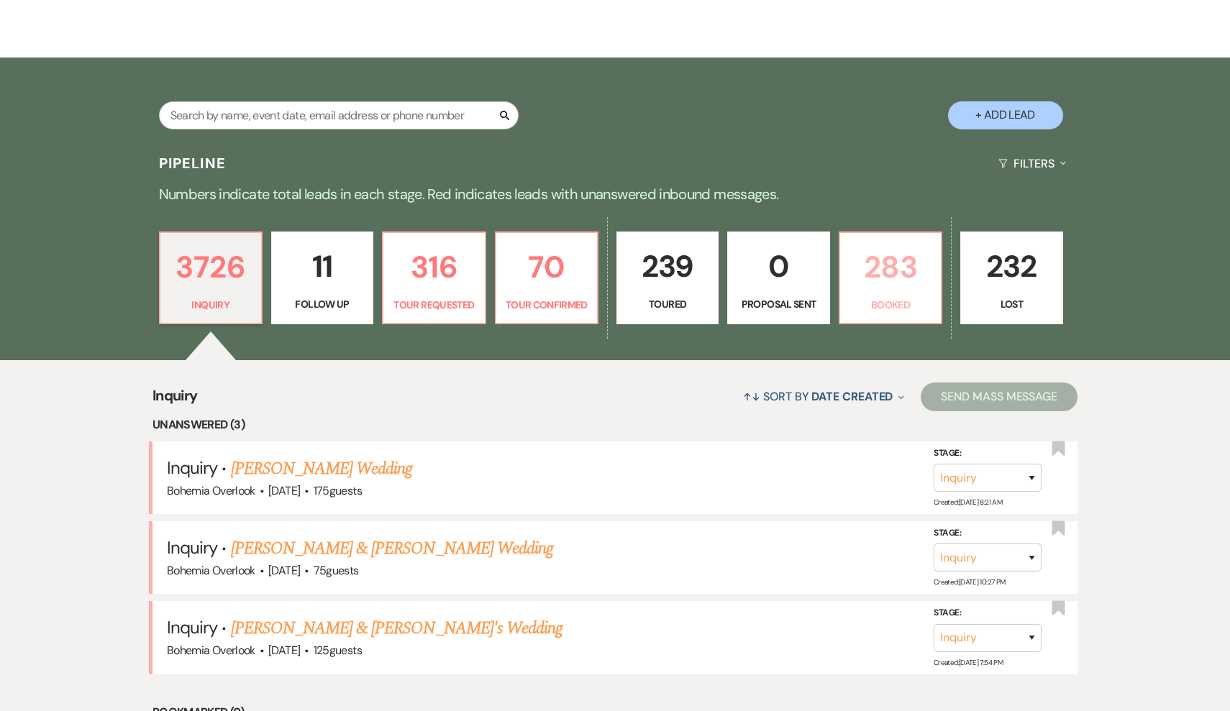
click at [871, 298] on p "Booked" at bounding box center [890, 305] width 83 height 16
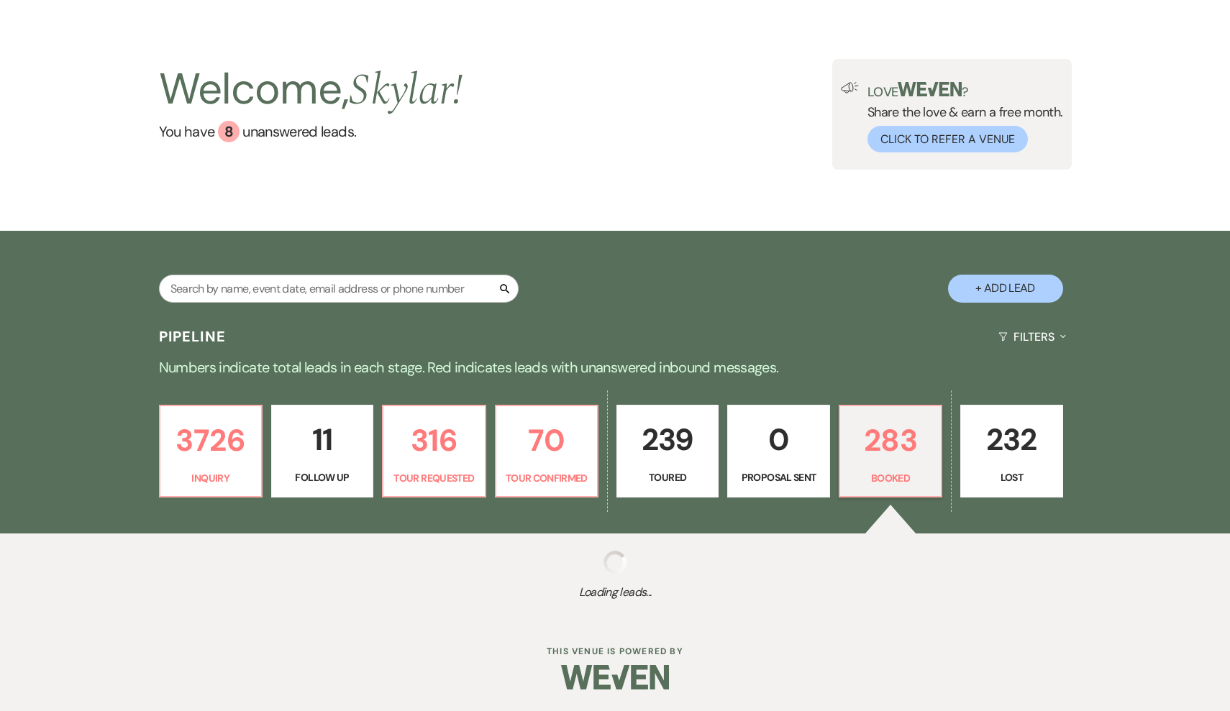
scroll to position [40, 0]
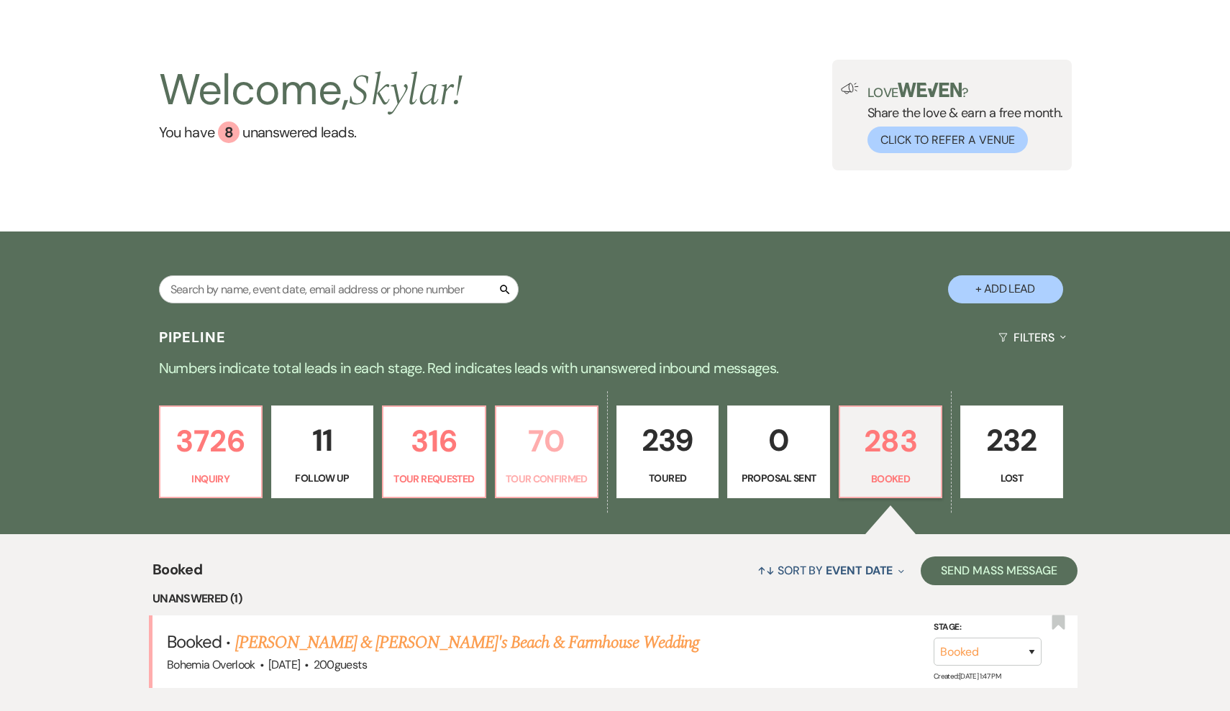
click at [512, 460] on p "70" at bounding box center [546, 441] width 83 height 48
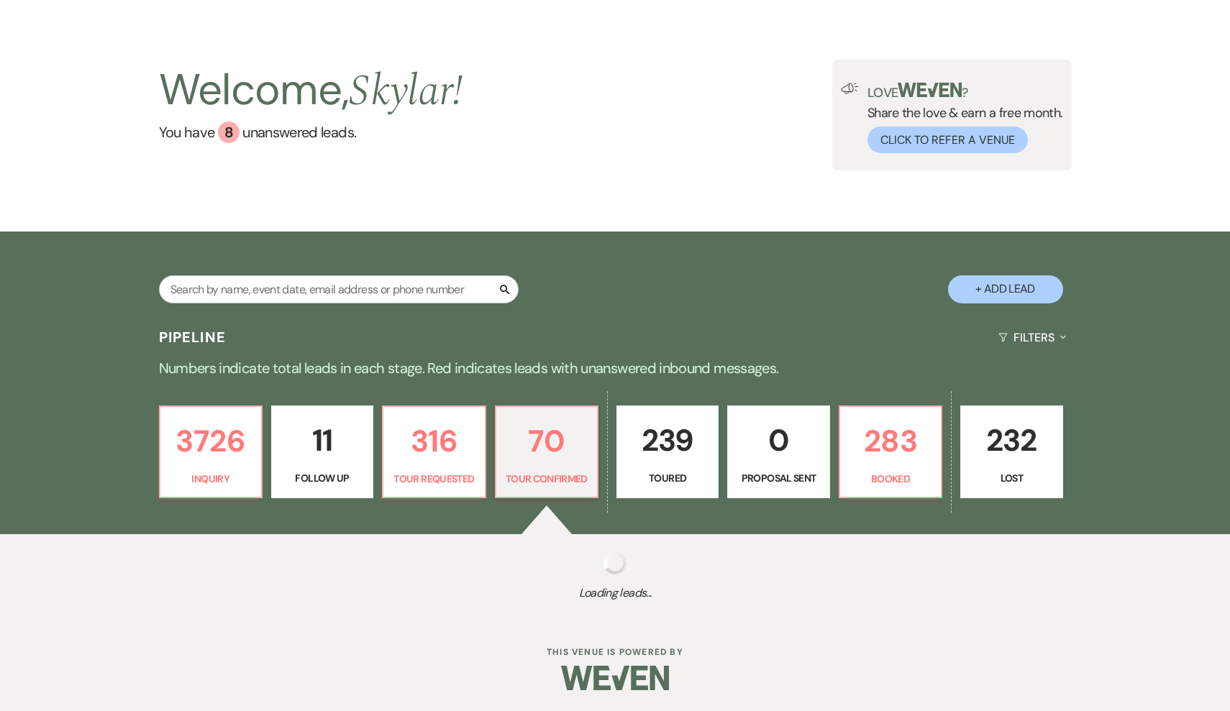
select select "4"
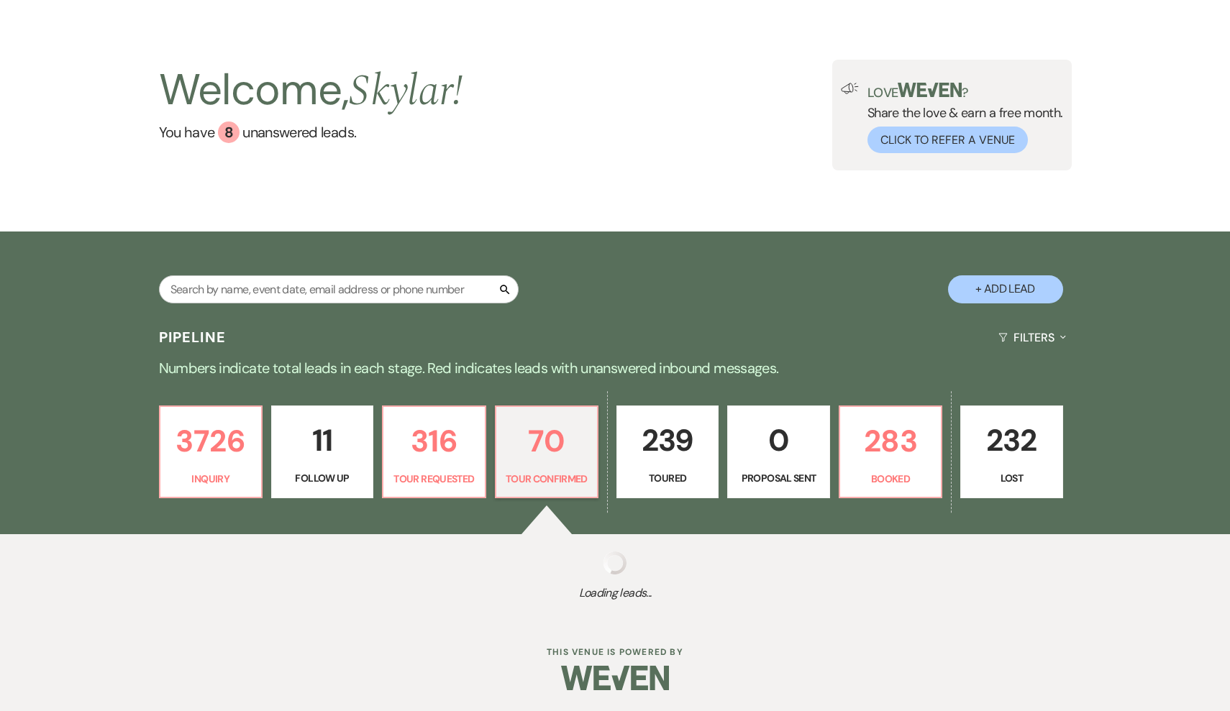
select select "4"
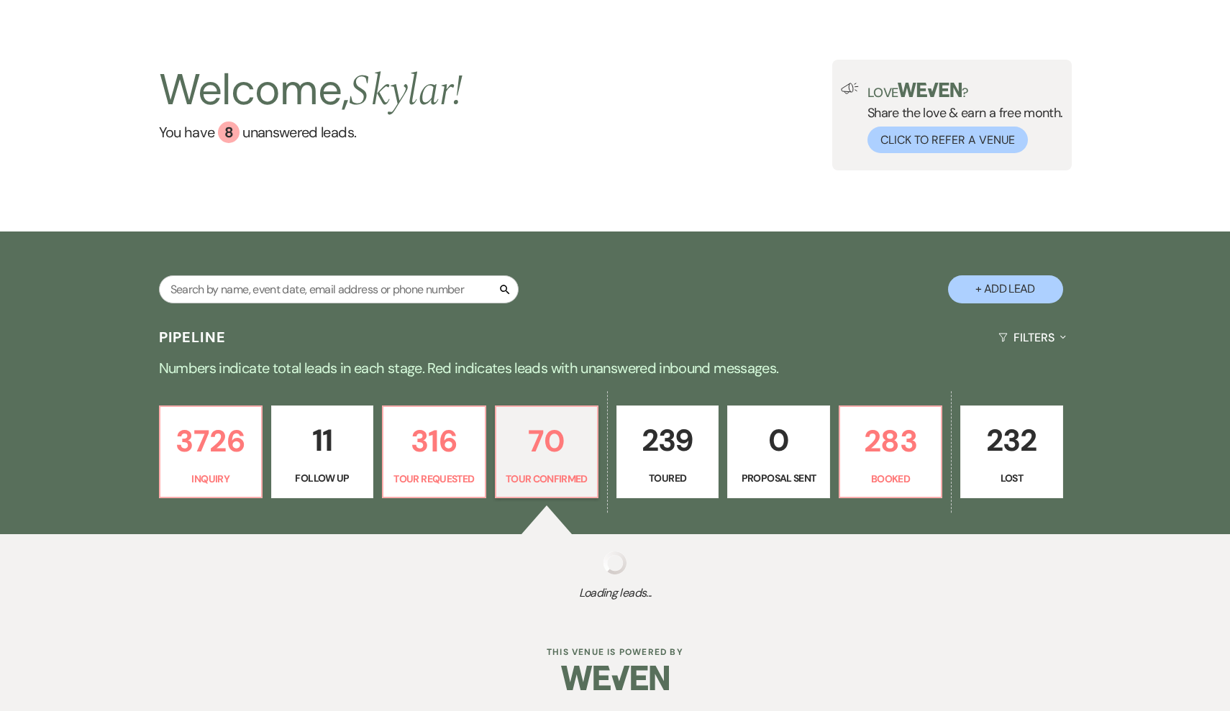
select select "4"
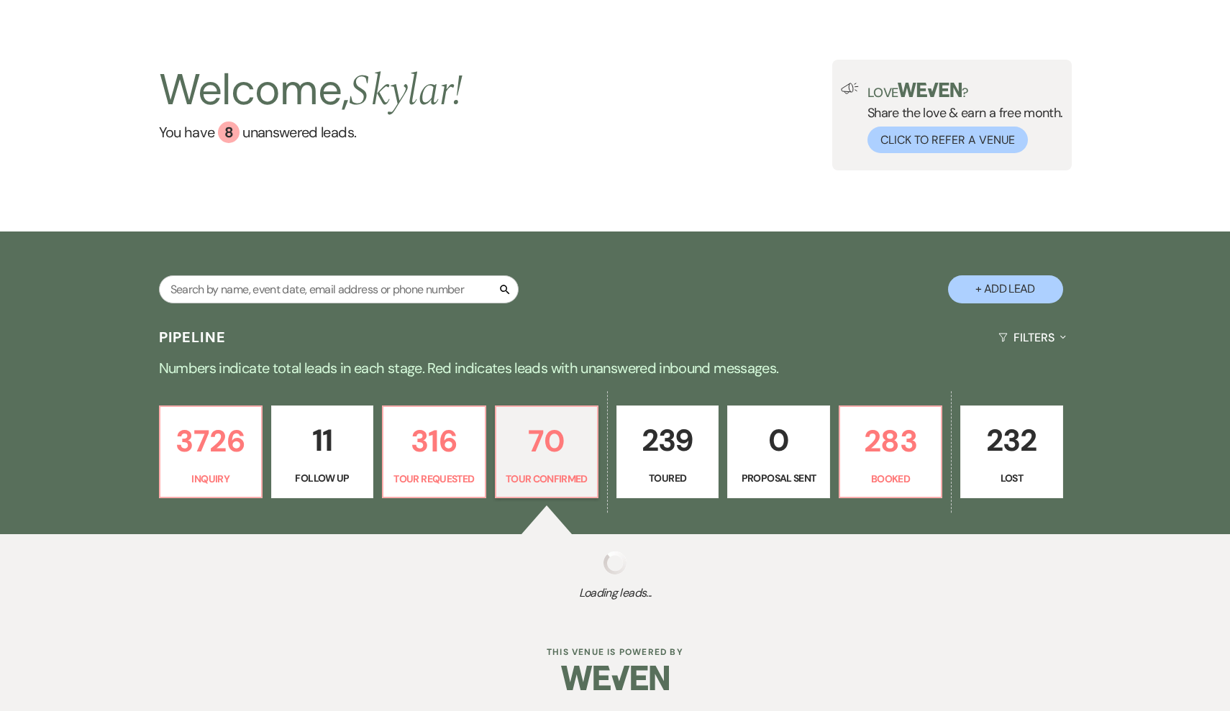
select select "4"
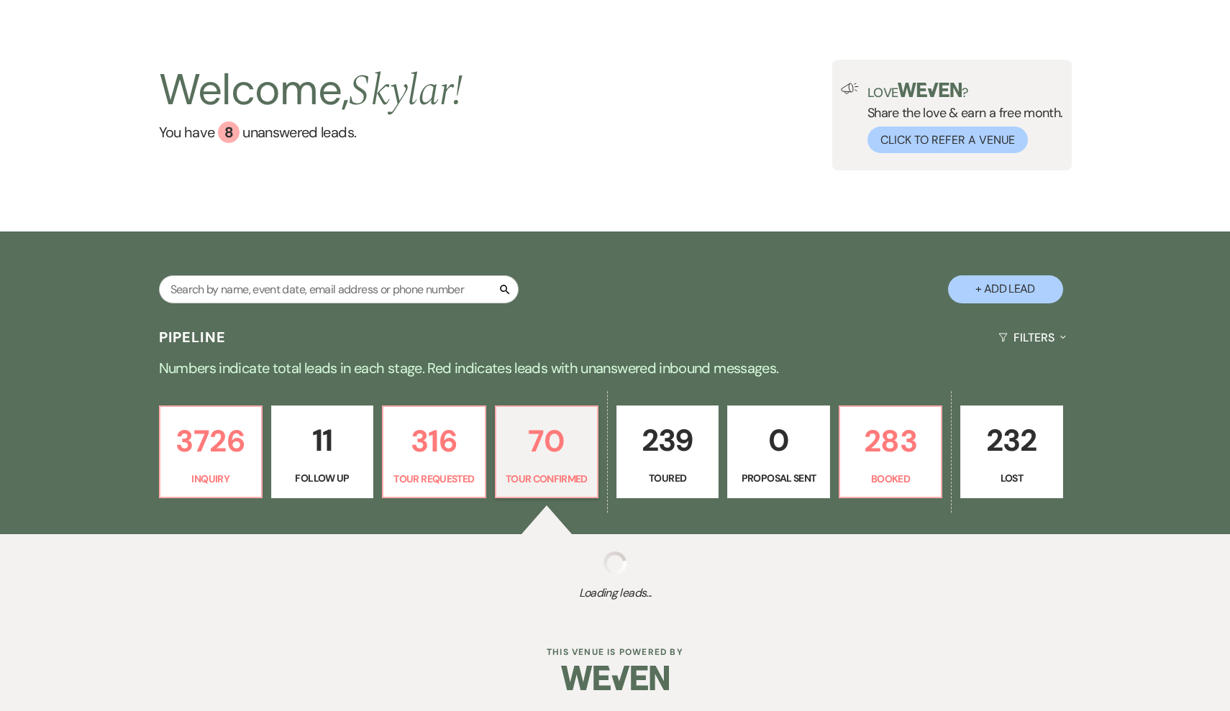
select select "4"
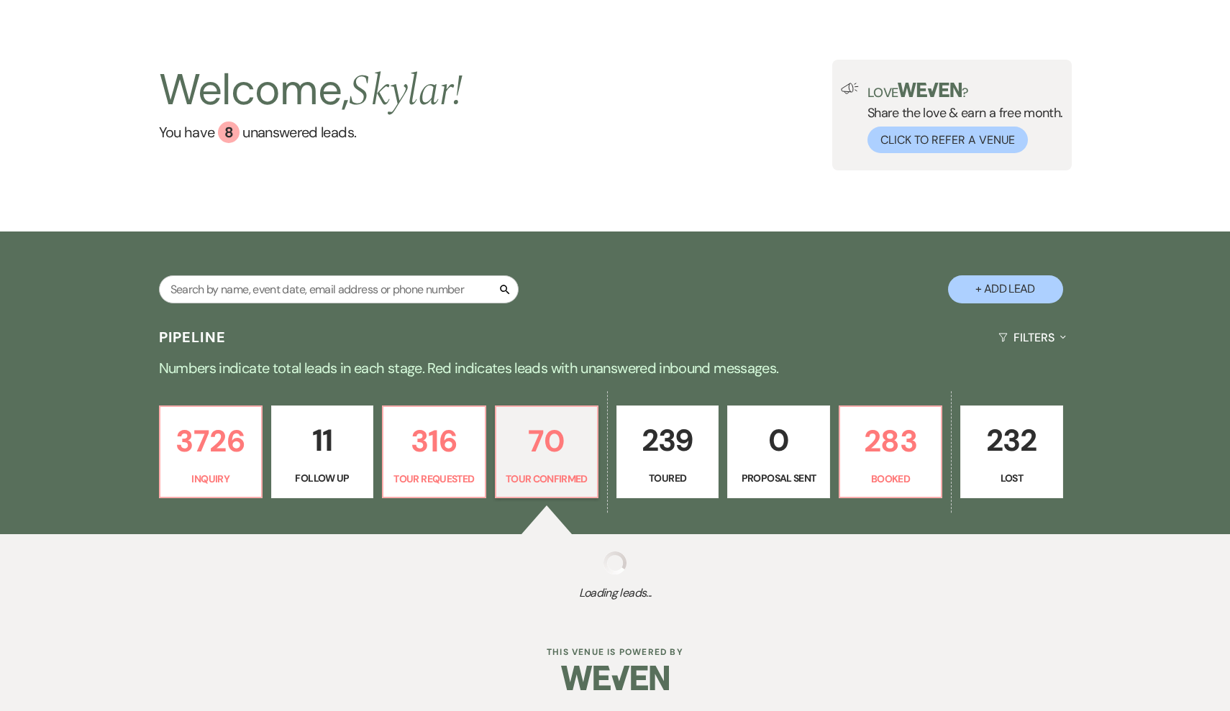
select select "4"
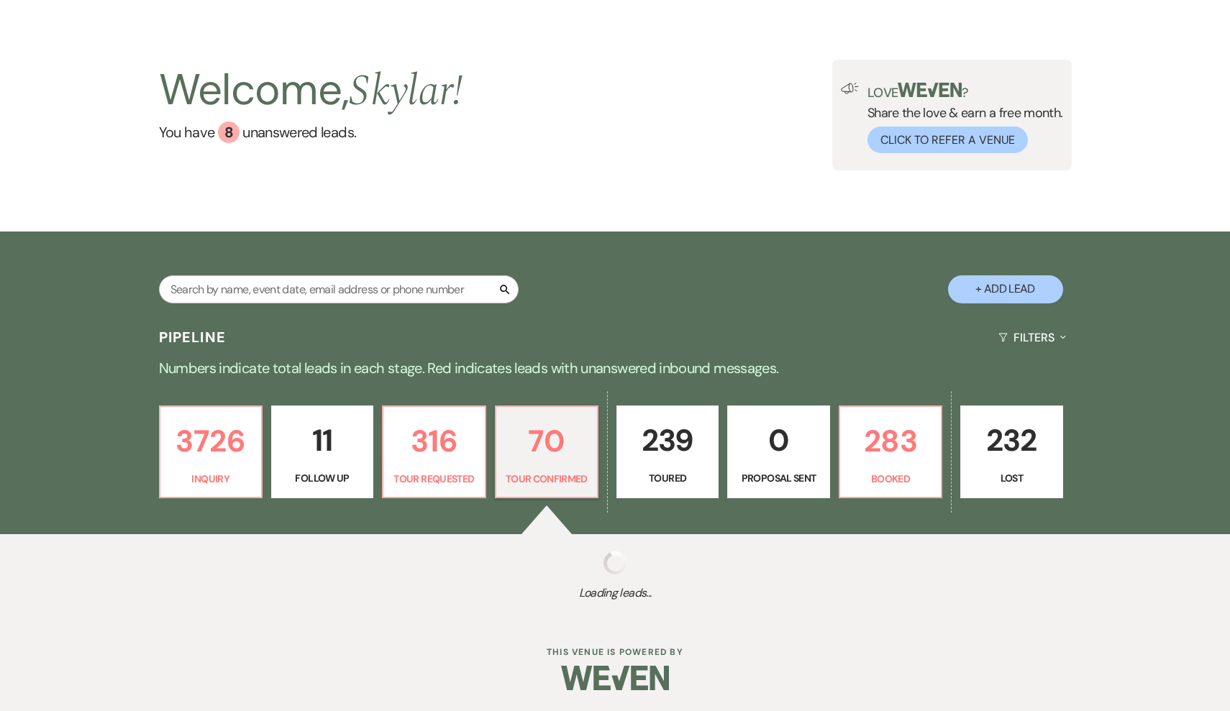
select select "4"
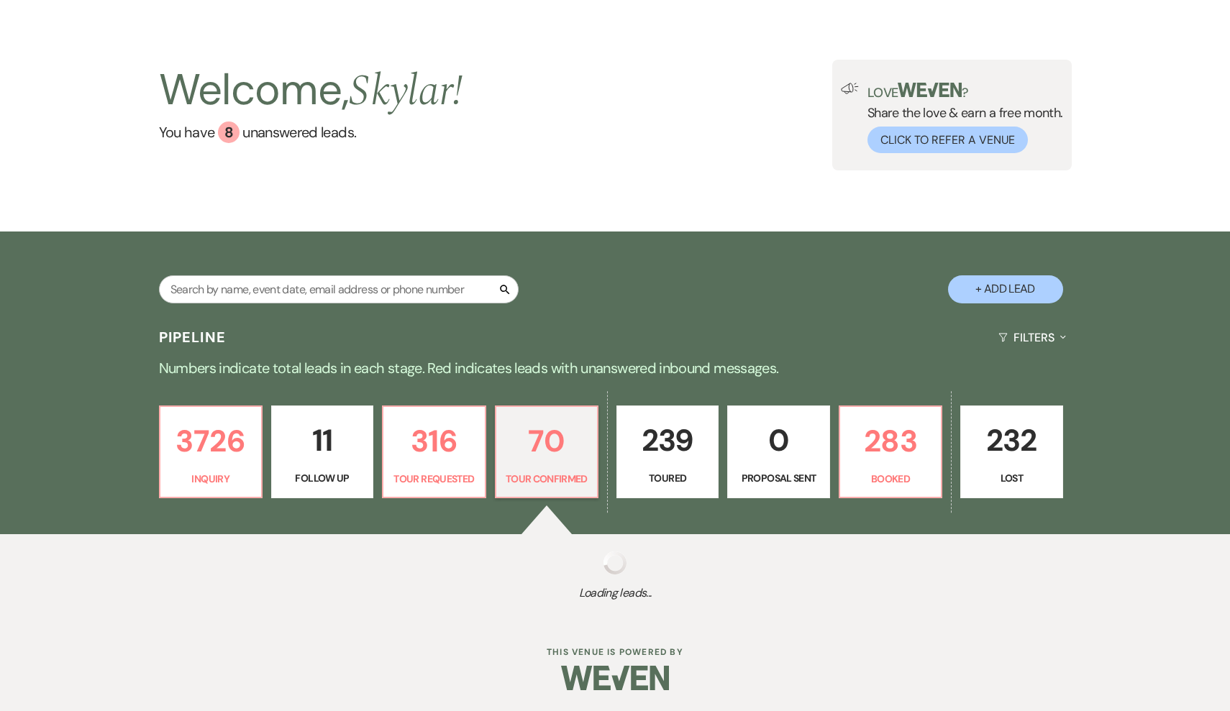
select select "4"
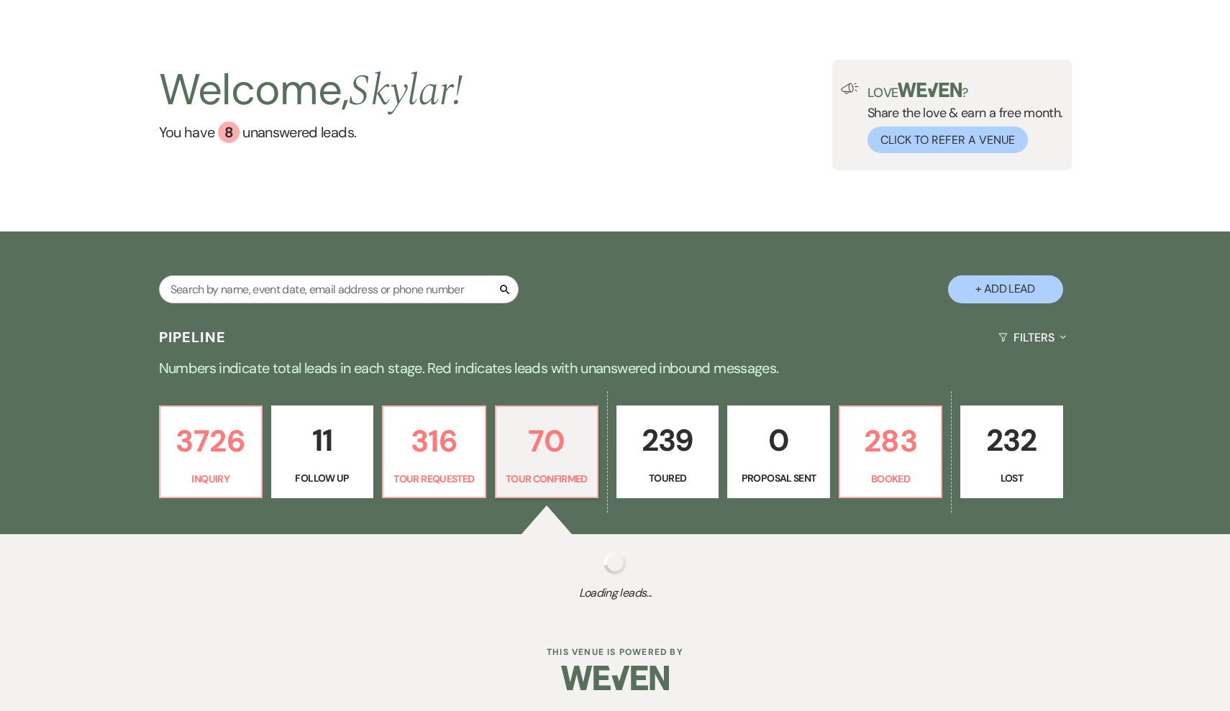
select select "4"
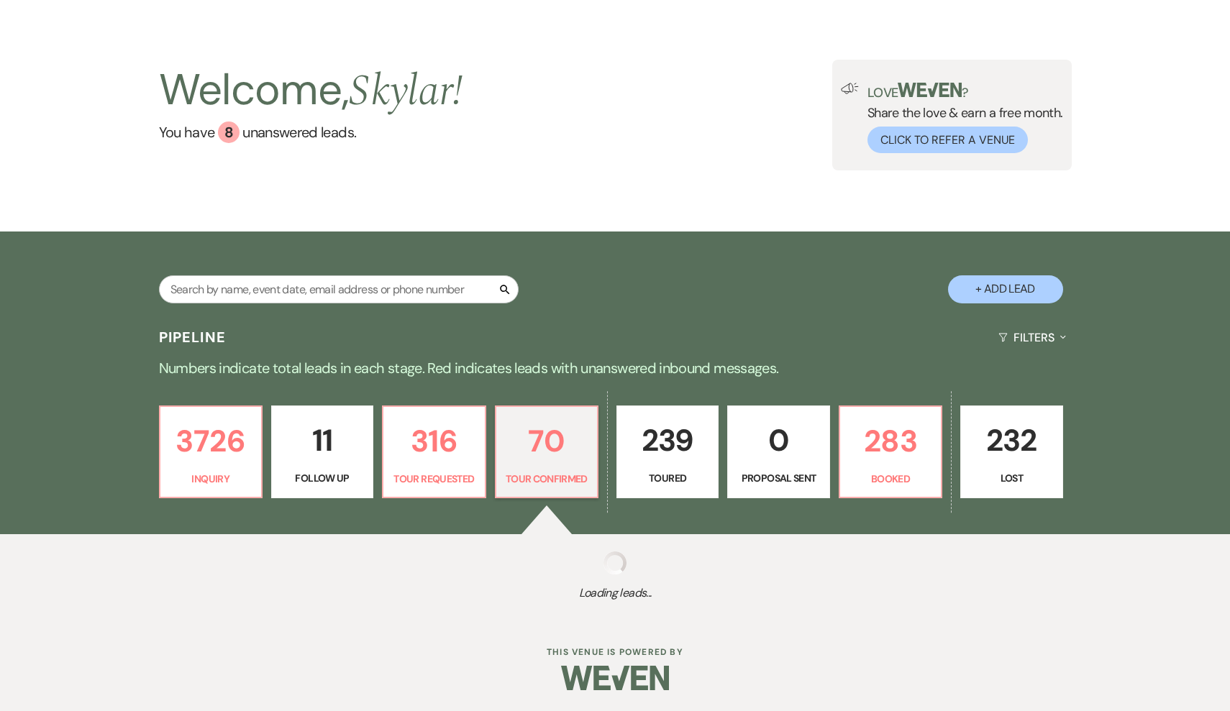
select select "4"
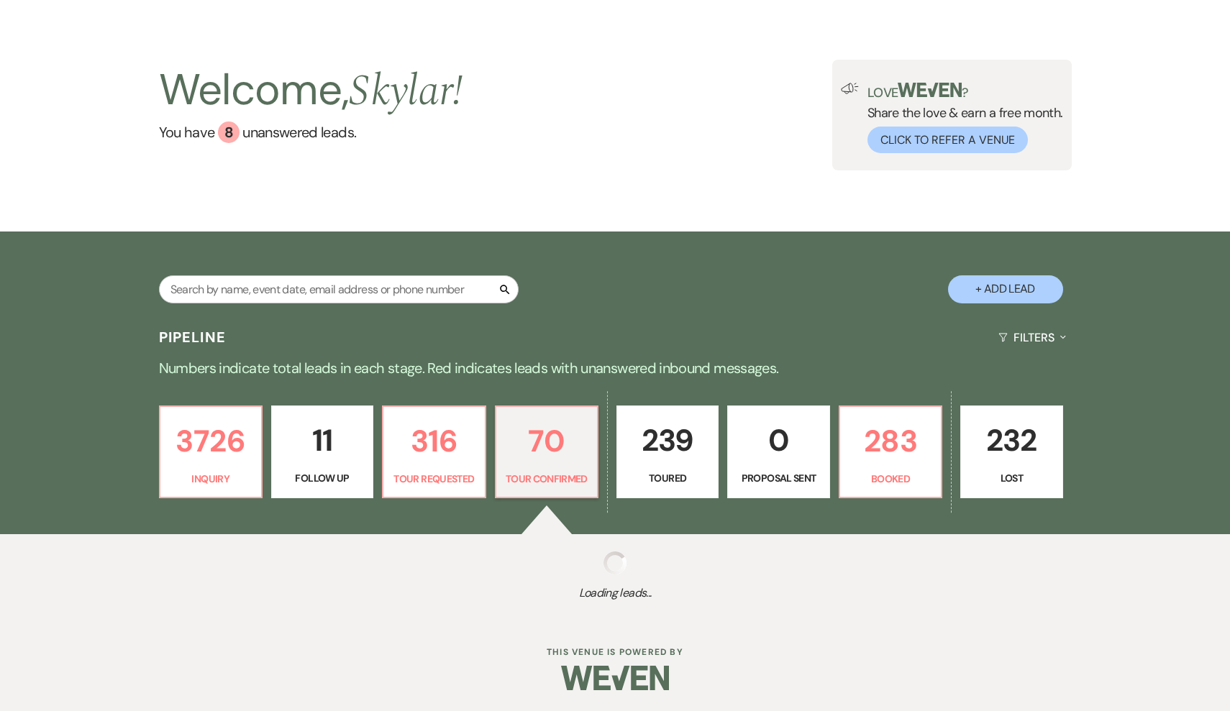
select select "4"
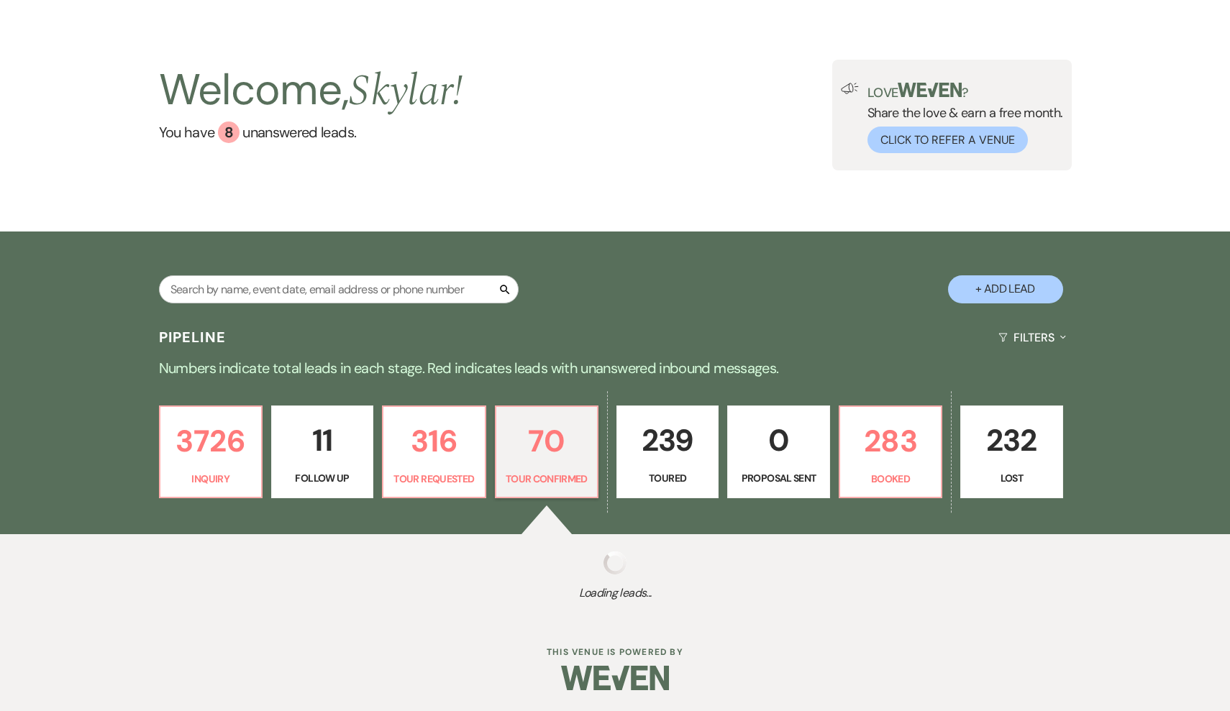
select select "4"
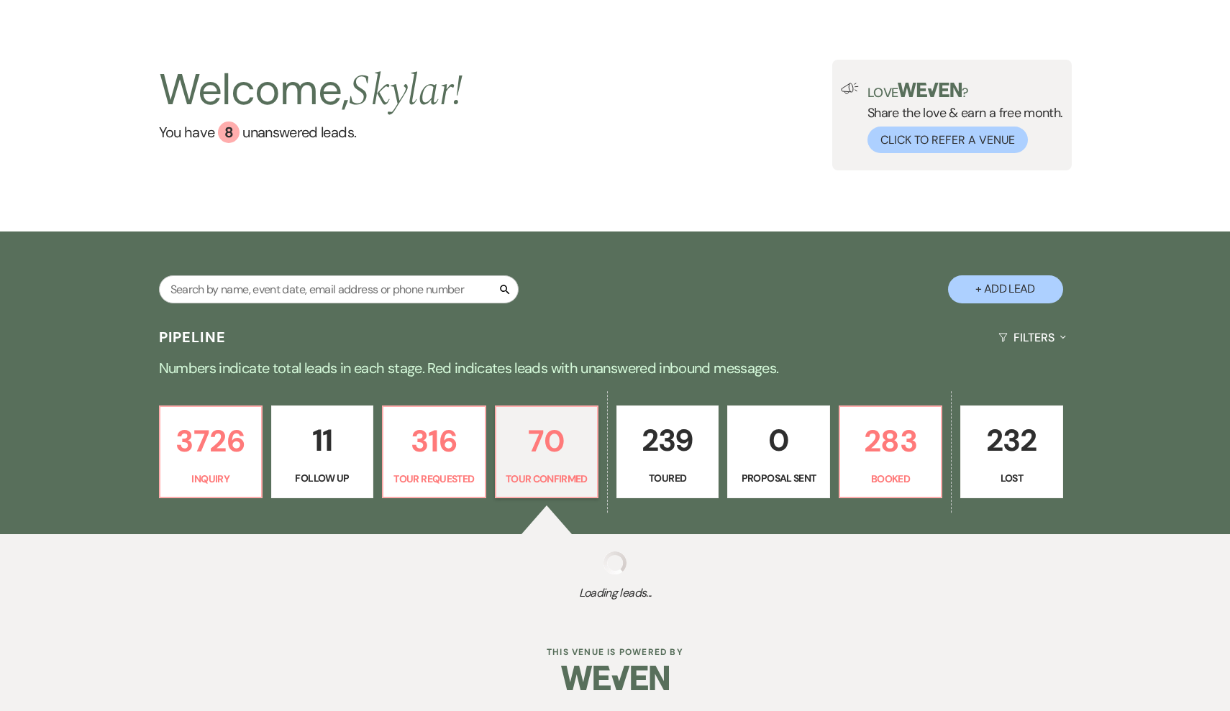
select select "4"
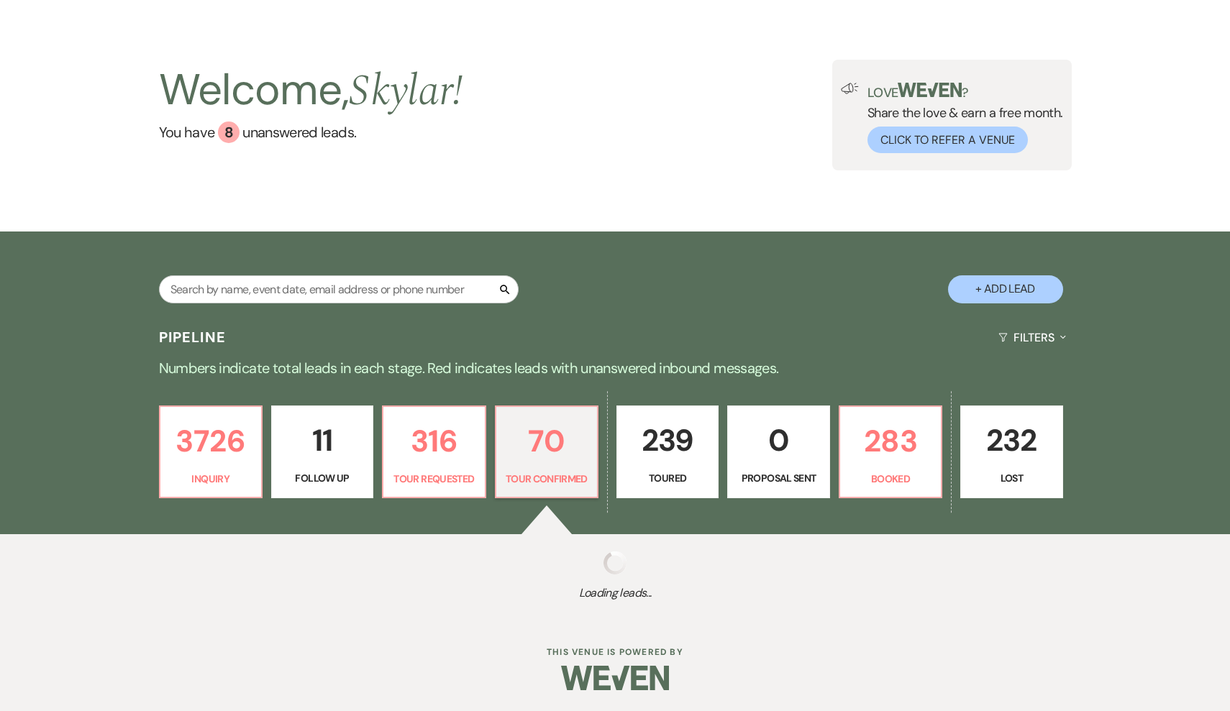
select select "4"
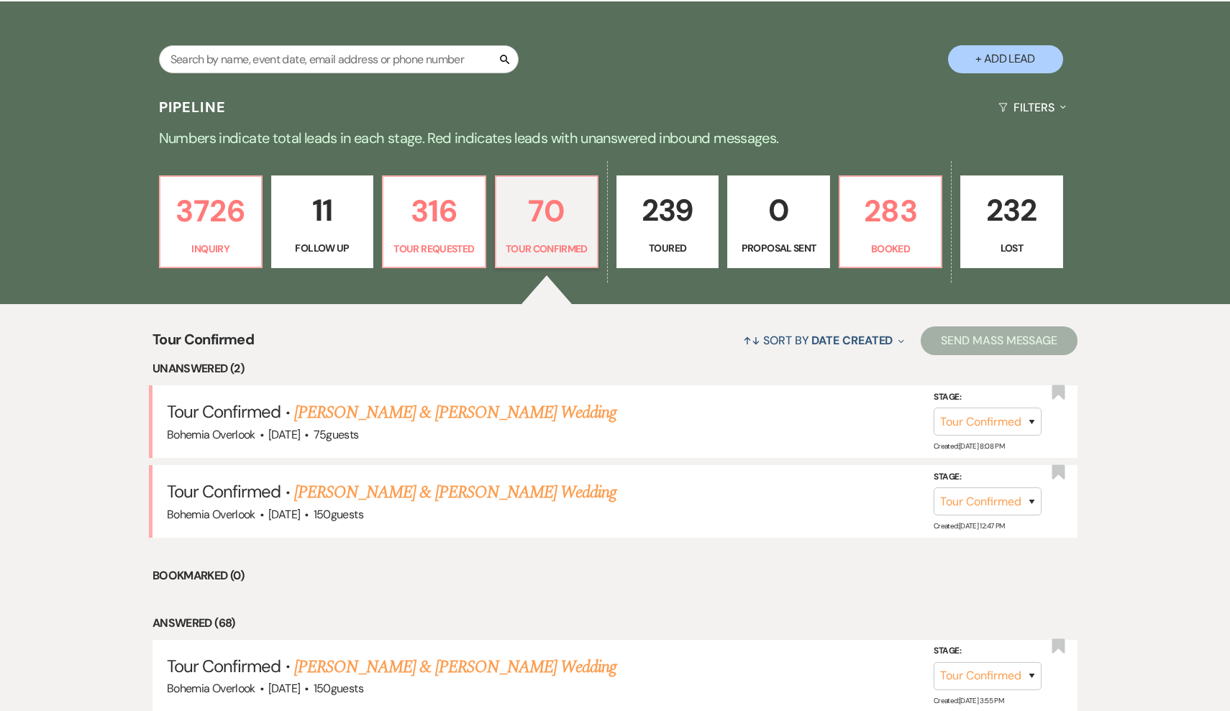
scroll to position [279, 0]
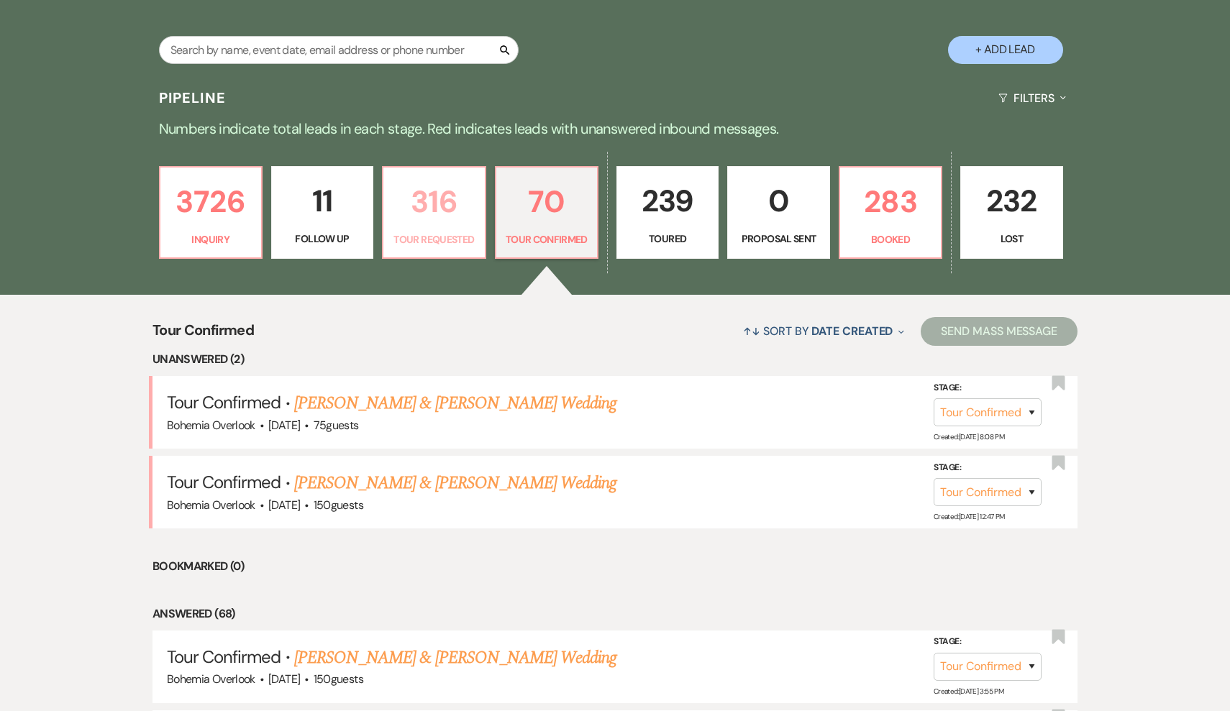
click at [438, 234] on p "Tour Requested" at bounding box center [433, 240] width 83 height 16
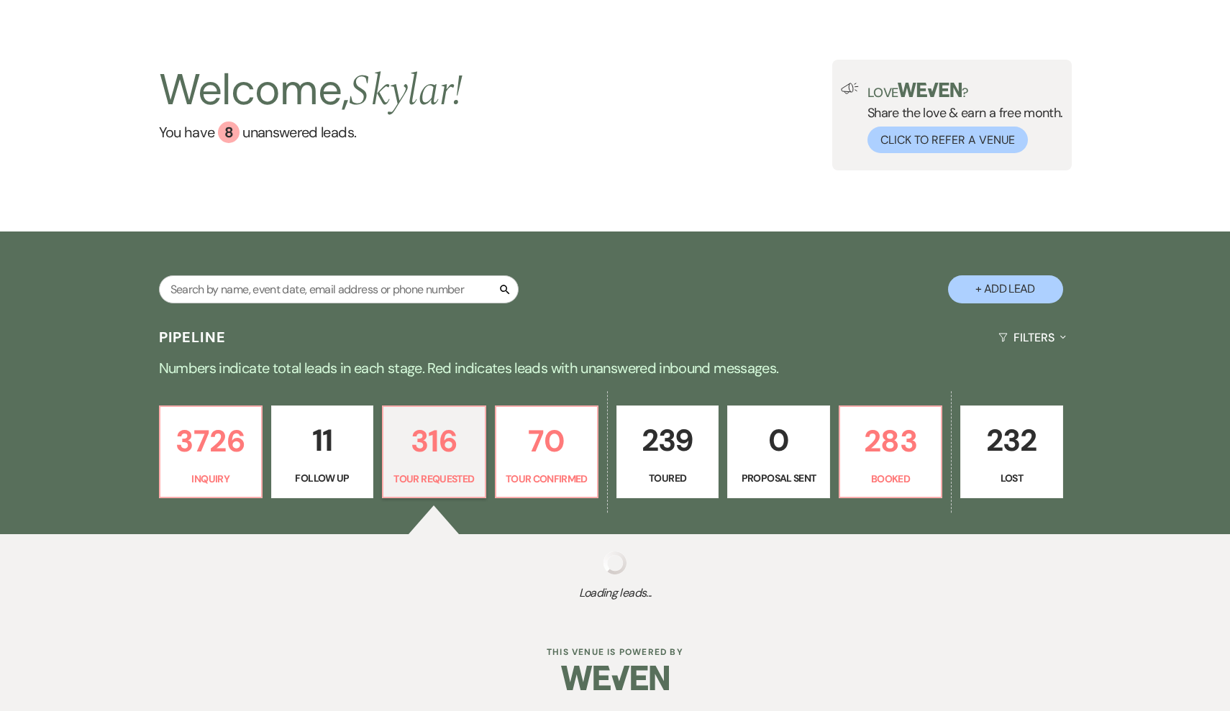
select select "2"
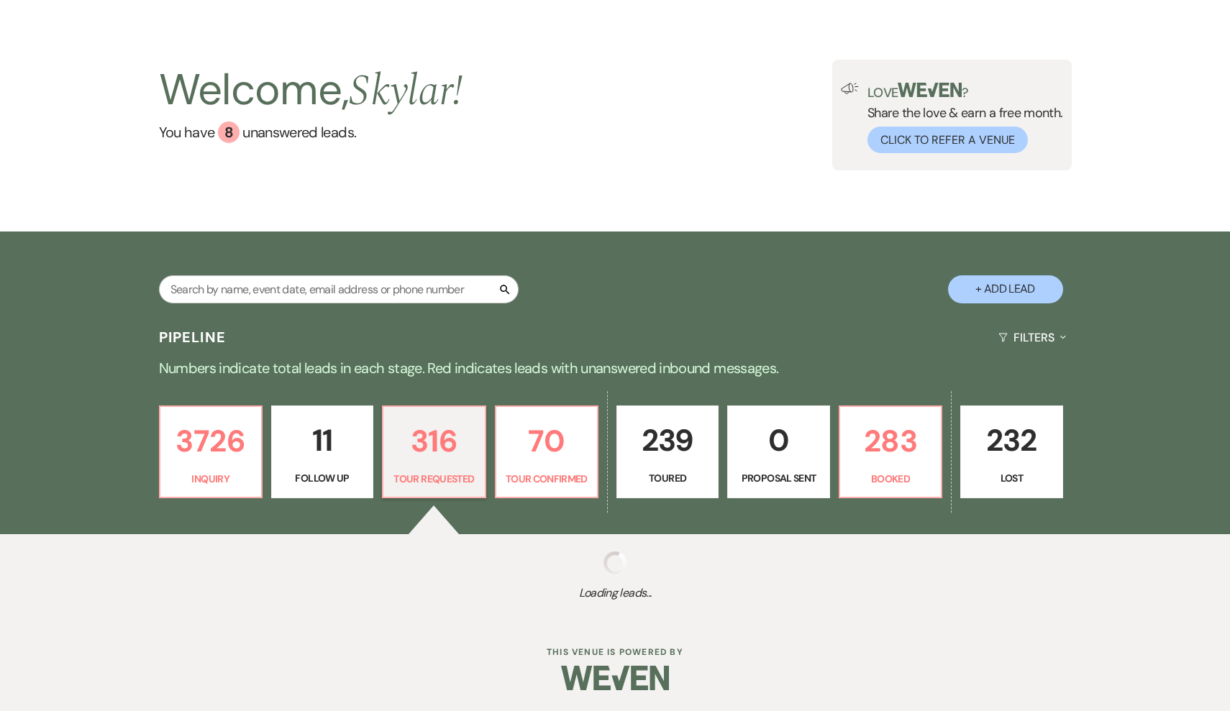
select select "2"
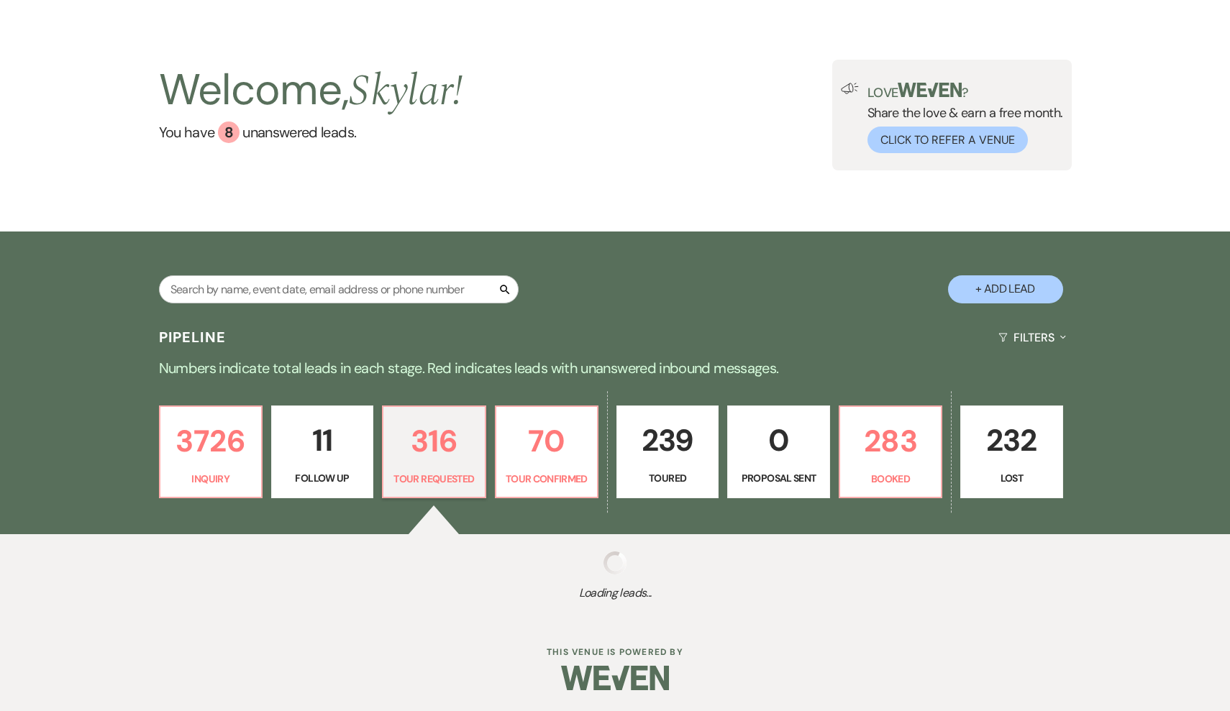
select select "2"
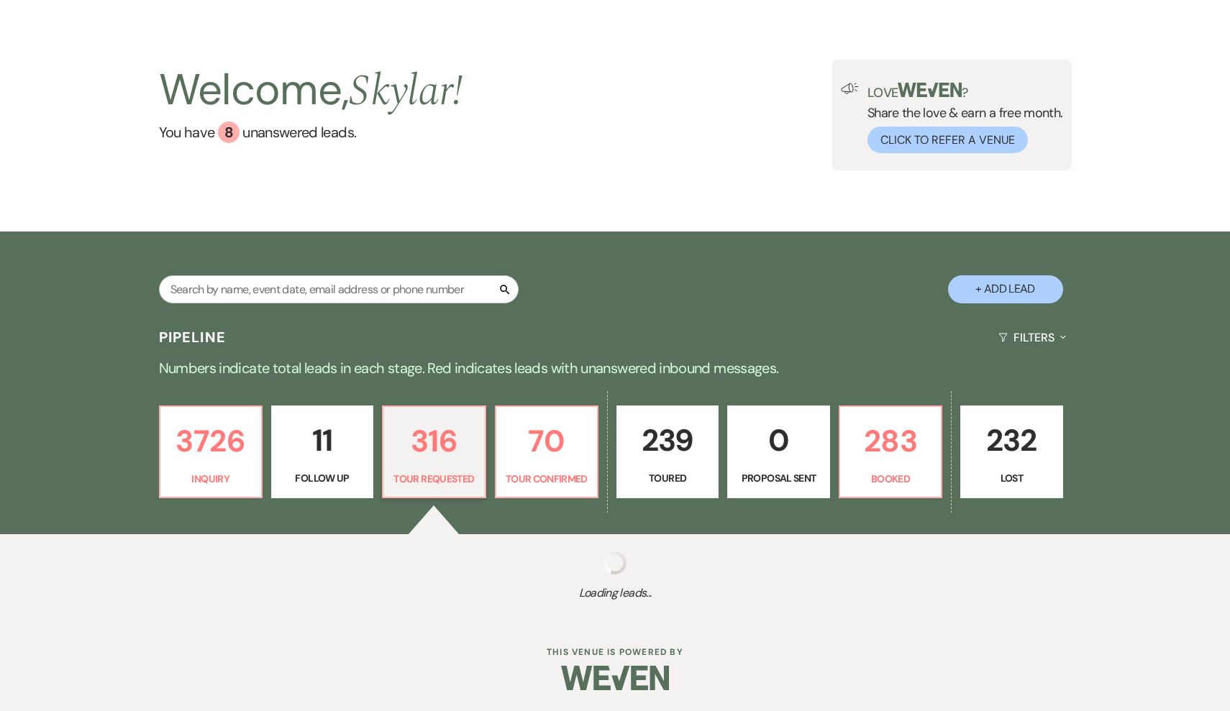
select select "2"
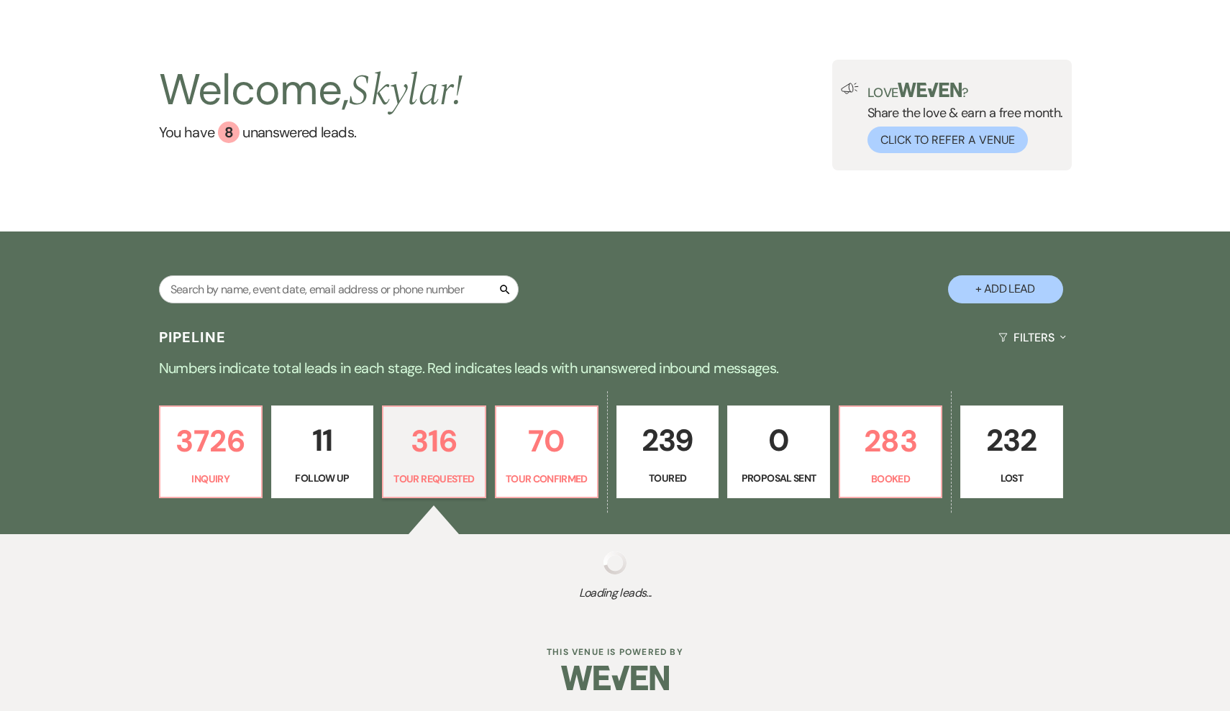
select select "2"
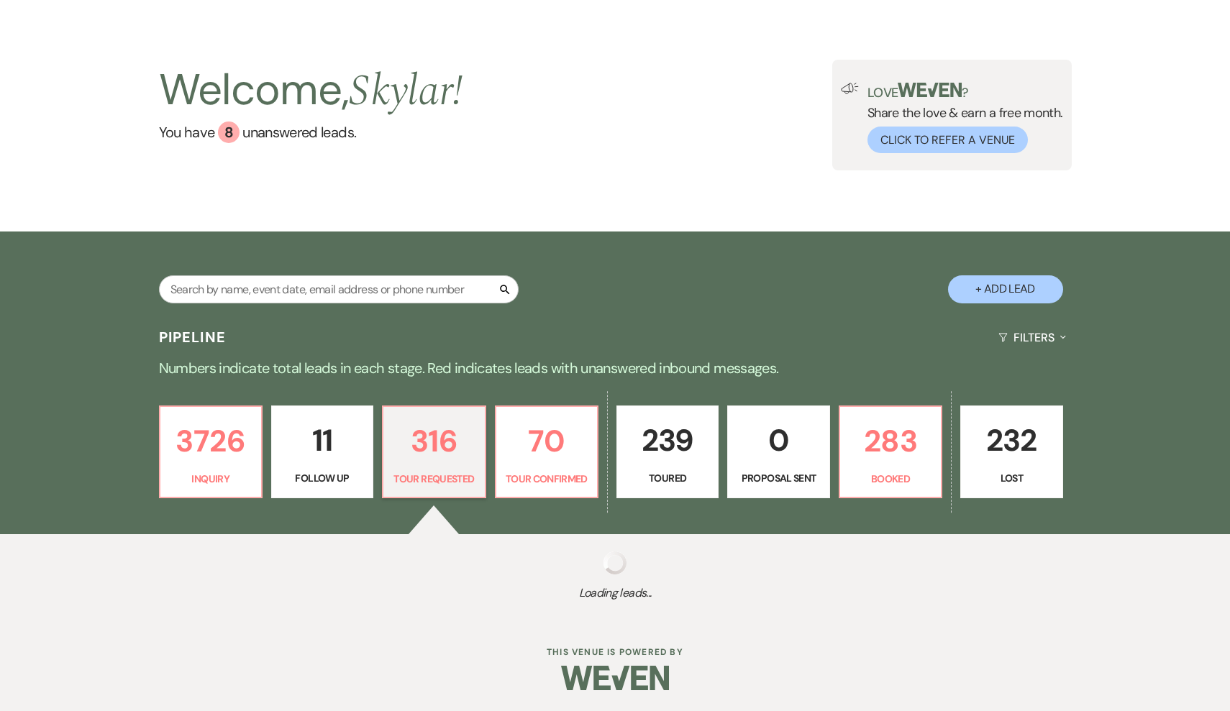
select select "2"
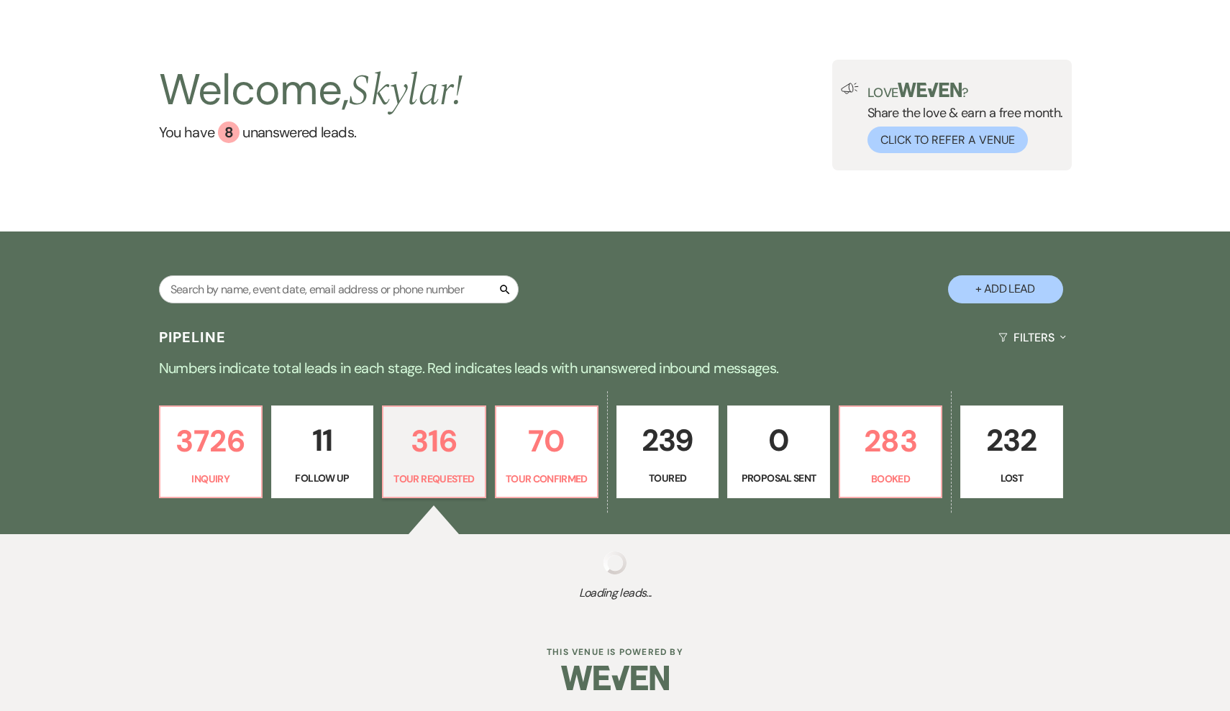
select select "2"
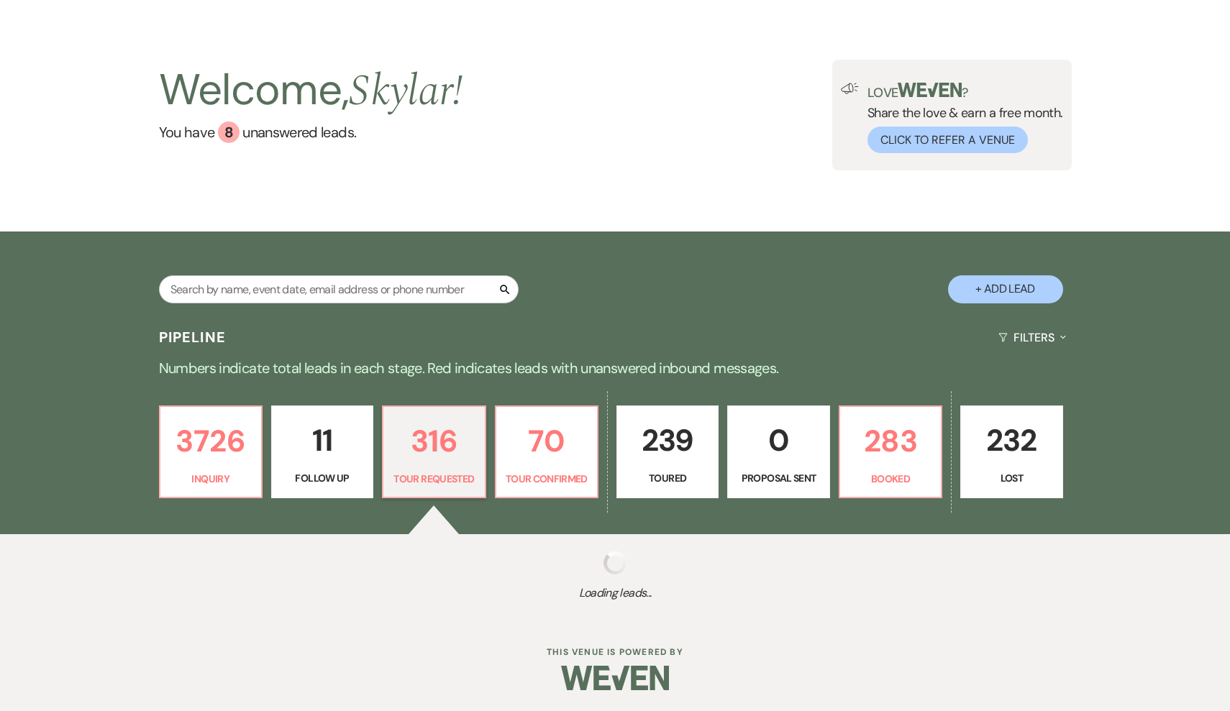
select select "2"
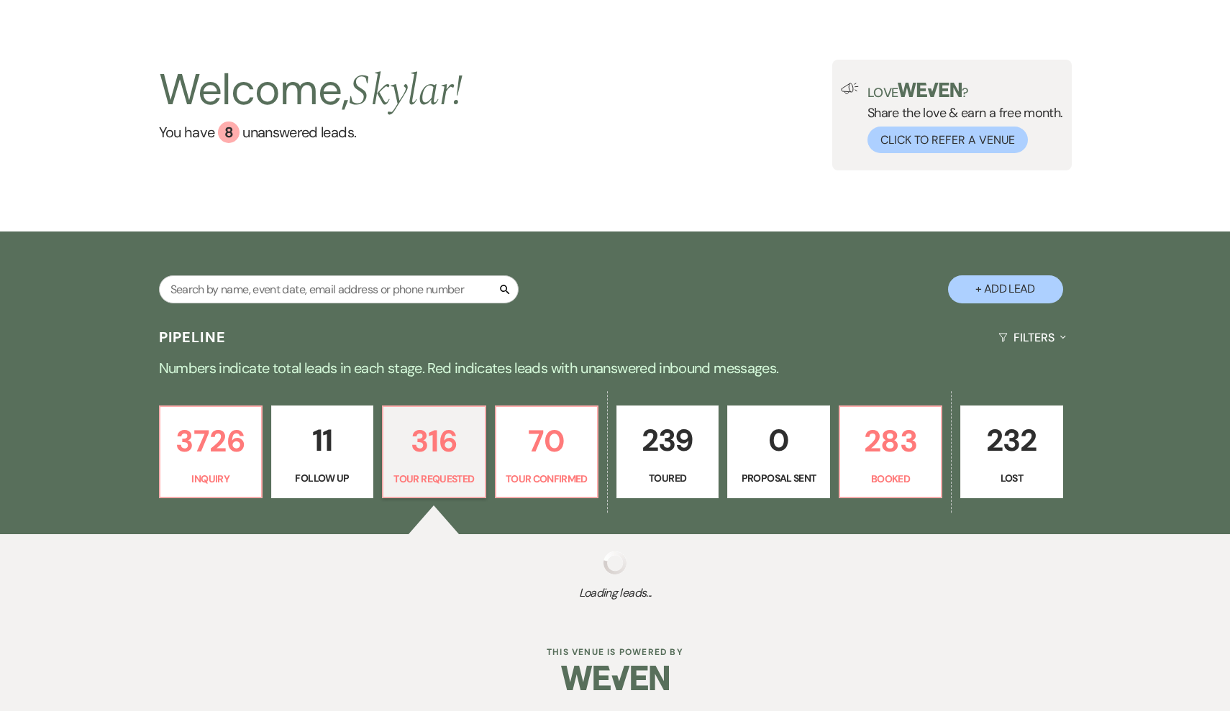
select select "2"
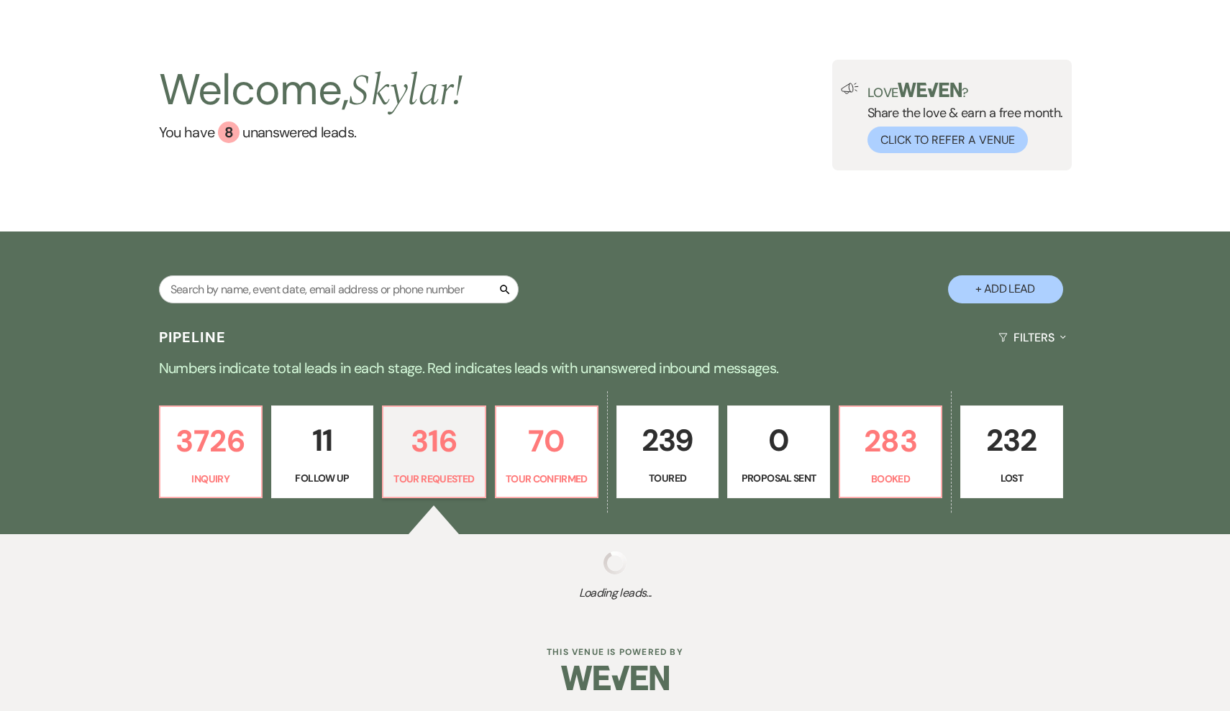
select select "2"
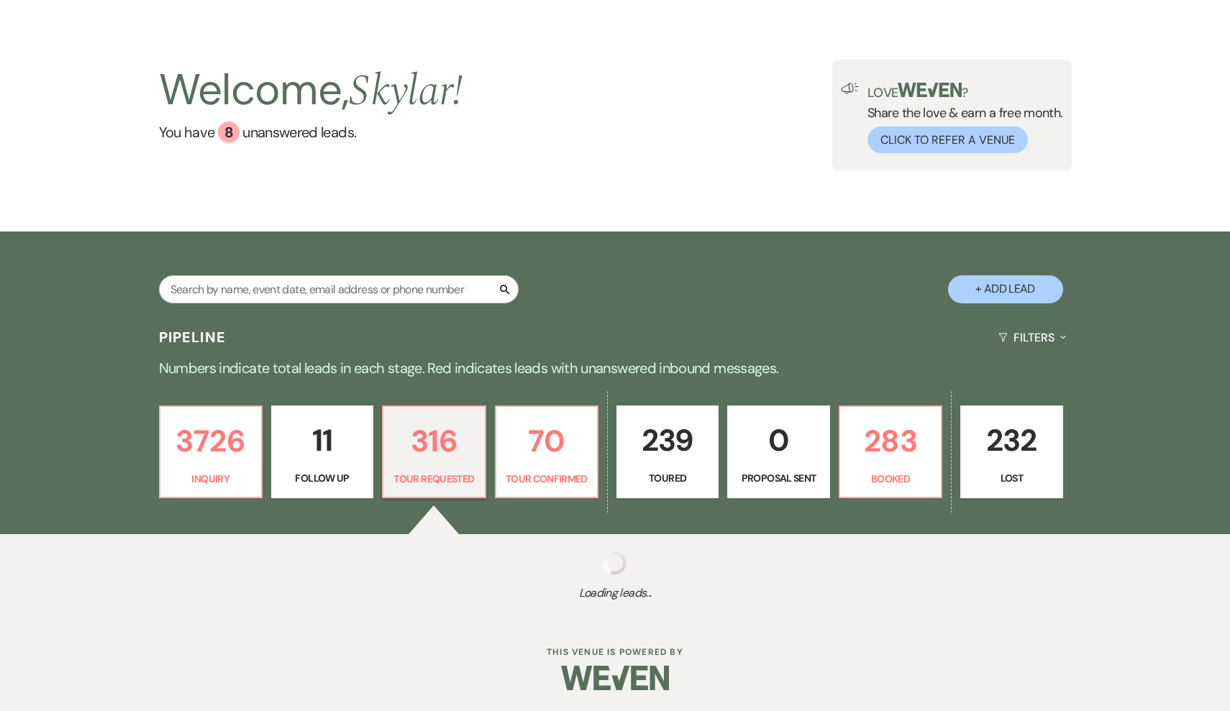
select select "2"
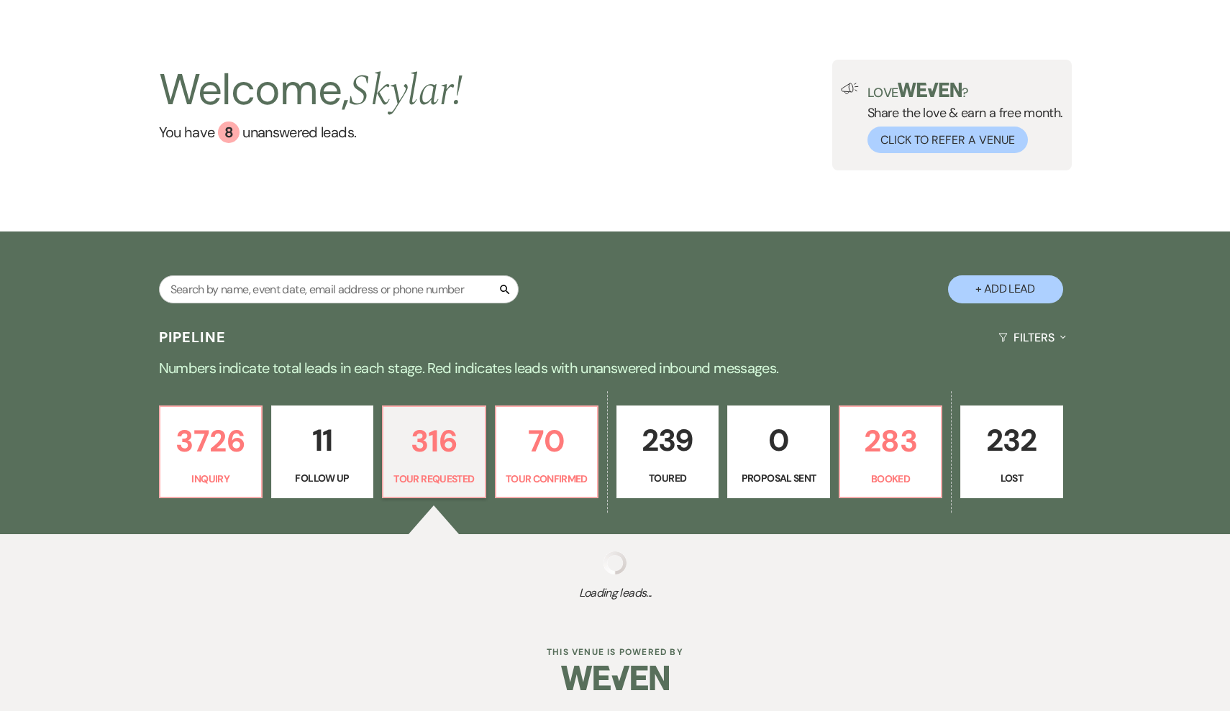
select select "2"
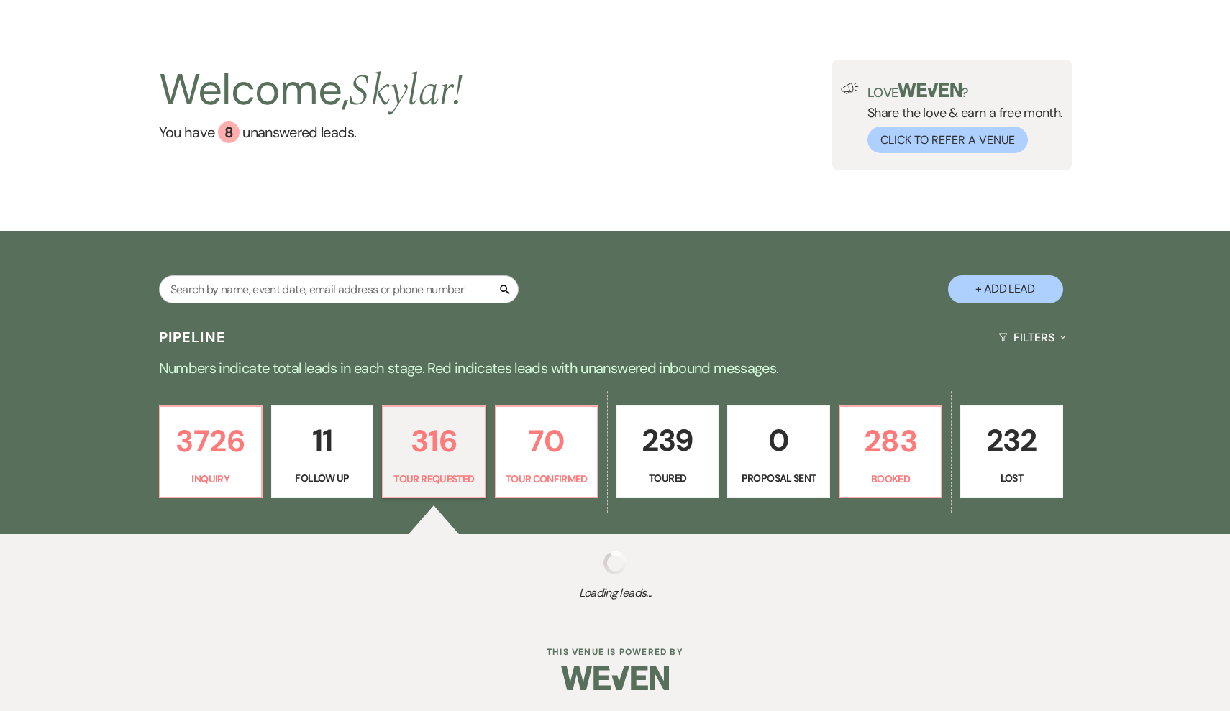
select select "2"
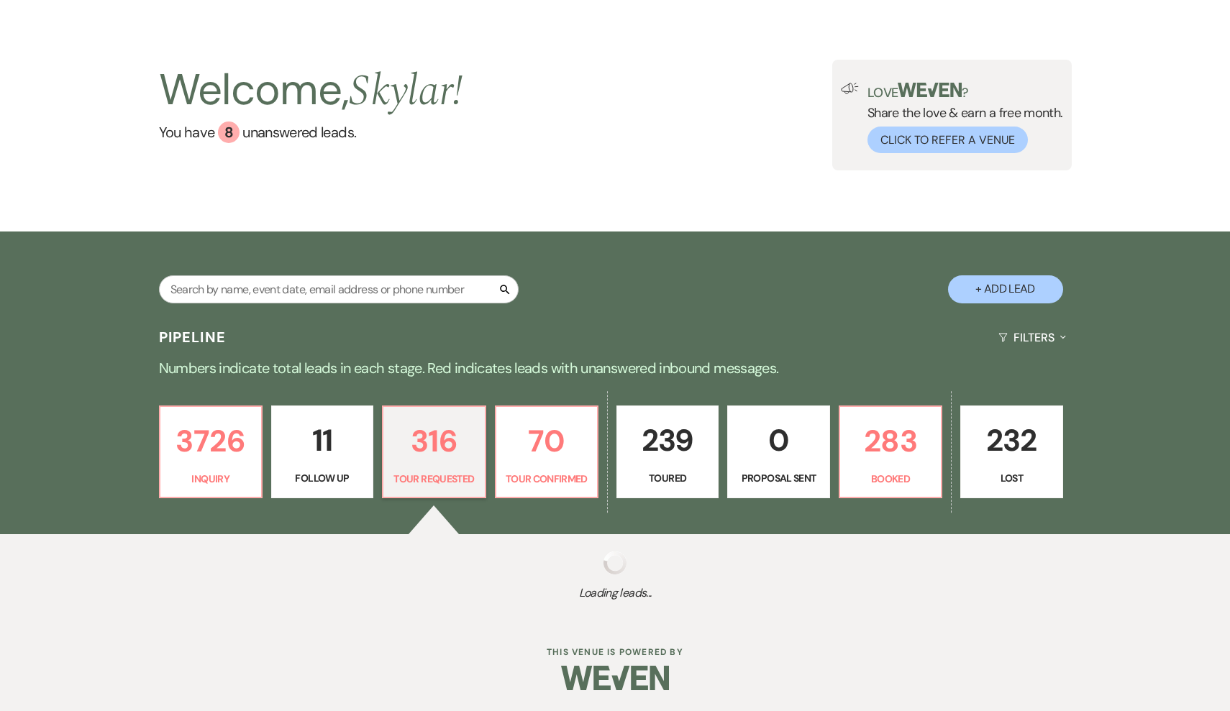
select select "2"
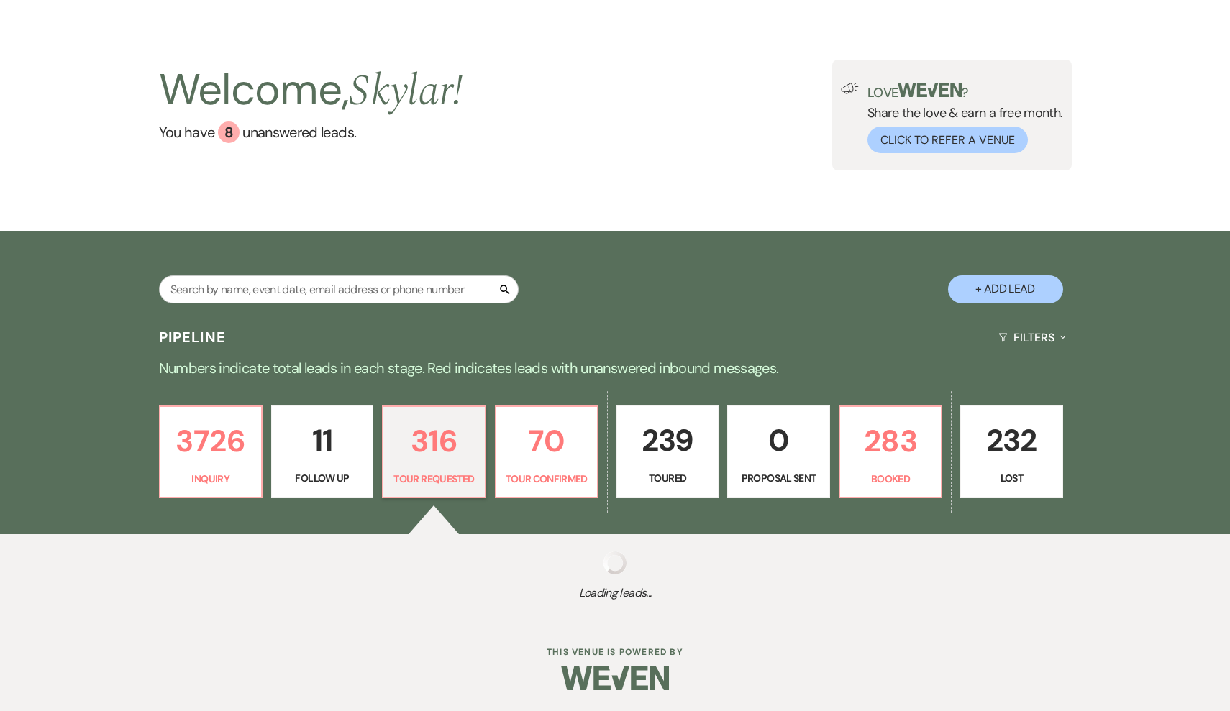
select select "2"
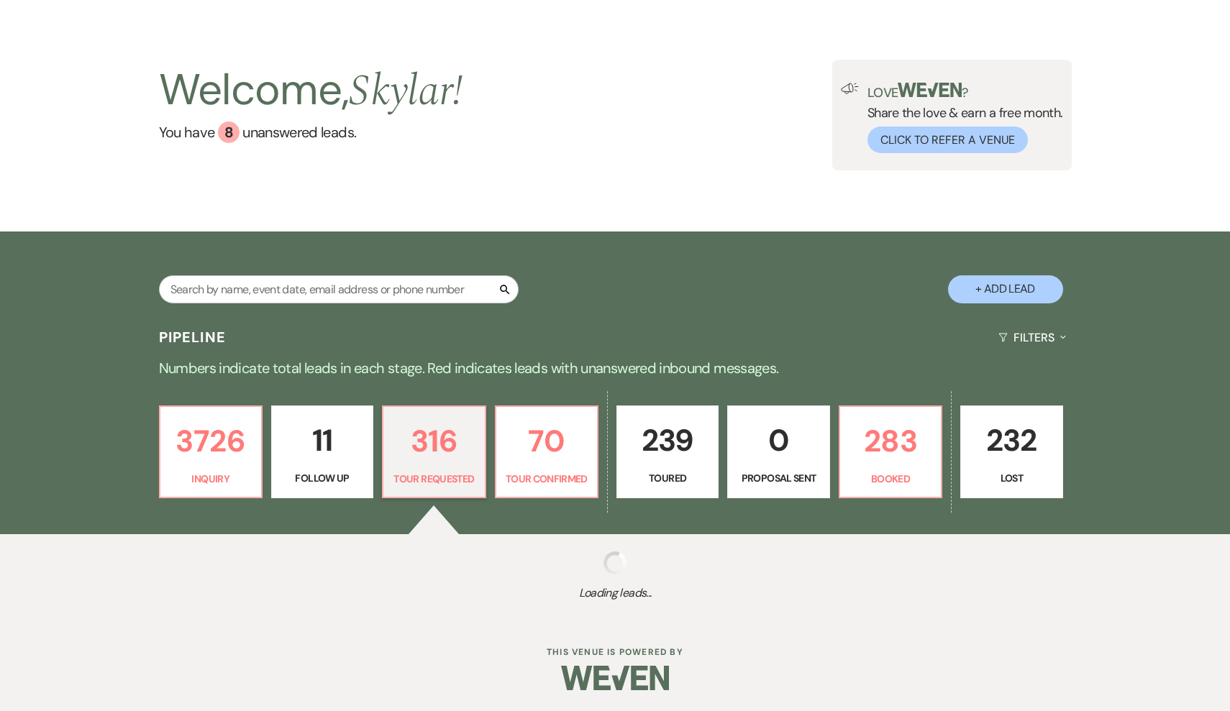
select select "2"
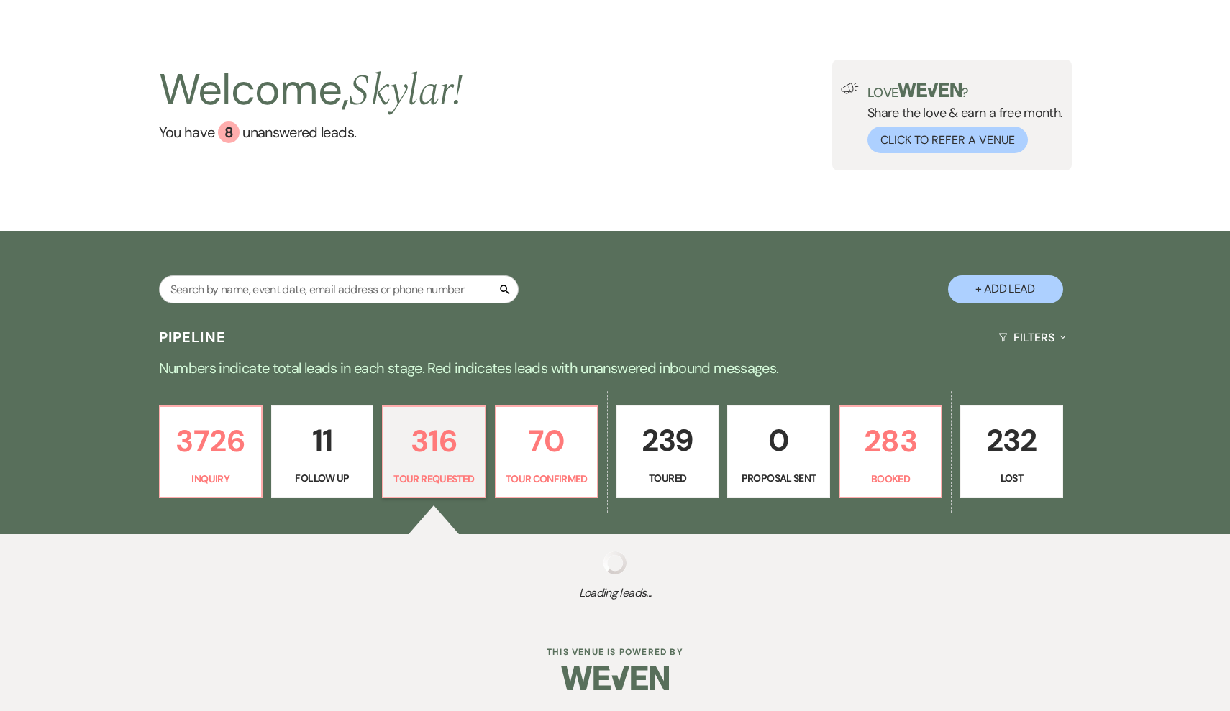
select select "2"
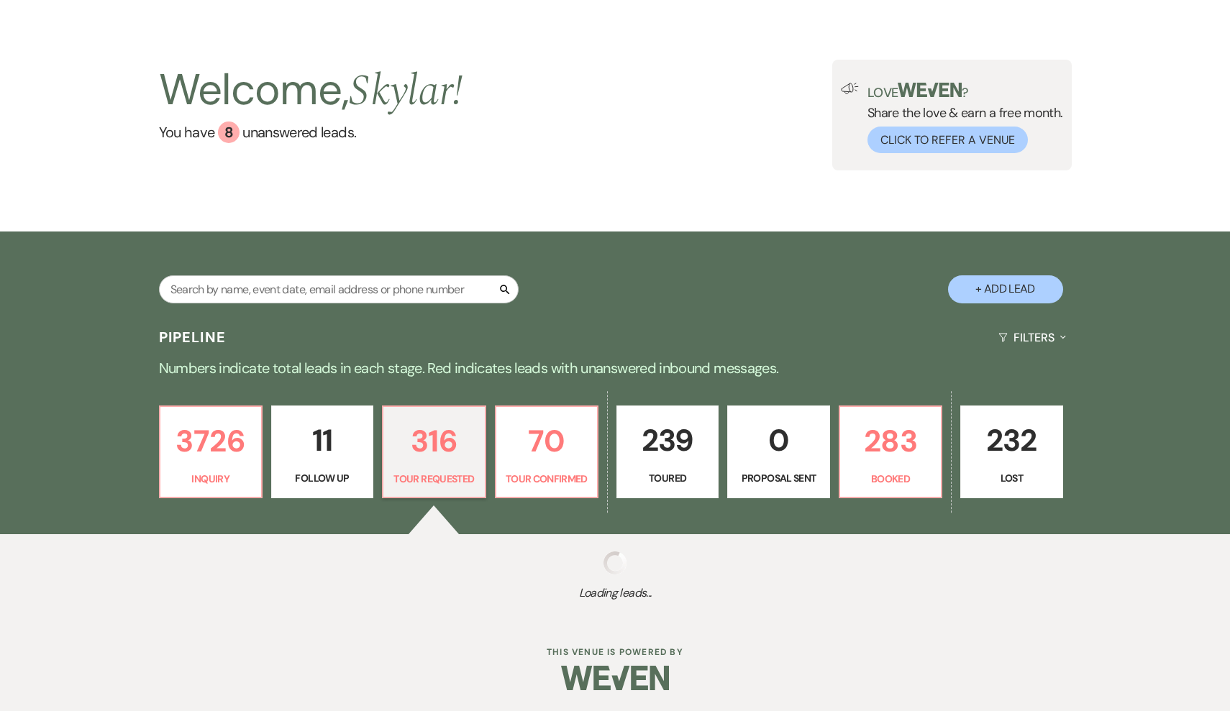
select select "2"
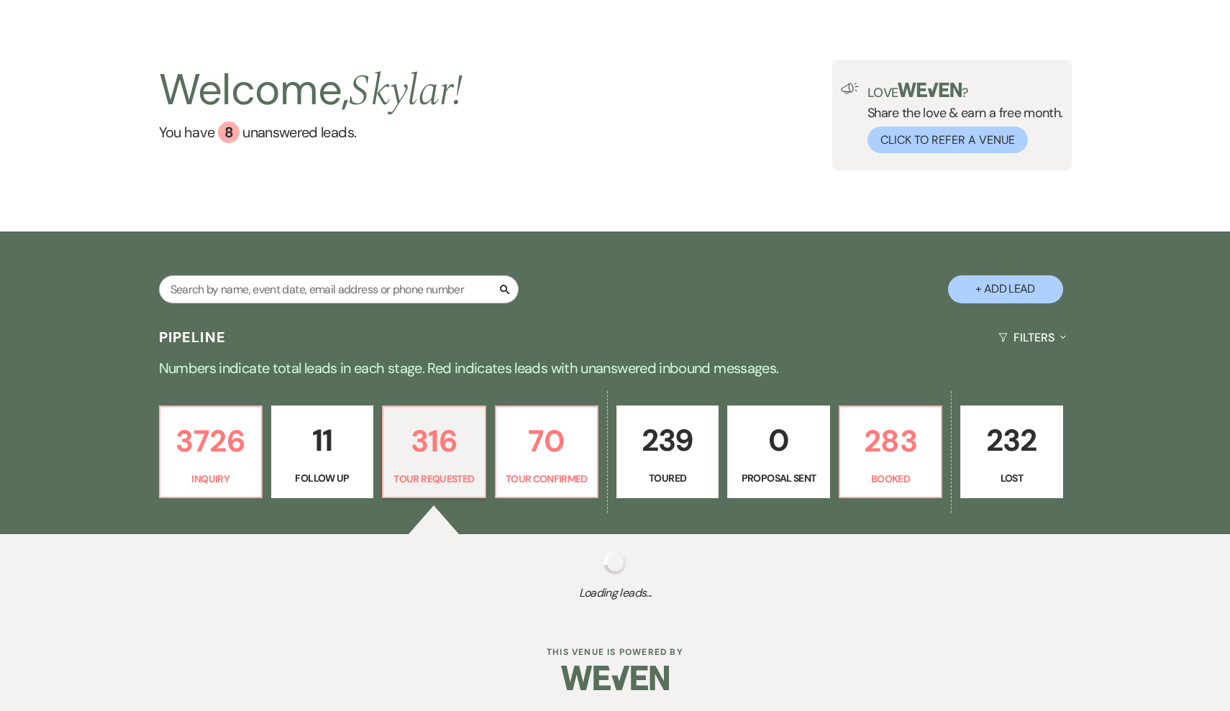
select select "2"
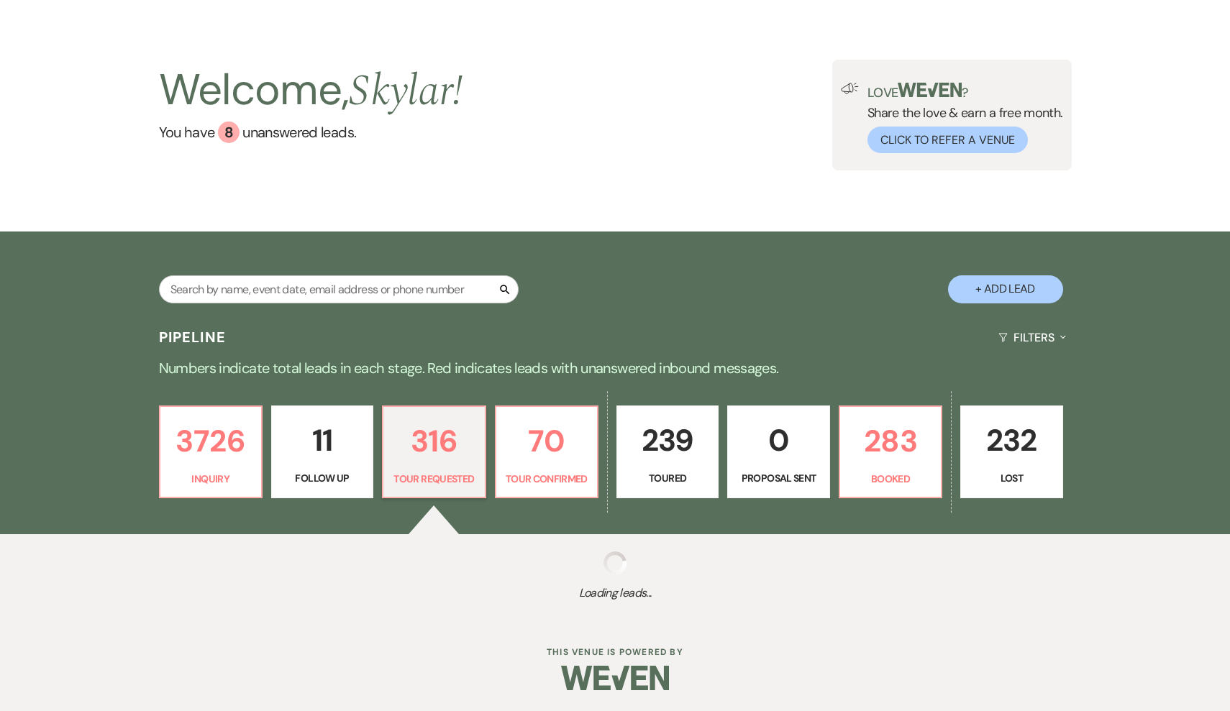
select select "2"
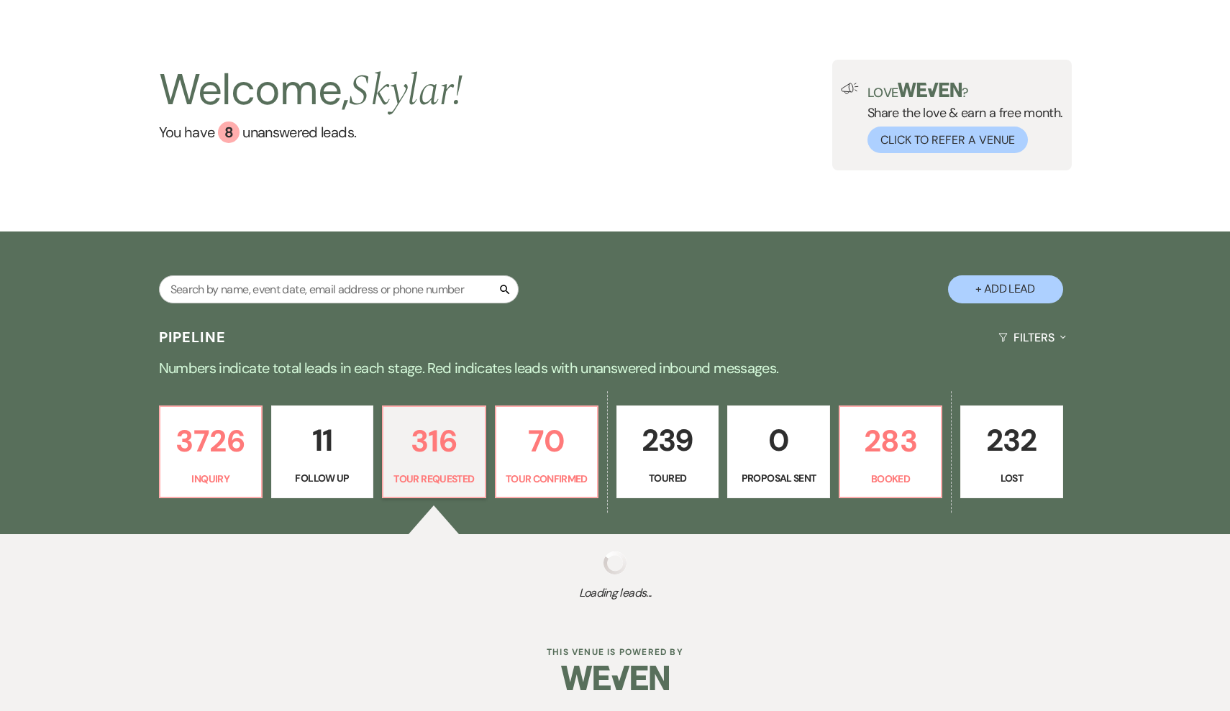
select select "2"
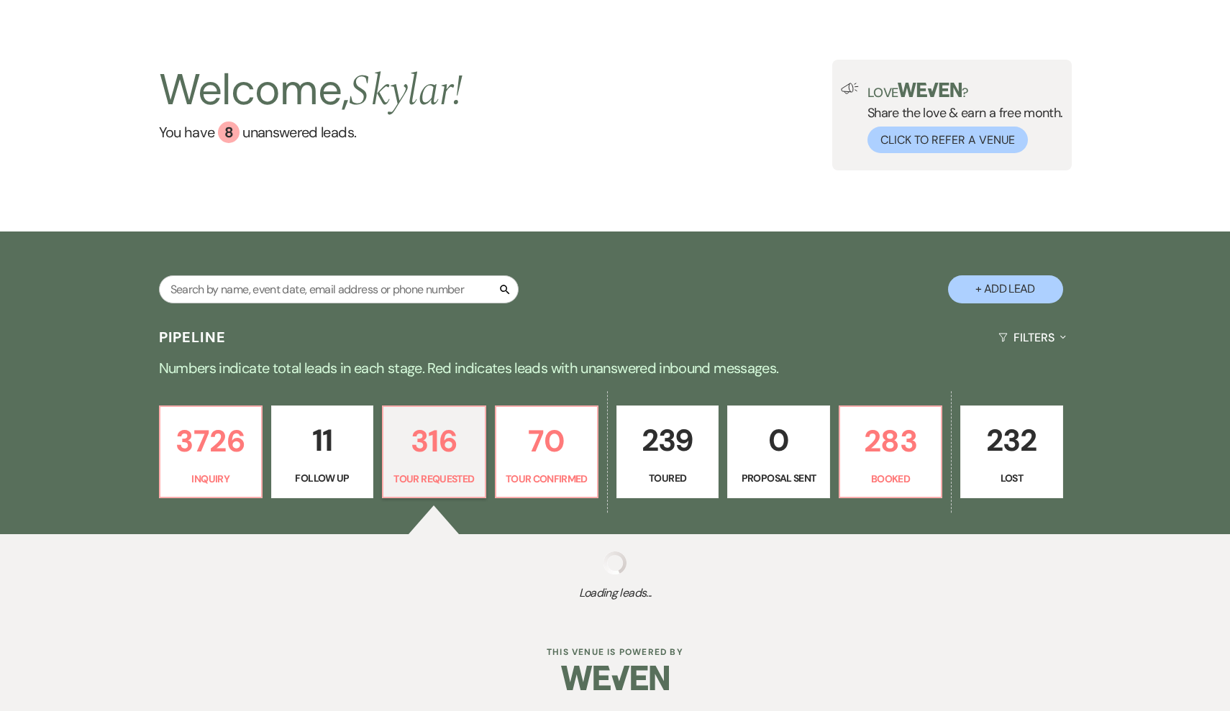
select select "2"
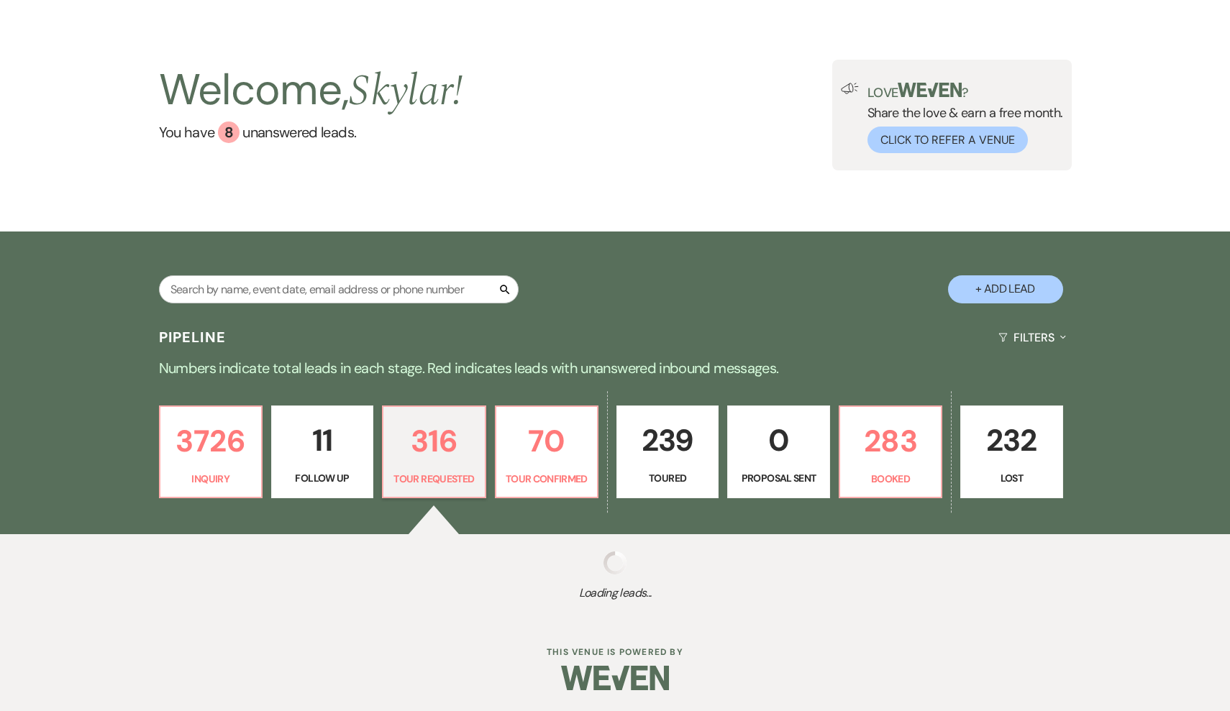
select select "2"
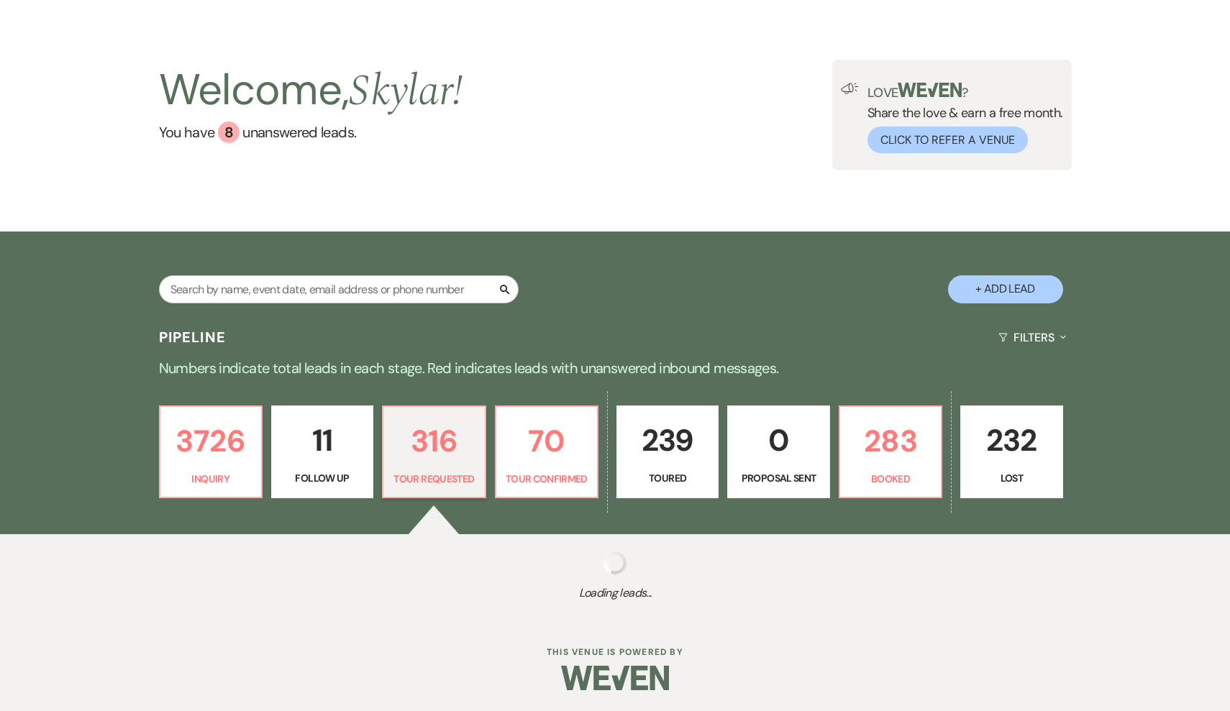
select select "2"
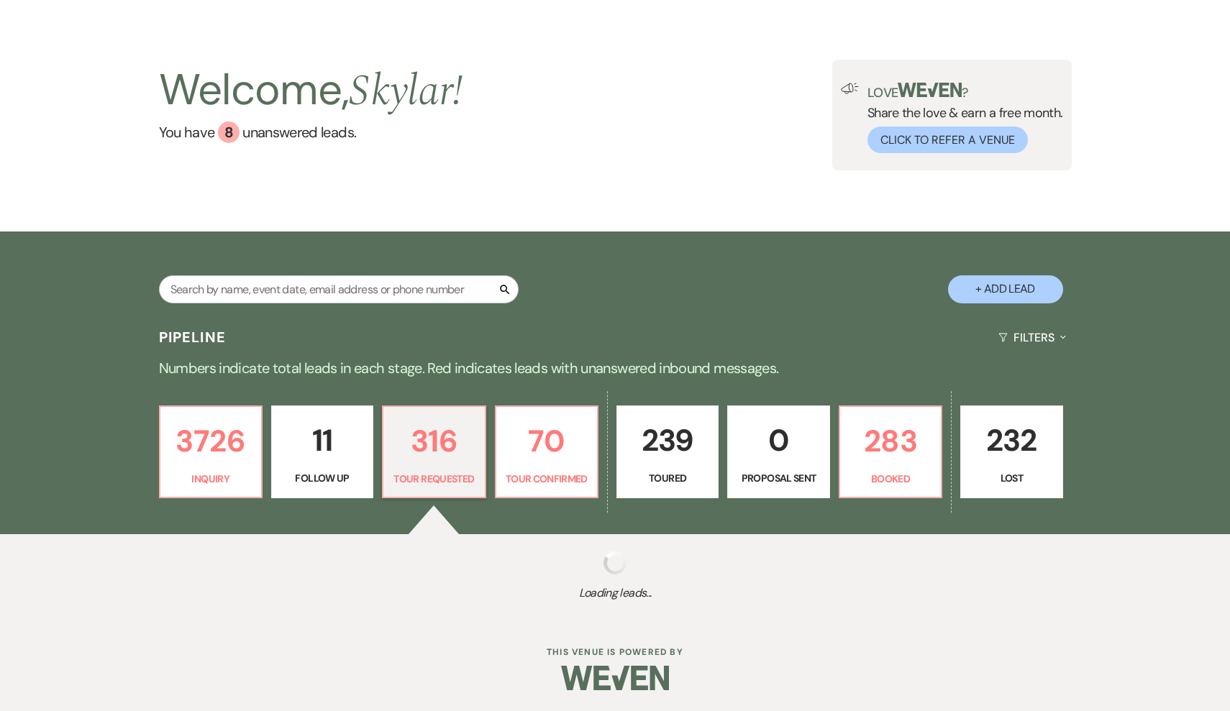
select select "2"
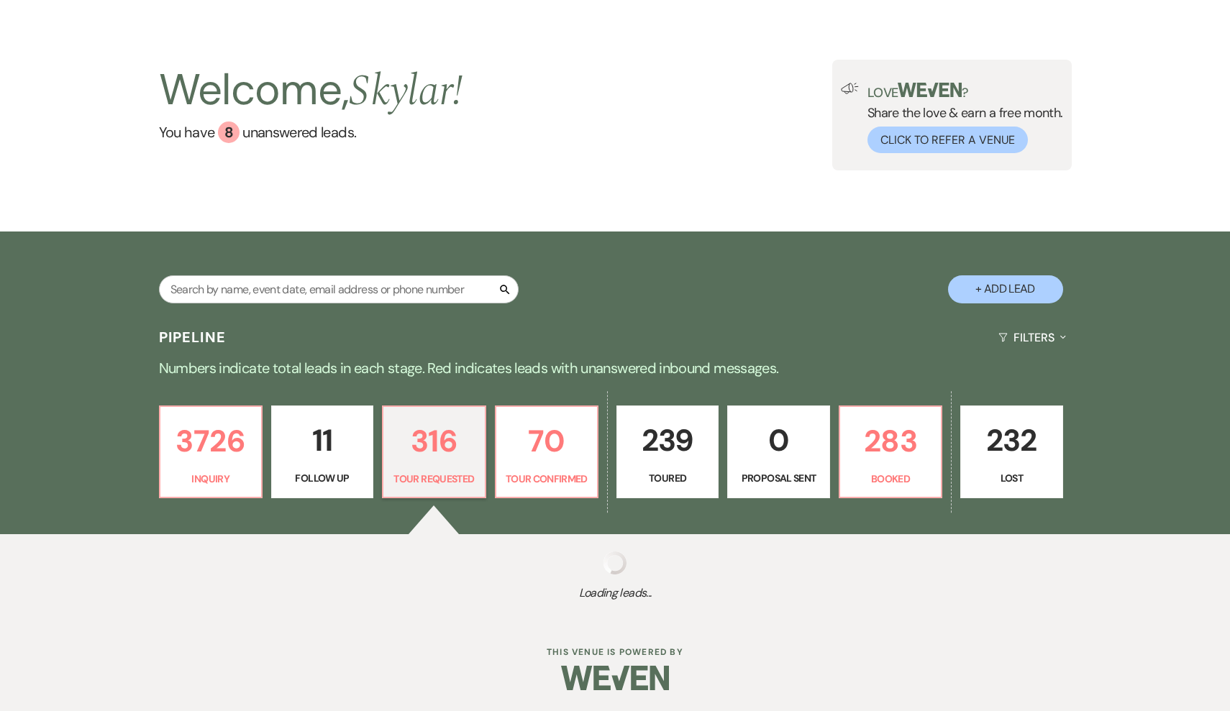
select select "2"
